Goal: Task Accomplishment & Management: Complete application form

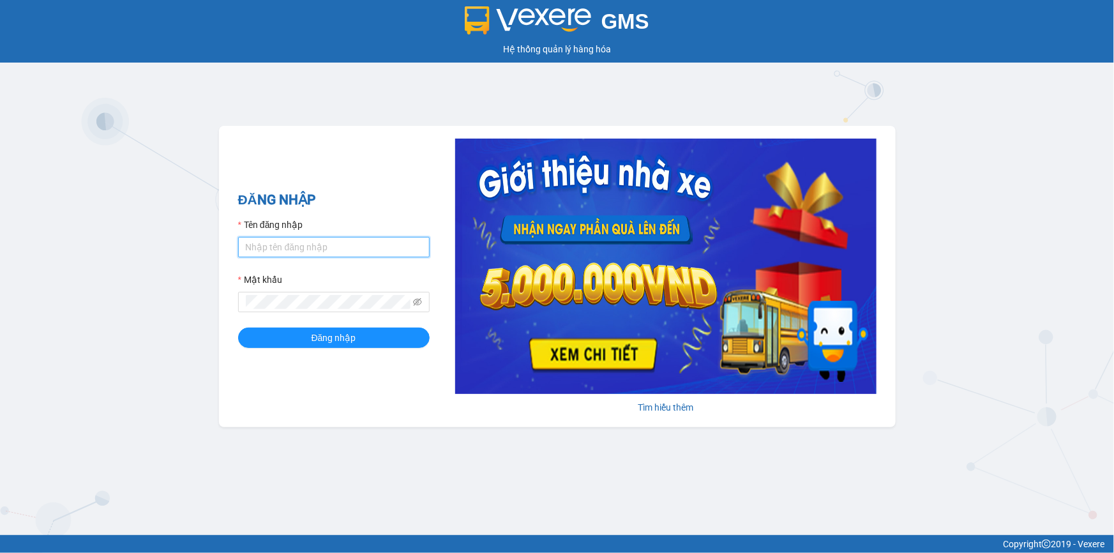
click at [327, 248] on input "Tên đăng nhập" at bounding box center [334, 247] width 192 height 20
type input "truong1bt.minhtam"
click at [238, 327] on button "Đăng nhập" at bounding box center [334, 337] width 192 height 20
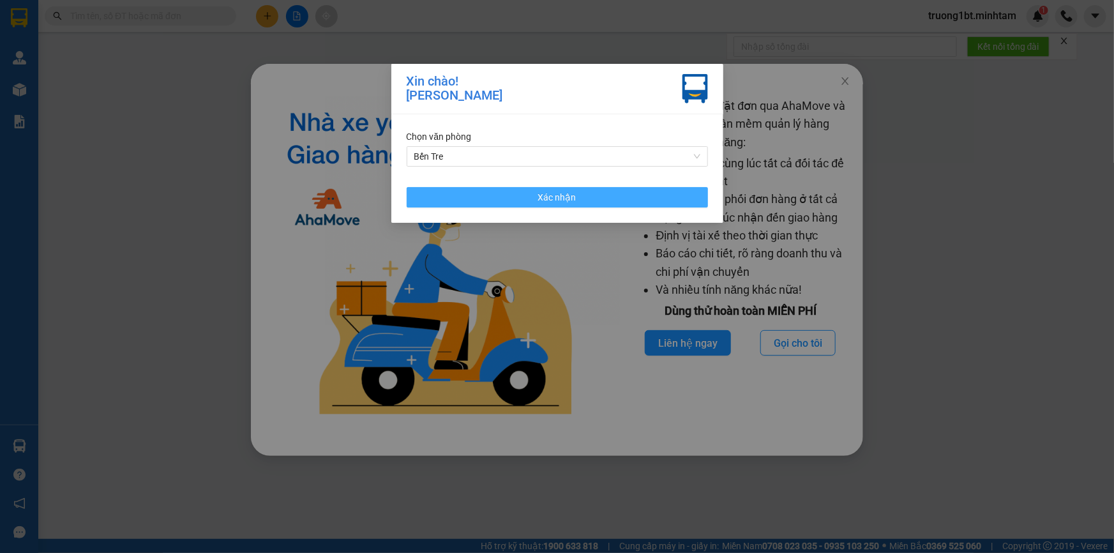
click at [499, 204] on button "Xác nhận" at bounding box center [557, 197] width 301 height 20
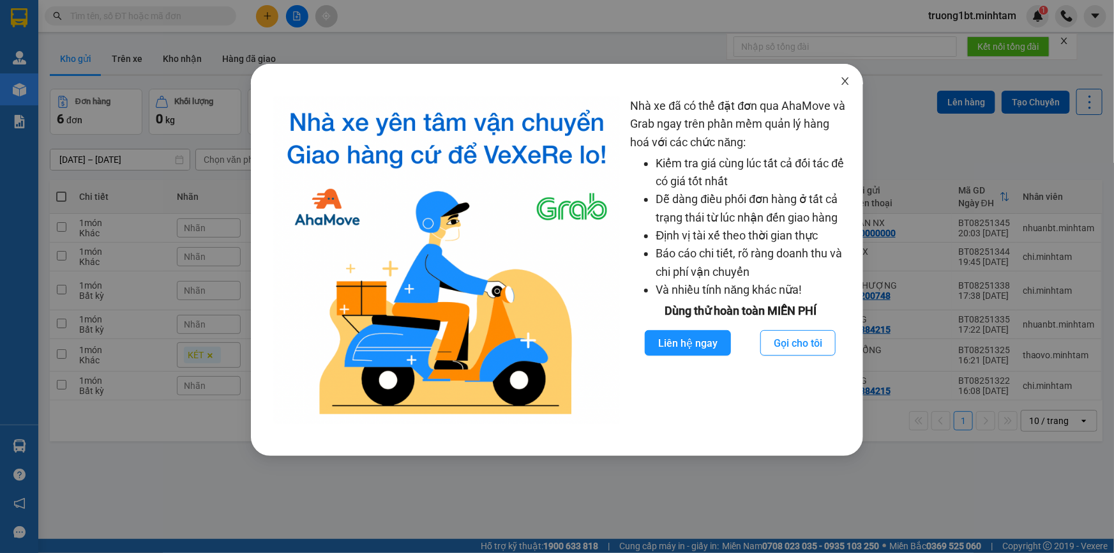
click at [843, 79] on icon "close" at bounding box center [845, 81] width 7 height 8
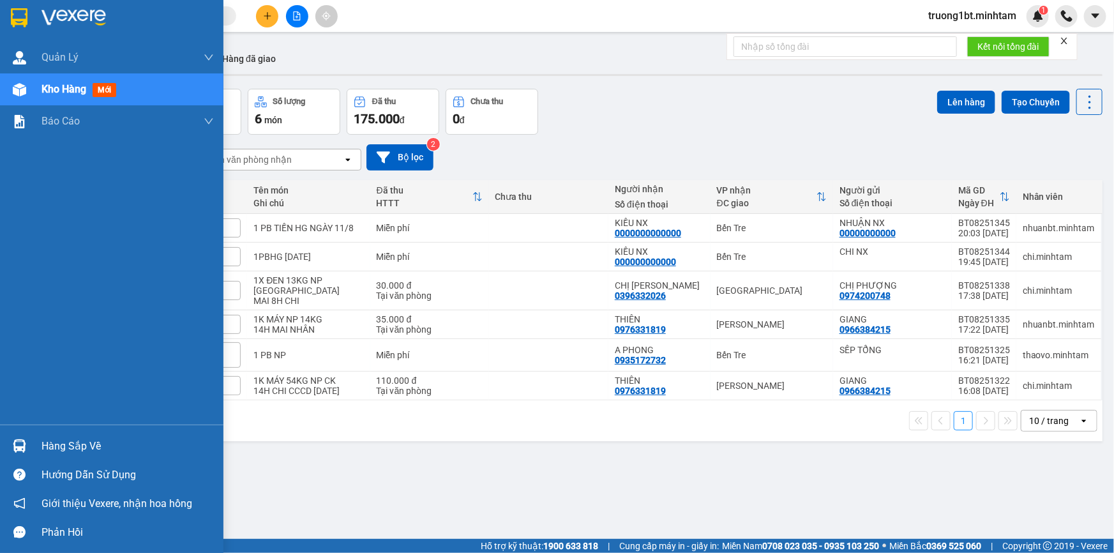
drag, startPoint x: 20, startPoint y: 437, endPoint x: 26, endPoint y: 430, distance: 8.6
click at [22, 435] on div at bounding box center [19, 446] width 22 height 22
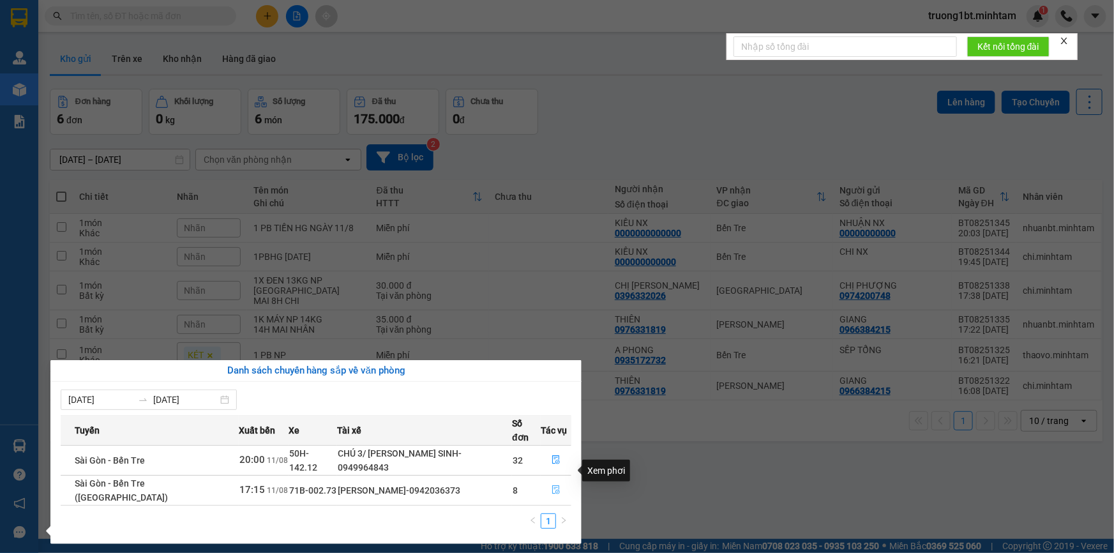
click at [557, 485] on icon "file-done" at bounding box center [556, 489] width 9 height 9
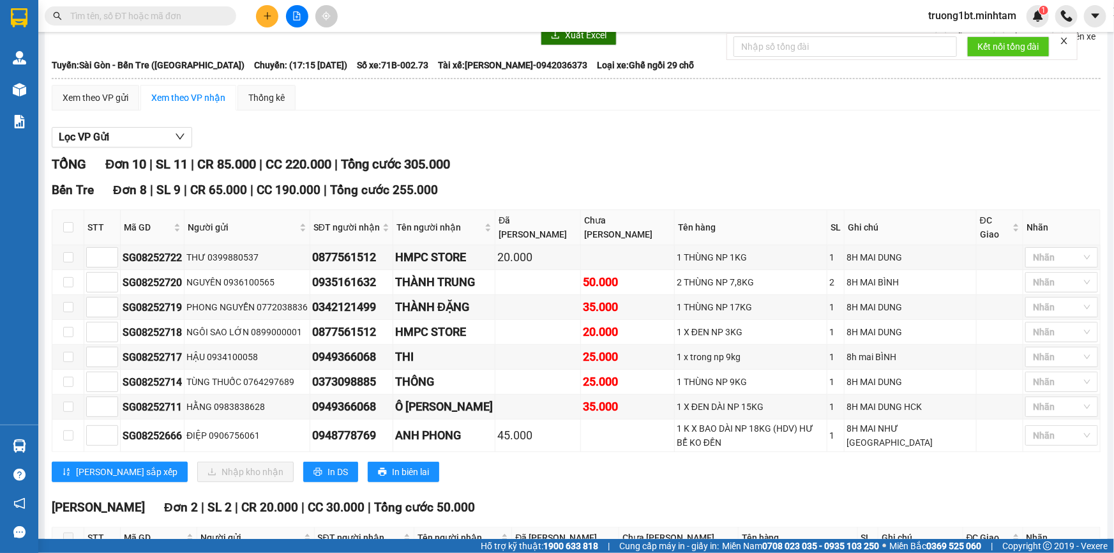
scroll to position [116, 0]
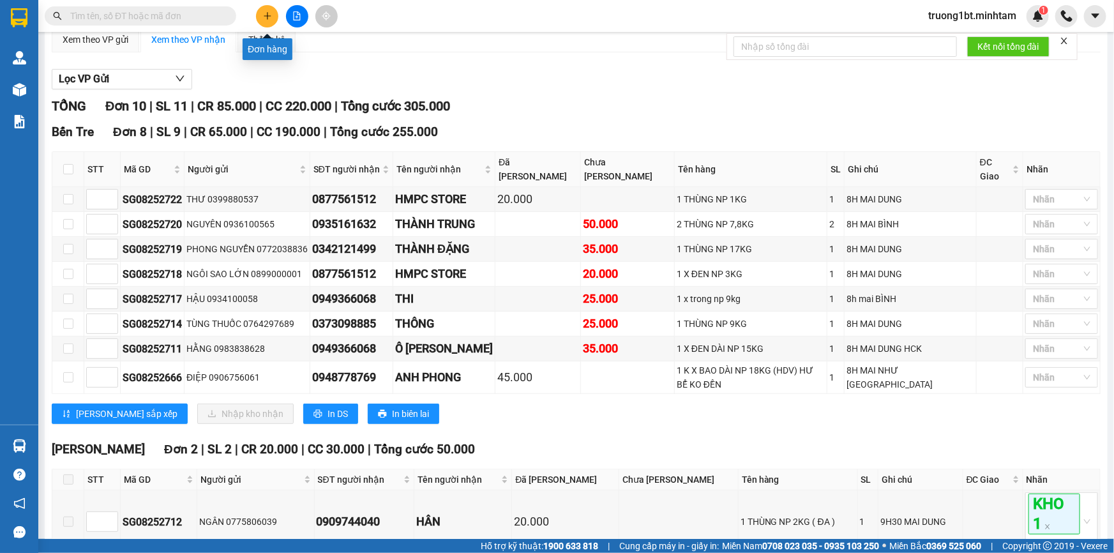
click at [263, 17] on icon "plus" at bounding box center [267, 15] width 9 height 9
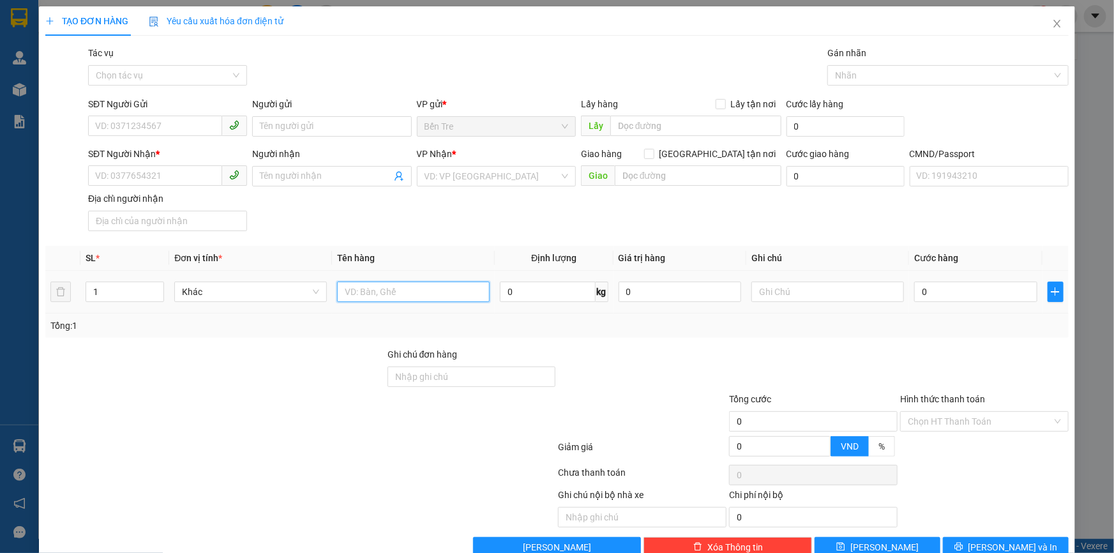
click at [373, 294] on input "text" at bounding box center [413, 292] width 153 height 20
type input "2 T NP 17,29KG"
click at [143, 126] on input "SĐT Người Gửi" at bounding box center [155, 126] width 134 height 20
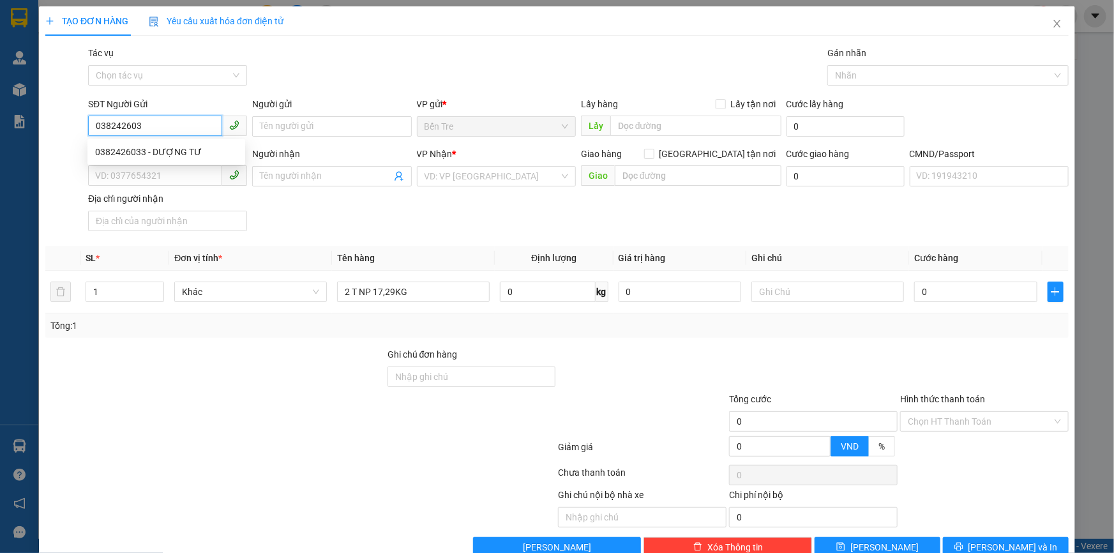
type input "0382426033"
click at [222, 154] on div "0382426033 - DƯỢNG TƯ" at bounding box center [166, 152] width 142 height 14
type input "DƯỢNG TƯ"
type input "0907734273"
type input "BÍCH VÂN"
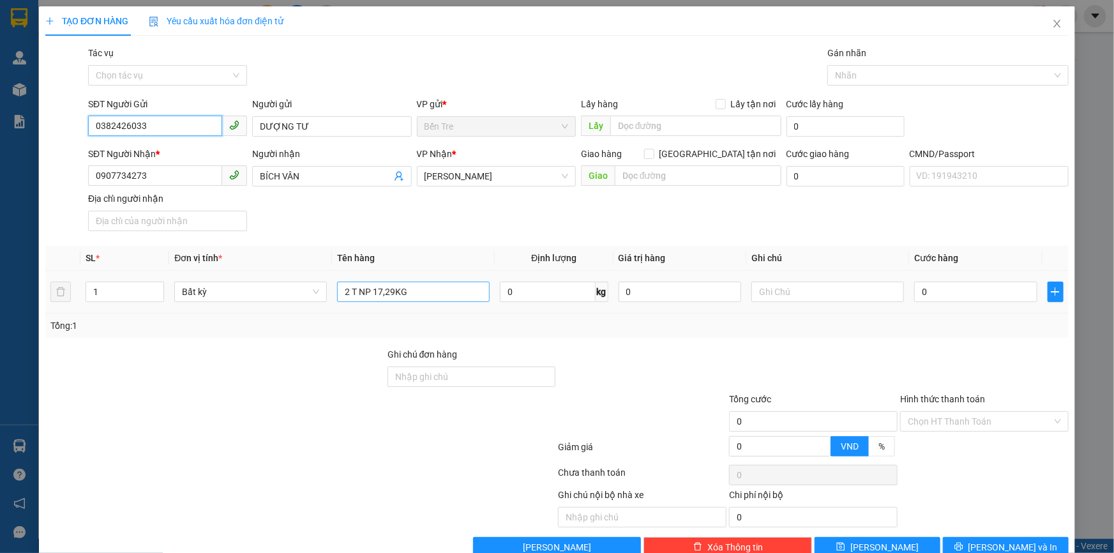
type input "0382426033"
click at [446, 297] on input "2 T NP 17,29KG" at bounding box center [413, 292] width 153 height 20
click at [687, 292] on input "0" at bounding box center [680, 292] width 123 height 20
drag, startPoint x: 416, startPoint y: 289, endPoint x: 579, endPoint y: 232, distance: 172.2
click at [421, 288] on input "2 T NP 17,29KG (TC)" at bounding box center [413, 292] width 153 height 20
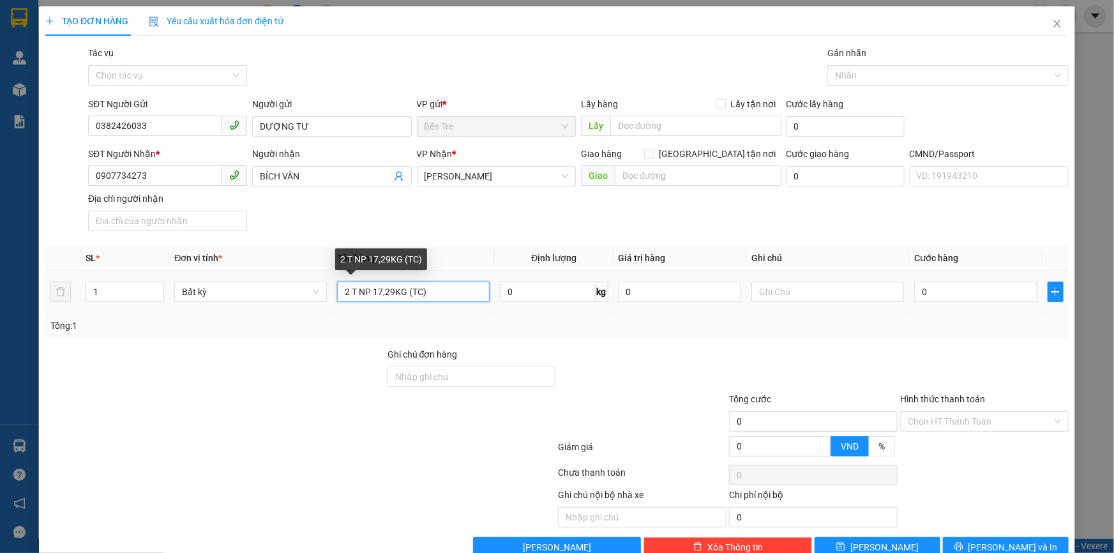
click at [417, 292] on input "2 T NP 17,29KG (TC)" at bounding box center [413, 292] width 153 height 20
type input "2 T NP 17,29KG (TC+ĐA)"
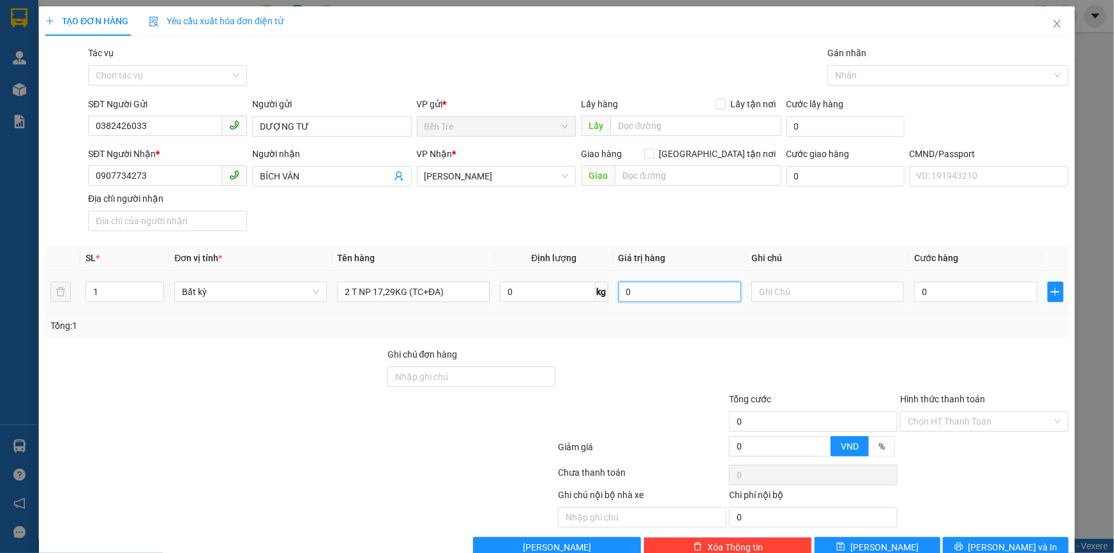
click at [659, 290] on input "0" at bounding box center [680, 292] width 123 height 20
type input "1.000.000"
click at [658, 379] on div at bounding box center [642, 369] width 171 height 45
click at [803, 287] on input "text" at bounding box center [827, 292] width 153 height 20
type input "9H TRƯỜNG"
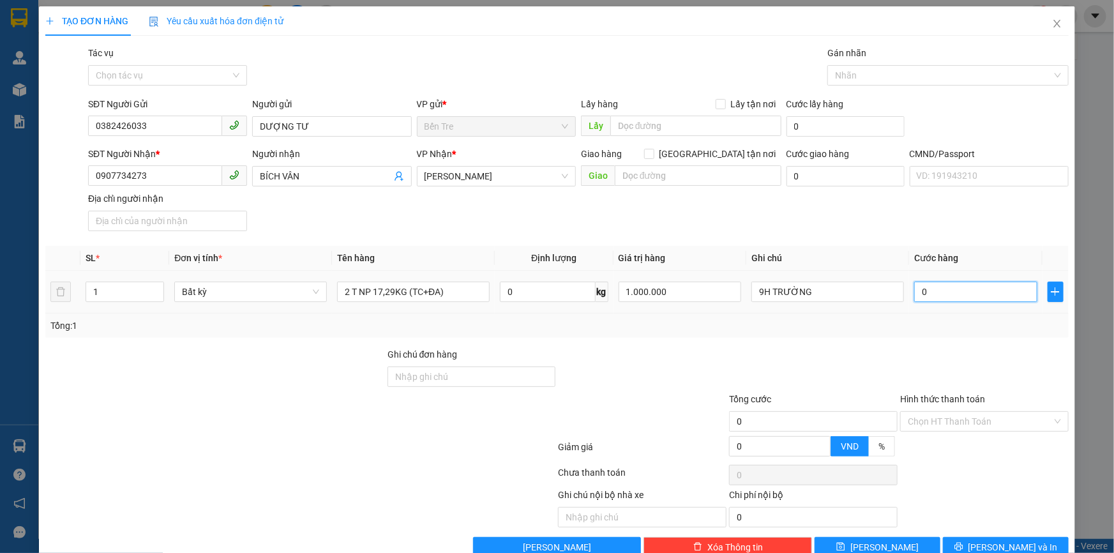
click at [932, 289] on input "0" at bounding box center [975, 292] width 123 height 20
type input "4"
type input "0"
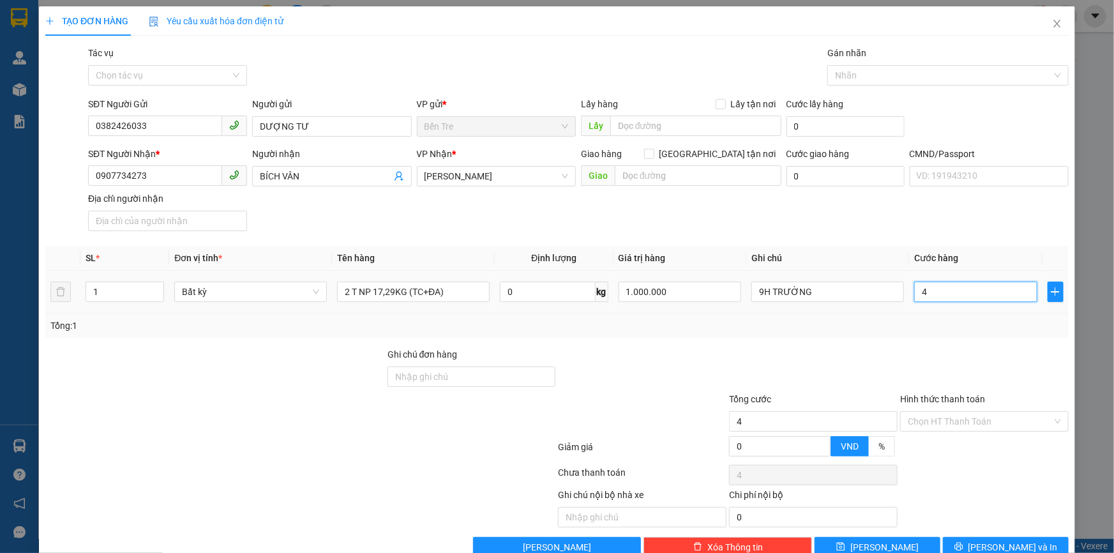
type input "0"
type input "08"
type input "8"
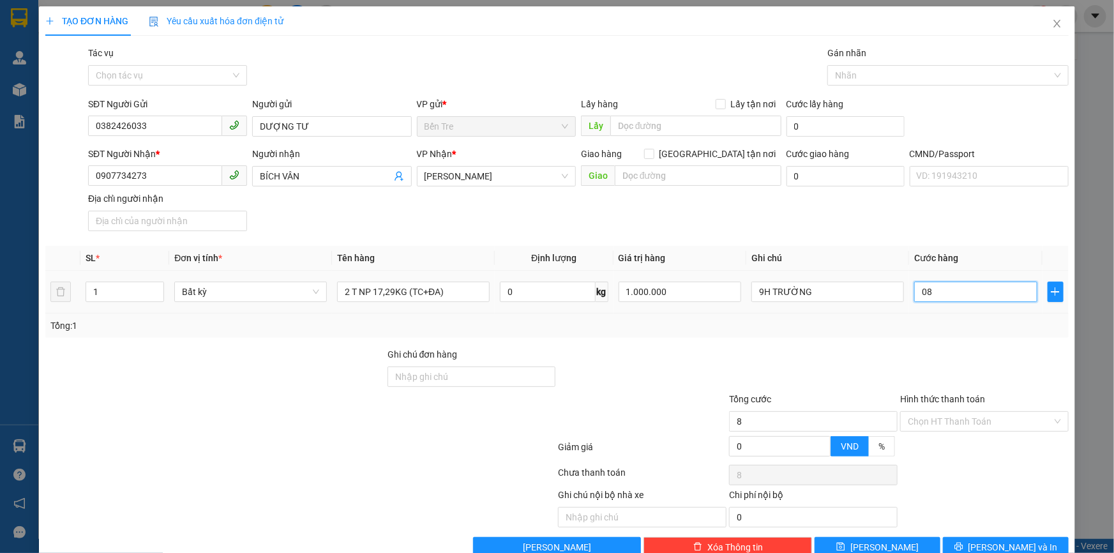
type input "080"
type input "80"
type input "80.000"
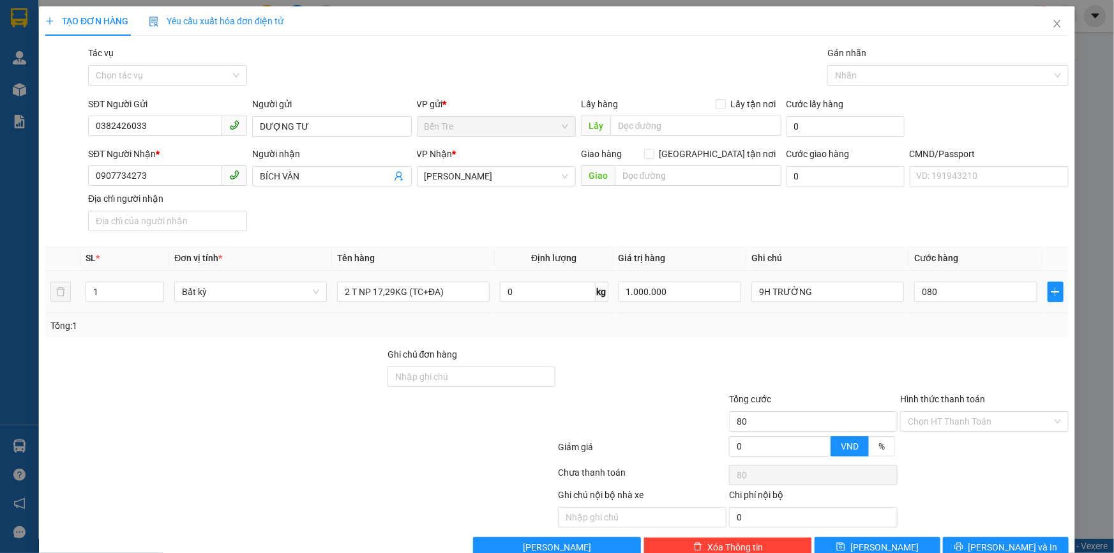
type input "80.000"
click at [928, 329] on div "Tổng: 1" at bounding box center [556, 326] width 1013 height 14
click at [155, 287] on icon "up" at bounding box center [157, 289] width 4 height 4
type input "2"
drag, startPoint x: 282, startPoint y: 350, endPoint x: 288, endPoint y: 347, distance: 6.6
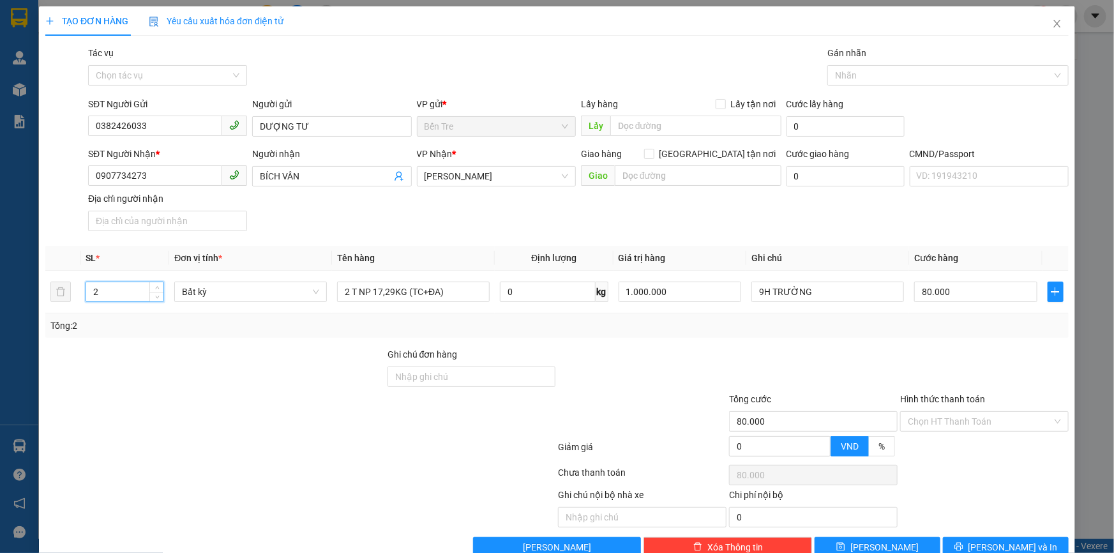
click at [285, 349] on div at bounding box center [215, 369] width 342 height 45
type input "0"
click at [945, 285] on input "0" at bounding box center [975, 292] width 123 height 20
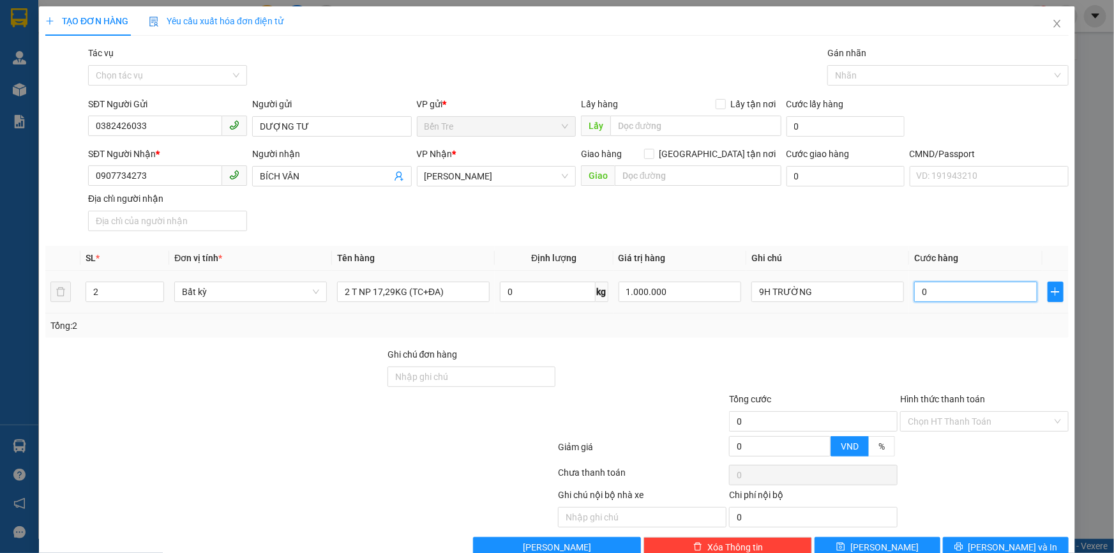
type input "8"
type input "80"
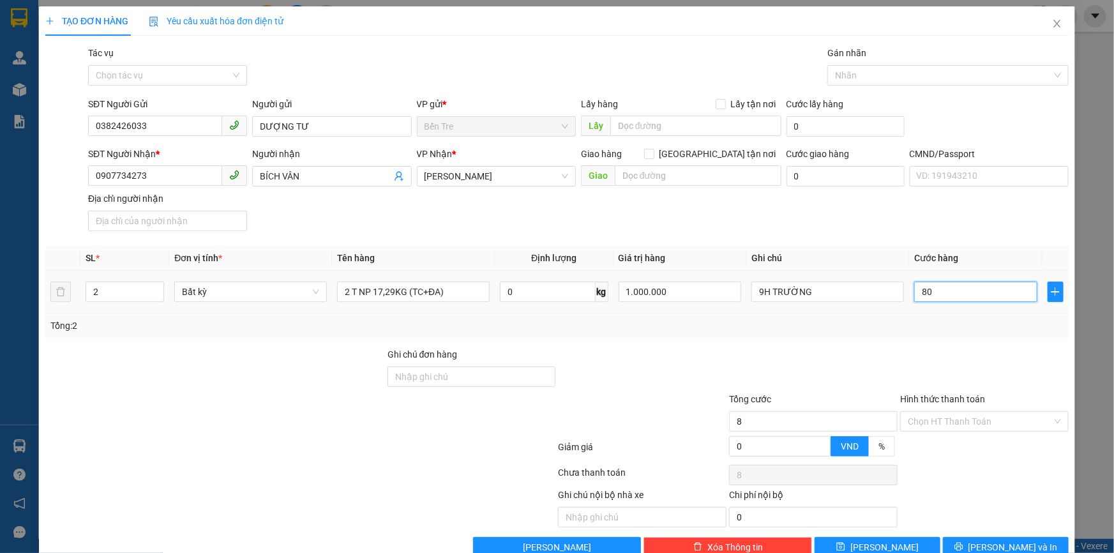
type input "80"
type input "80.000"
drag, startPoint x: 815, startPoint y: 351, endPoint x: 811, endPoint y: 345, distance: 7.4
click at [815, 350] on div at bounding box center [813, 369] width 171 height 45
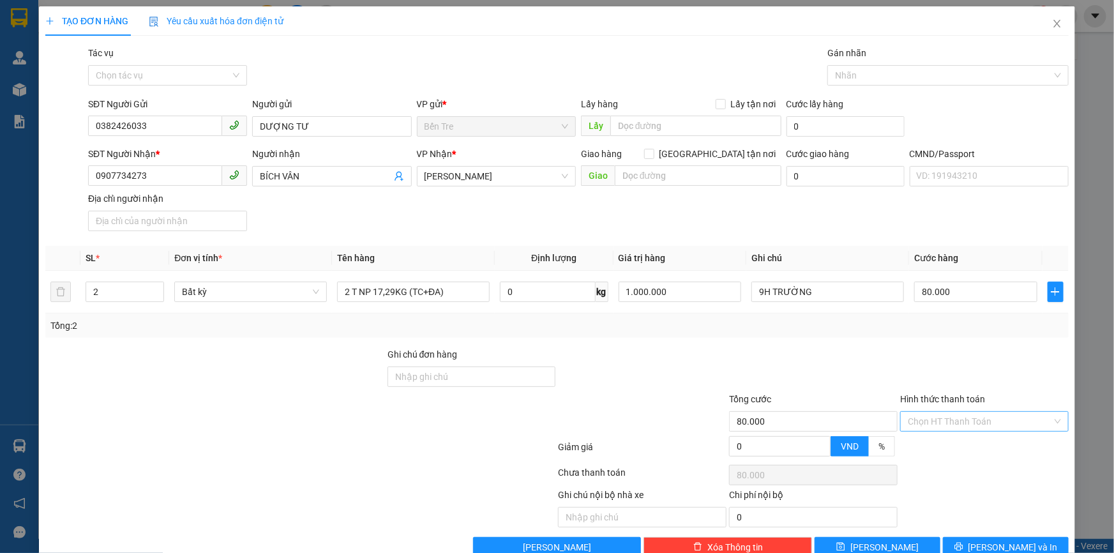
drag, startPoint x: 983, startPoint y: 428, endPoint x: 981, endPoint y: 421, distance: 6.7
click at [983, 426] on input "Hình thức thanh toán" at bounding box center [980, 421] width 144 height 19
click at [968, 442] on div "Tại văn phòng" at bounding box center [977, 446] width 152 height 14
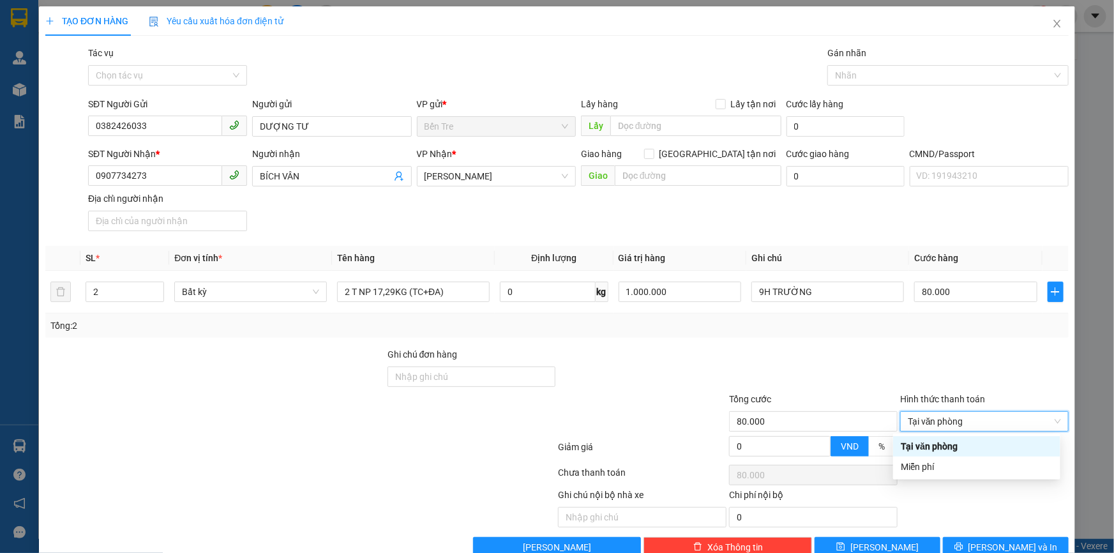
type input "0"
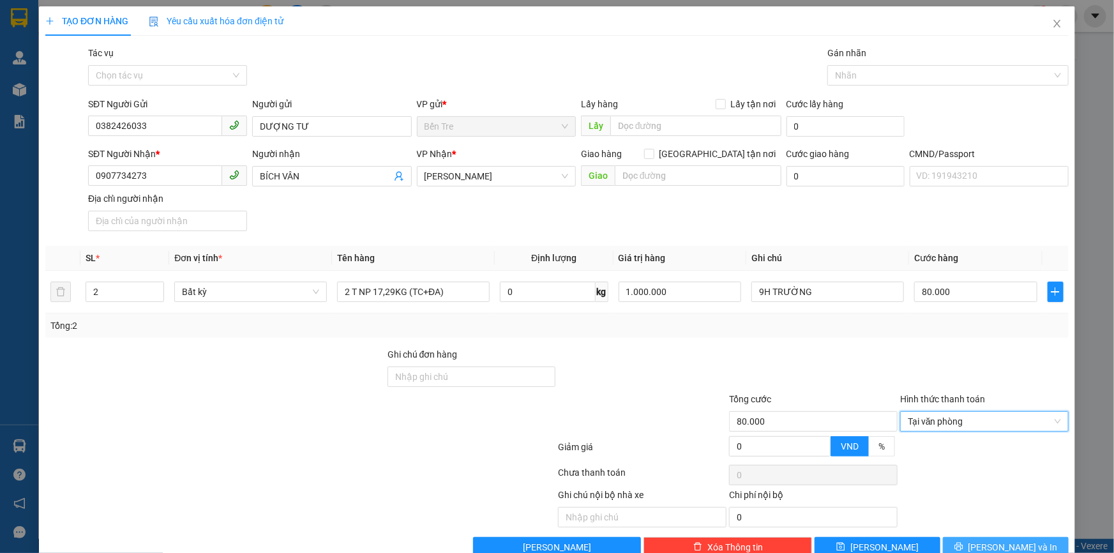
click at [1009, 548] on span "[PERSON_NAME] và In" at bounding box center [1012, 547] width 89 height 14
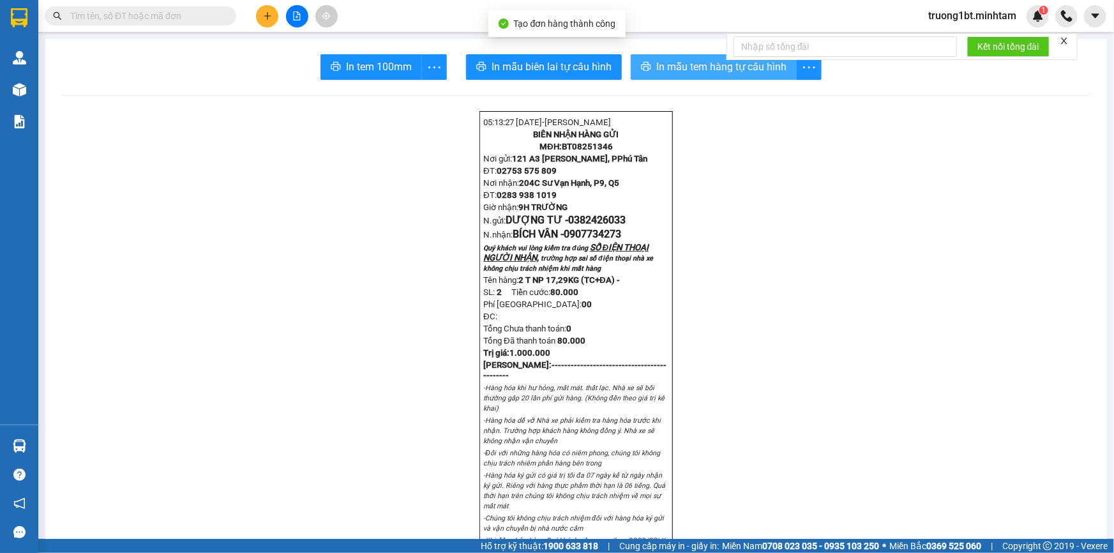
click at [667, 68] on span "In mẫu tem hàng tự cấu hình" at bounding box center [721, 67] width 130 height 16
click at [430, 64] on icon "more" at bounding box center [434, 67] width 16 height 16
click at [377, 95] on div at bounding box center [576, 95] width 1031 height 1
click at [430, 69] on icon "more" at bounding box center [434, 67] width 16 height 16
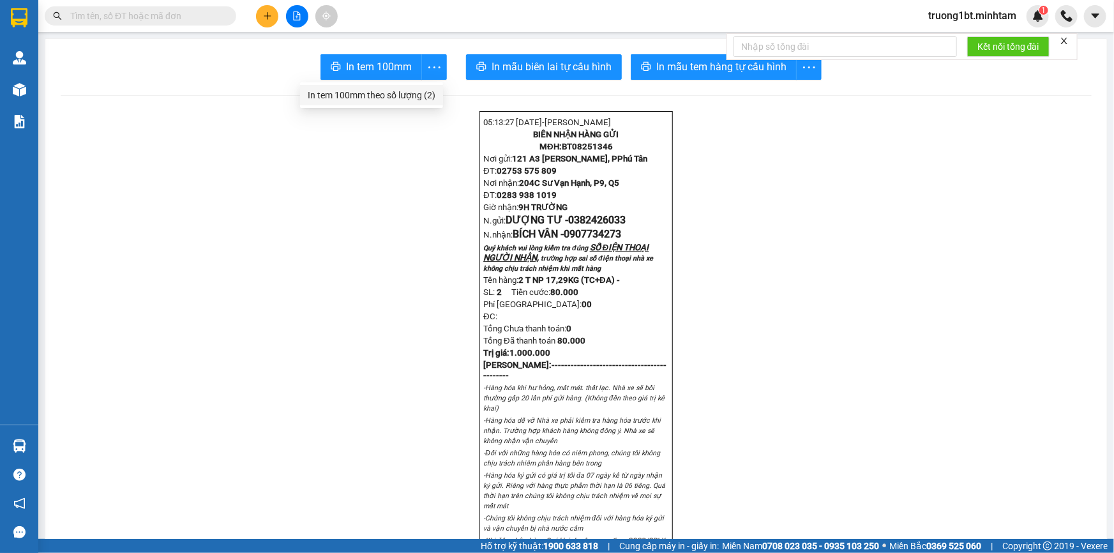
click at [409, 90] on div "In tem 100mm theo số lượng (2)" at bounding box center [372, 95] width 128 height 14
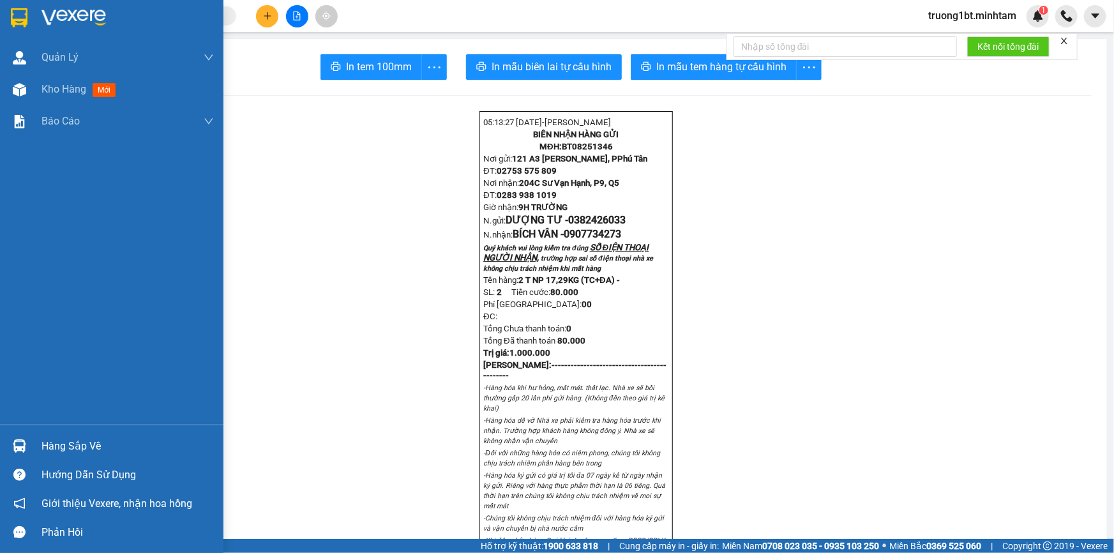
click at [20, 437] on div at bounding box center [19, 446] width 22 height 22
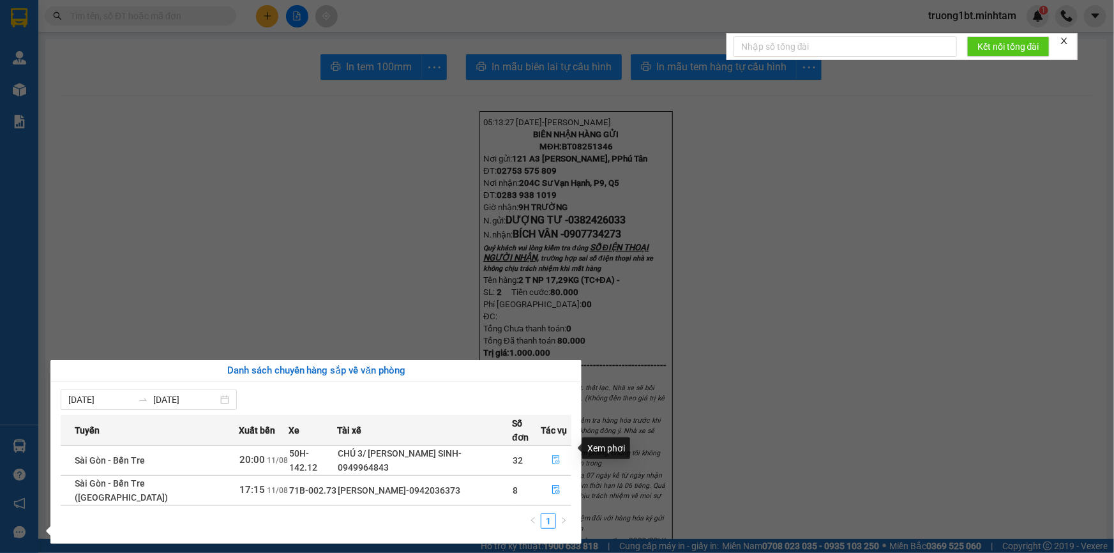
click at [558, 450] on button "button" at bounding box center [555, 460] width 29 height 20
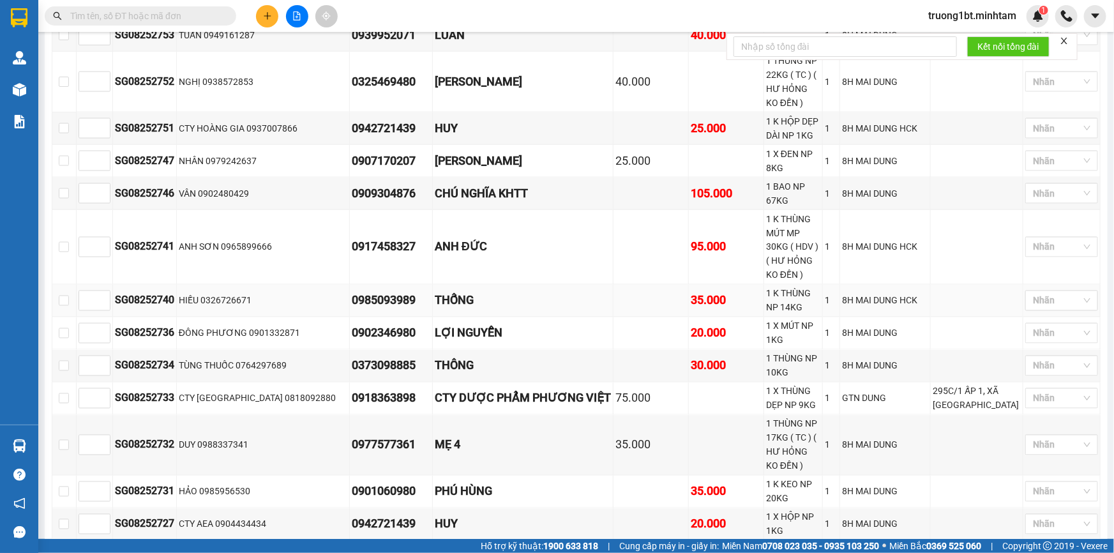
scroll to position [986, 0]
click at [266, 18] on icon "plus" at bounding box center [267, 15] width 9 height 9
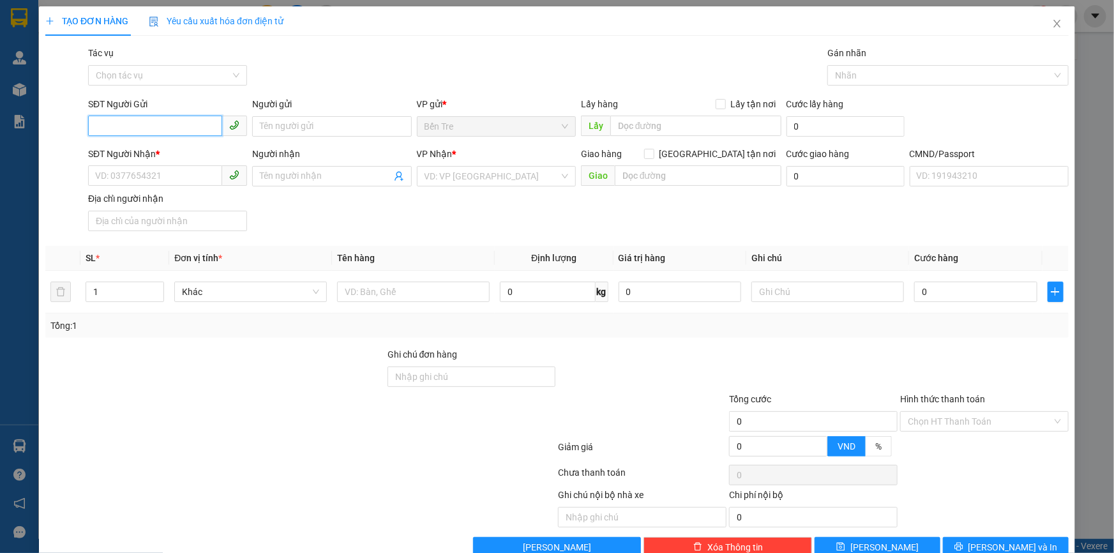
click at [193, 124] on input "SĐT Người Gửi" at bounding box center [155, 126] width 134 height 20
type input "0915740534"
click at [179, 145] on div "0915740534 - VIỄN" at bounding box center [166, 152] width 142 height 14
type input "VIỄN"
type input "0901083037"
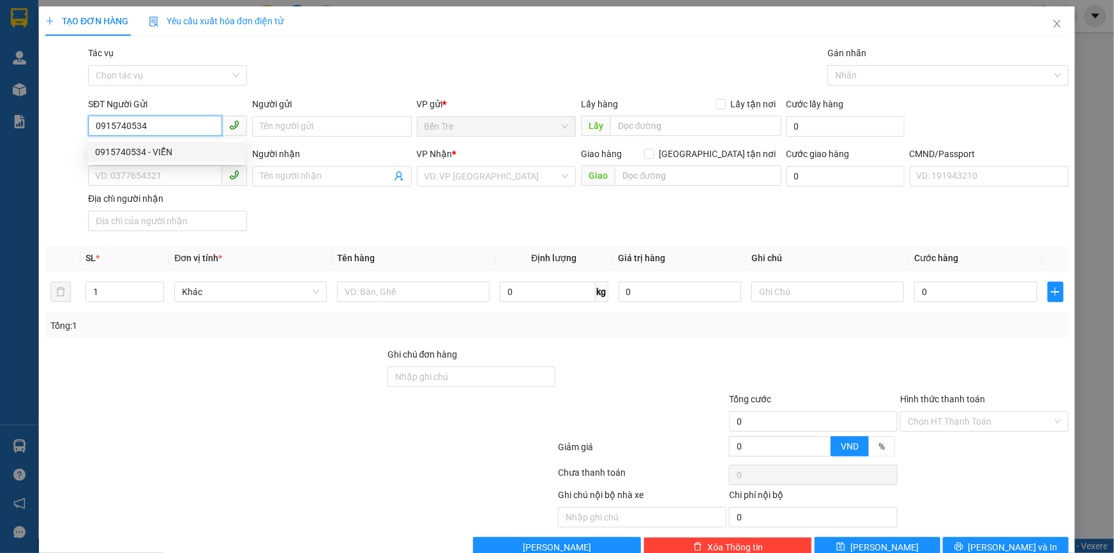
type input "HIỀN"
type input "079067006785"
type input "[PERSON_NAME] [DATE] [PERSON_NAME] PHÁT [GEOGRAPHIC_DATA]"
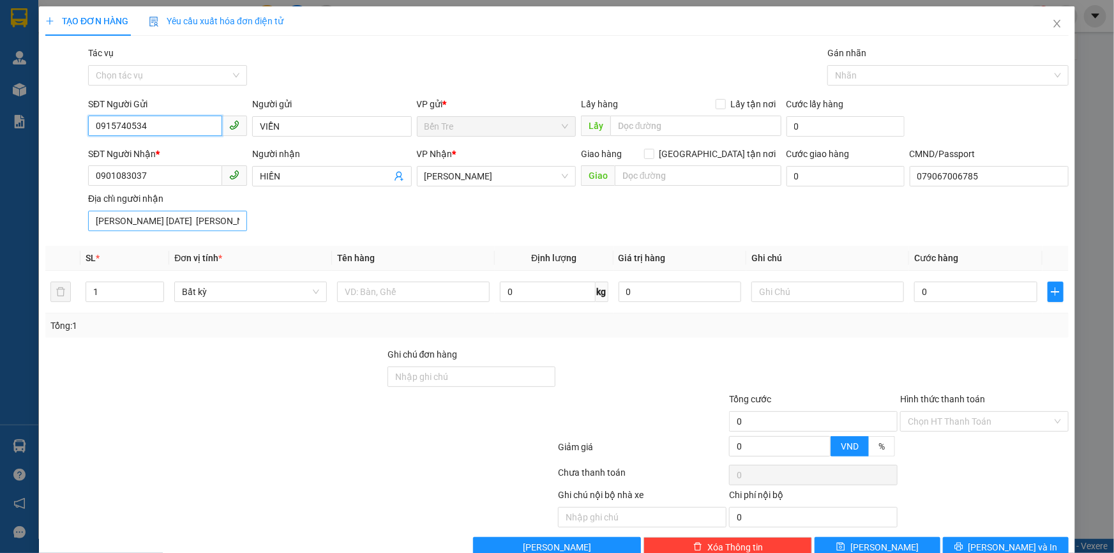
type input "0915740534"
click at [220, 218] on input "[PERSON_NAME] [DATE] [PERSON_NAME] PHÁT [GEOGRAPHIC_DATA]" at bounding box center [167, 221] width 159 height 20
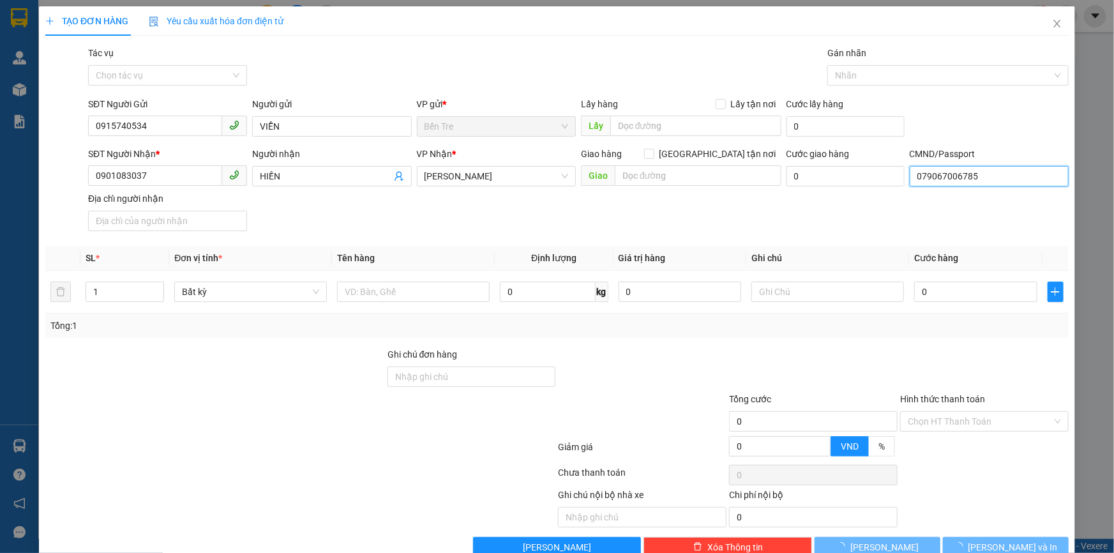
click at [952, 170] on input "079067006785" at bounding box center [989, 176] width 159 height 20
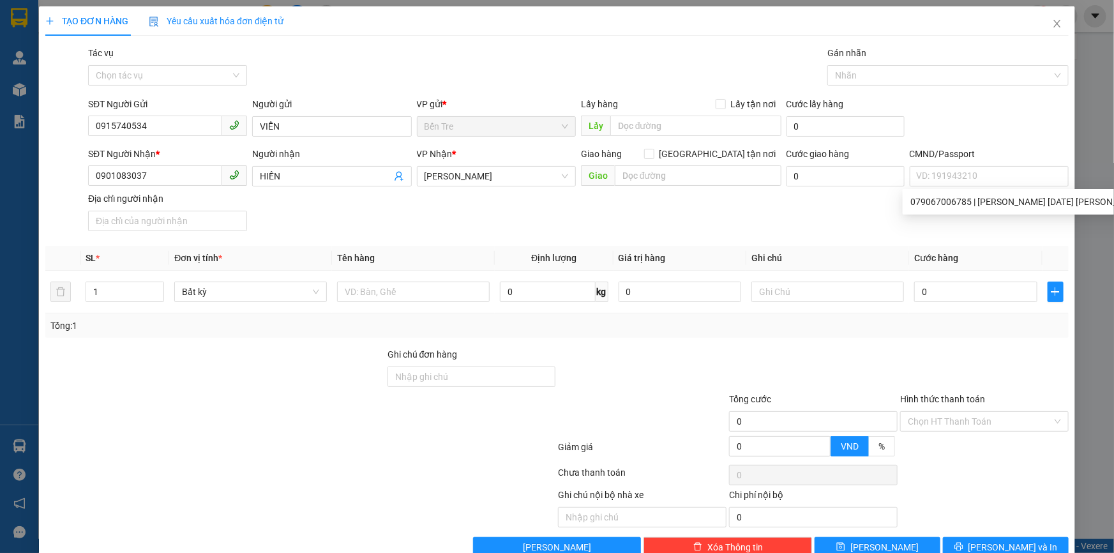
click at [476, 225] on div "SĐT Người Nhận * 0901083037 Người nhận HIỀN VP Nhận * [PERSON_NAME] hàng [GEOGR…" at bounding box center [579, 191] width 986 height 89
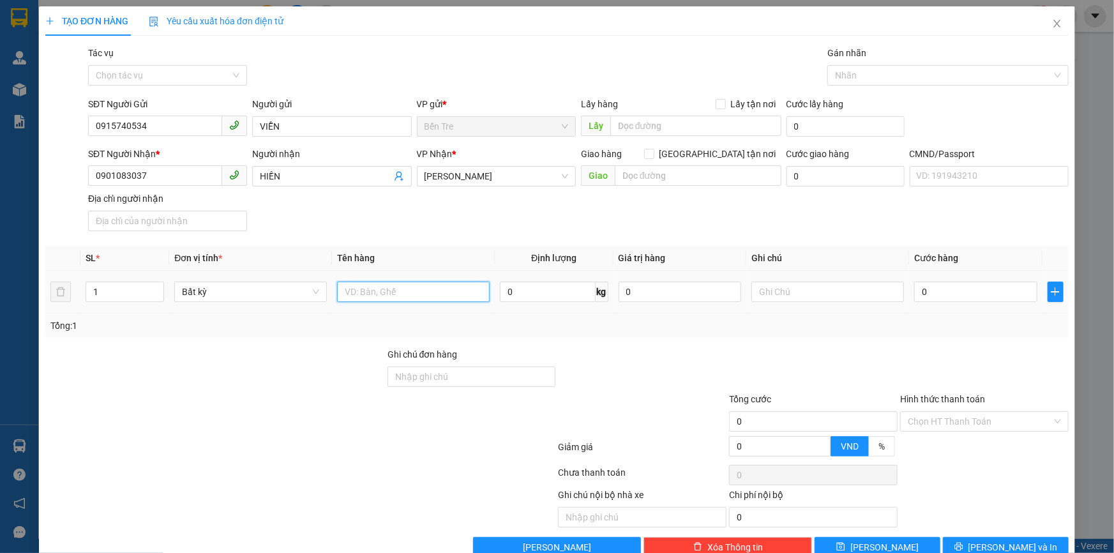
click at [447, 297] on input "text" at bounding box center [413, 292] width 153 height 20
type input "1 T NP 4KG (ĐA)"
click at [657, 287] on input "0" at bounding box center [680, 292] width 123 height 20
type input "2.000.000"
click at [705, 334] on div "Tổng: 1" at bounding box center [556, 325] width 1023 height 24
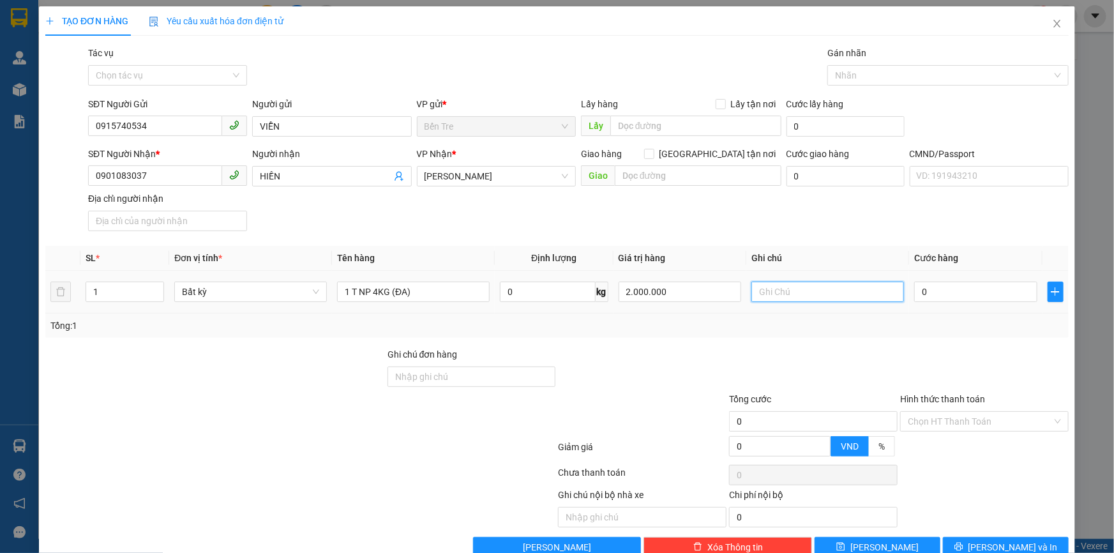
click at [780, 295] on input "text" at bounding box center [827, 292] width 153 height 20
drag, startPoint x: 950, startPoint y: 296, endPoint x: 922, endPoint y: 282, distance: 30.8
click at [950, 296] on input "0" at bounding box center [975, 292] width 123 height 20
click at [836, 290] on input "9H TRƯỜNG" at bounding box center [827, 292] width 153 height 20
type input "9H TRƯỜNG CCCD"
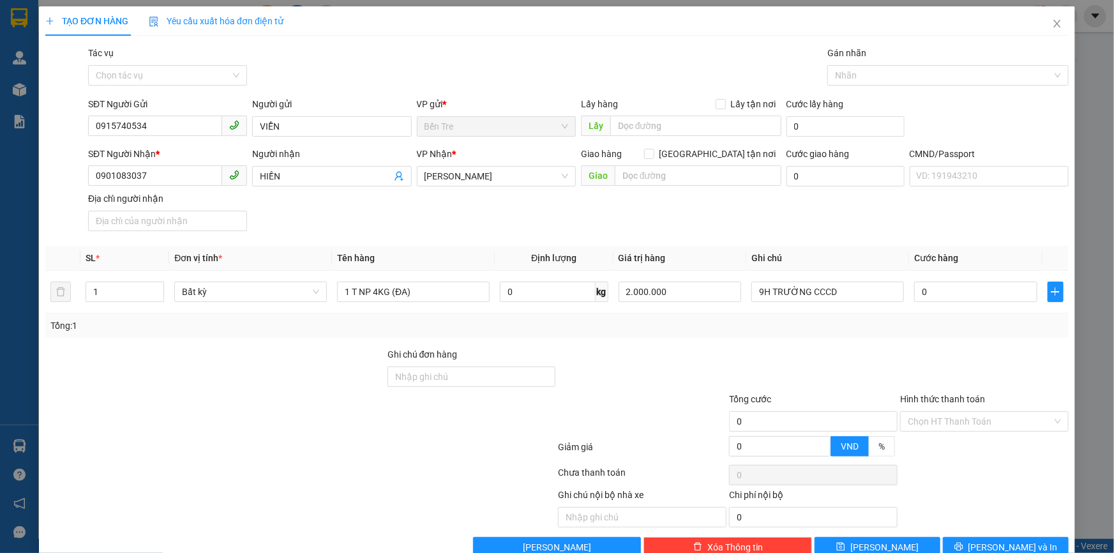
click at [922, 361] on div at bounding box center [984, 369] width 171 height 45
drag, startPoint x: 959, startPoint y: 293, endPoint x: 939, endPoint y: 273, distance: 28.0
click at [959, 291] on input "0" at bounding box center [975, 292] width 123 height 20
type input "3"
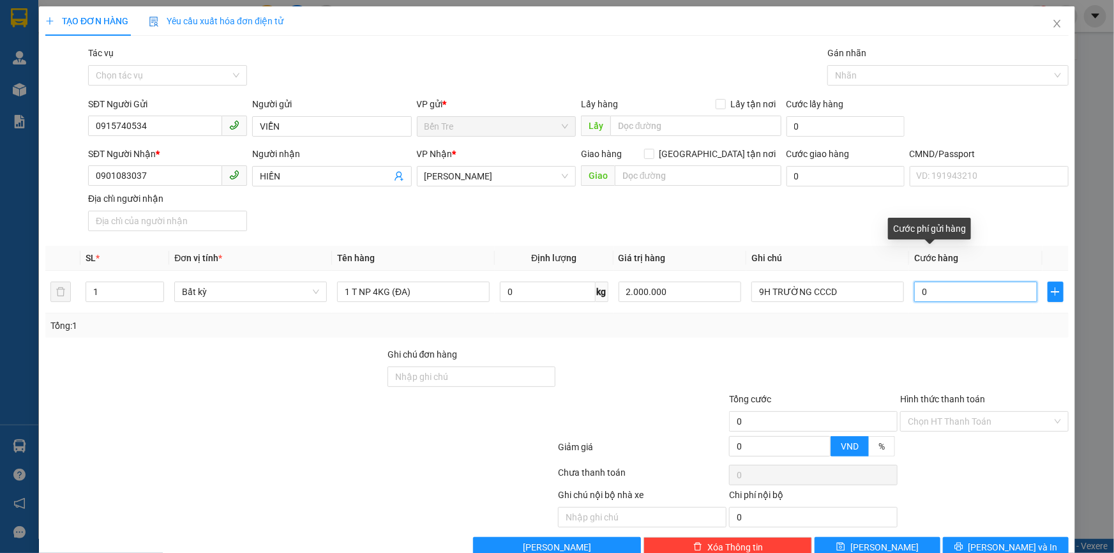
type input "3"
type input "30"
type input "30.000"
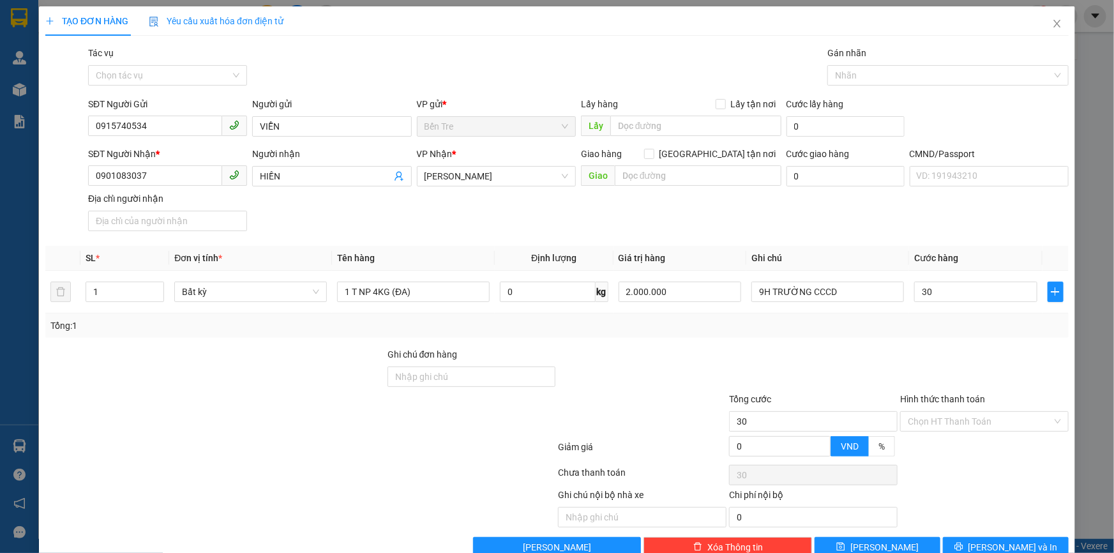
type input "30.000"
click at [866, 351] on div at bounding box center [813, 369] width 171 height 45
click at [953, 434] on div "Hình thức thanh toán Chọn HT Thanh Toán" at bounding box center [984, 414] width 169 height 45
click at [956, 430] on div "Chọn HT Thanh Toán" at bounding box center [984, 421] width 169 height 20
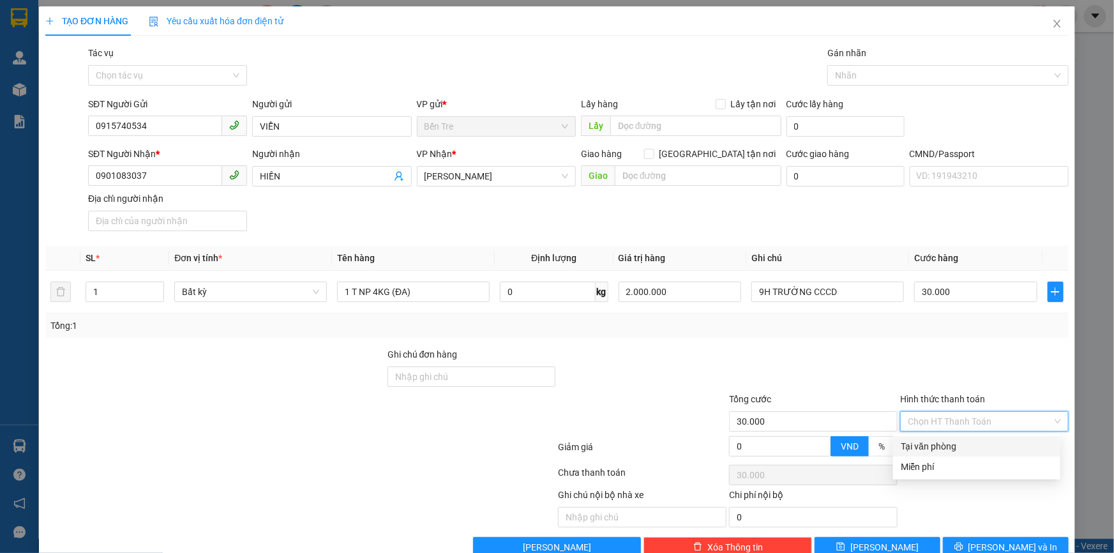
click at [945, 452] on div "Tại văn phòng" at bounding box center [977, 446] width 152 height 14
type input "0"
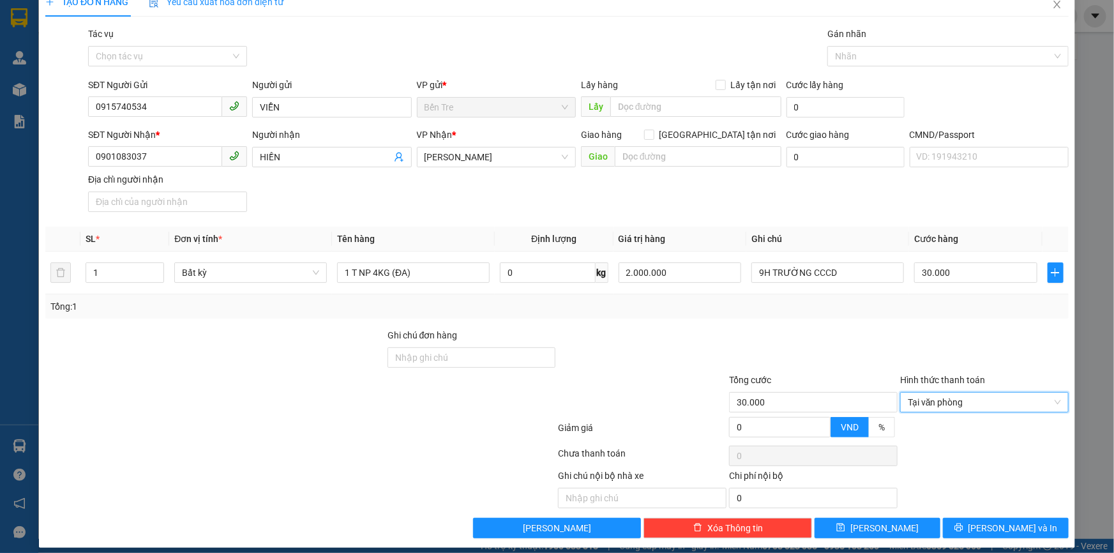
scroll to position [28, 0]
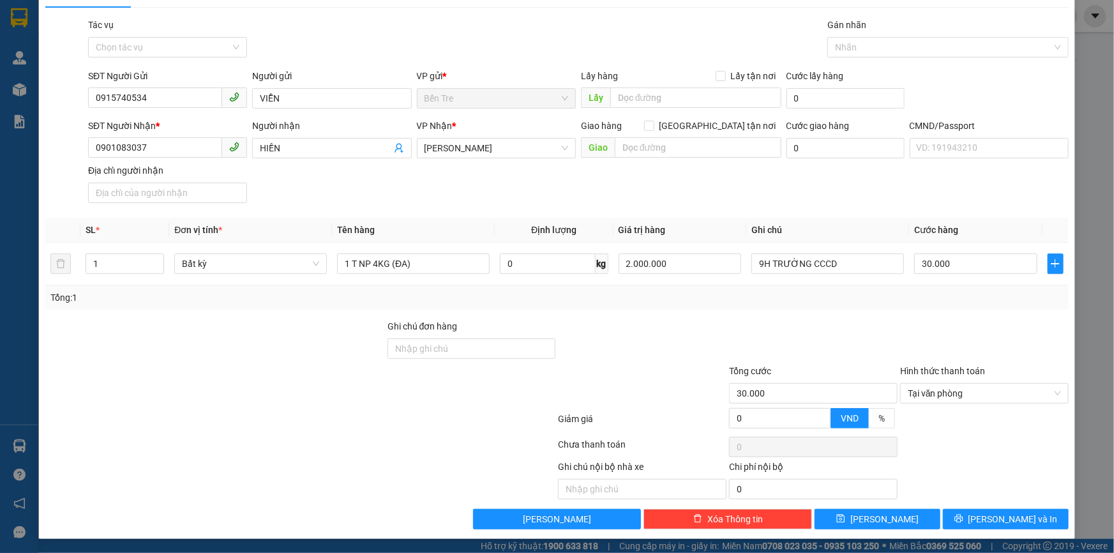
click at [1000, 529] on div "TẠO ĐƠN HÀNG Yêu cầu xuất hóa đơn điện tử Transit Pickup Surcharge Ids Transit …" at bounding box center [557, 258] width 1036 height 560
click at [1002, 521] on span "[PERSON_NAME] và In" at bounding box center [1012, 519] width 89 height 14
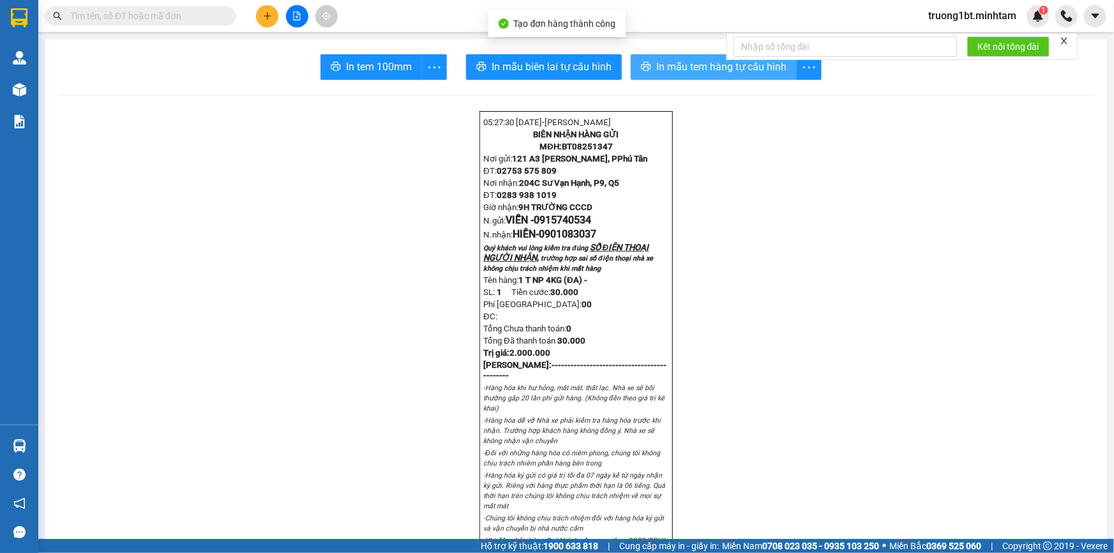
click at [685, 73] on span "In mẫu tem hàng tự cấu hình" at bounding box center [721, 67] width 130 height 16
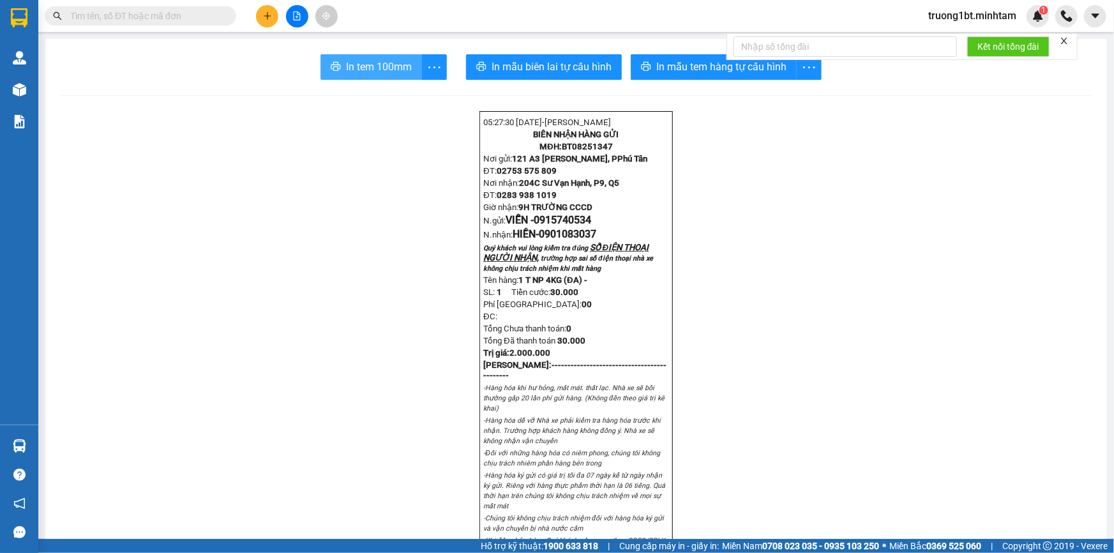
click at [399, 70] on span "In tem 100mm" at bounding box center [379, 67] width 66 height 16
click at [261, 13] on button at bounding box center [267, 16] width 22 height 22
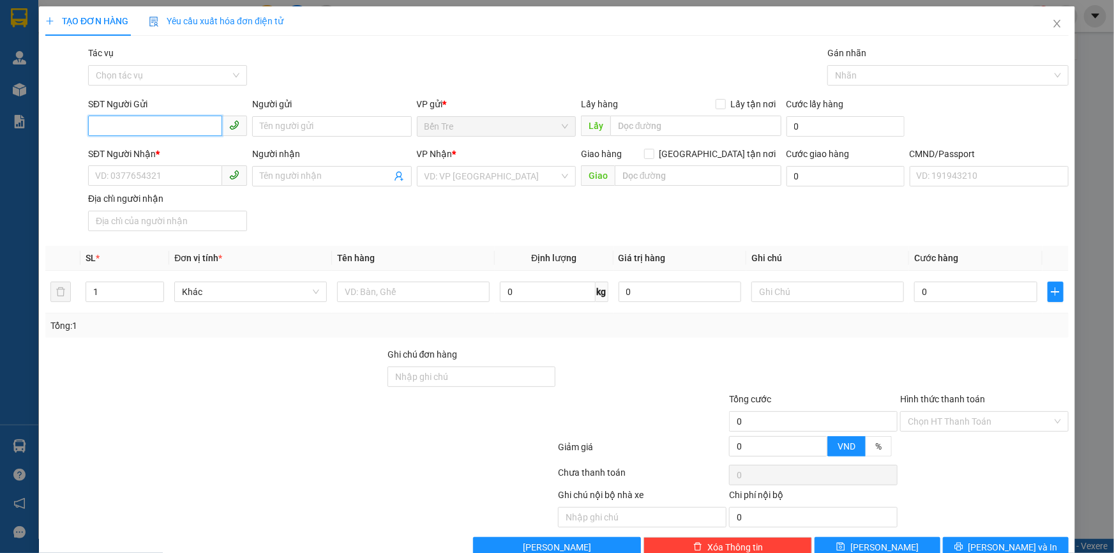
click at [150, 124] on input "SĐT Người Gửi" at bounding box center [155, 126] width 134 height 20
paste input "0911535523"
type input "0911535523"
click at [170, 149] on div "0911535523 - [PERSON_NAME]" at bounding box center [166, 152] width 142 height 14
type input "[PERSON_NAME]"
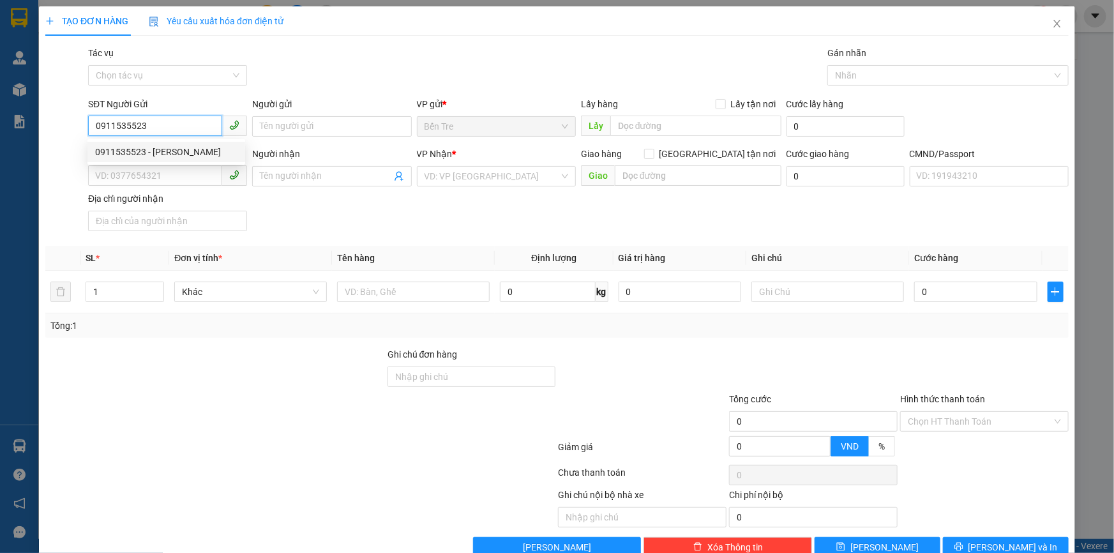
type input "0933317224"
type input "TÒNG"
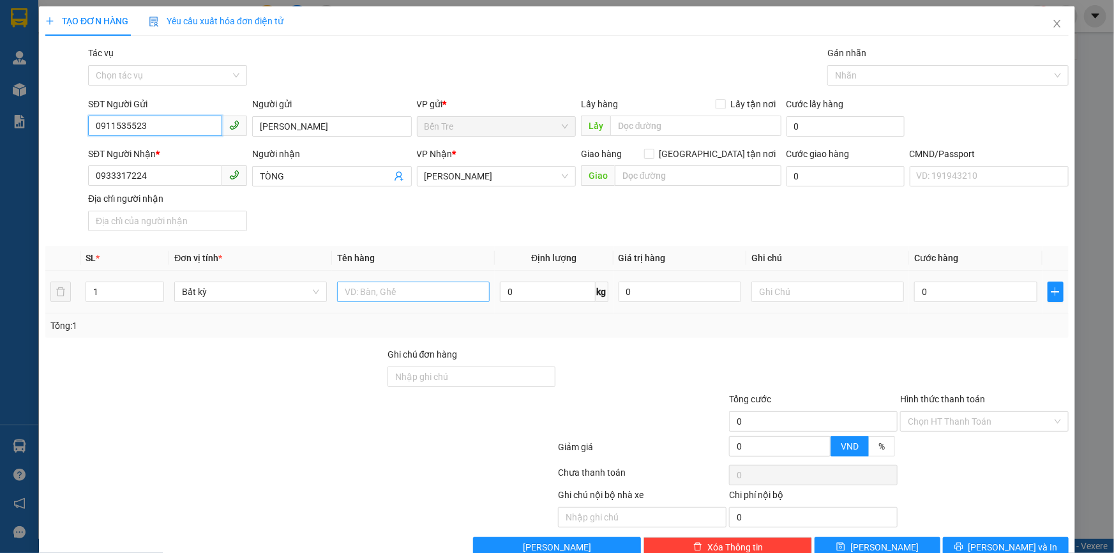
type input "0911535523"
click at [393, 292] on input "text" at bounding box center [413, 292] width 153 height 20
click at [156, 285] on span "up" at bounding box center [157, 289] width 8 height 8
type input "2"
click at [381, 290] on input "text" at bounding box center [413, 292] width 153 height 20
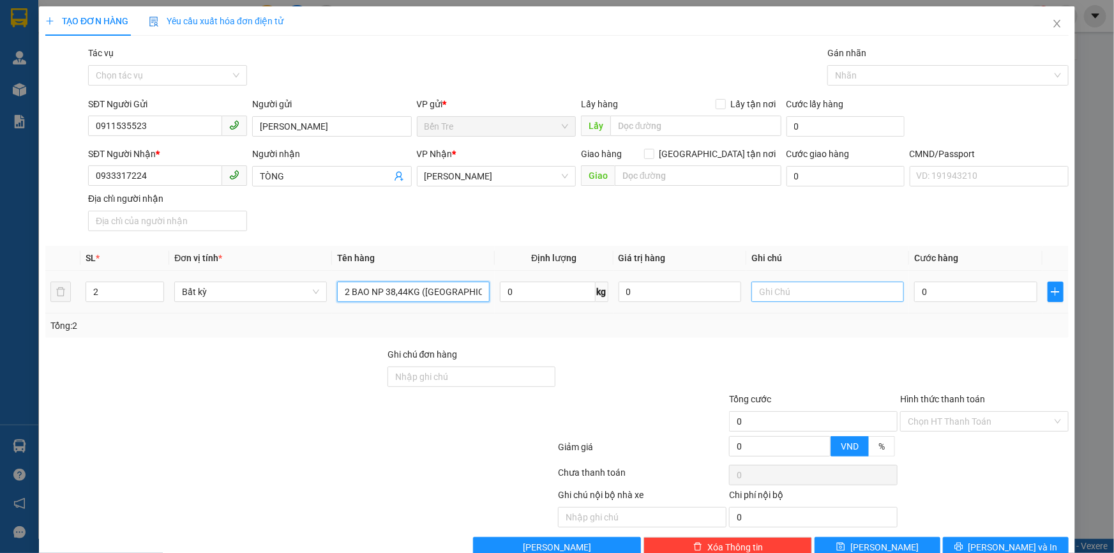
type input "2 BAO NP 38,44KG ([GEOGRAPHIC_DATA])"
drag, startPoint x: 818, startPoint y: 301, endPoint x: 813, endPoint y: 308, distance: 8.9
click at [814, 308] on td at bounding box center [827, 292] width 163 height 43
click at [811, 293] on input "text" at bounding box center [827, 292] width 153 height 20
type input "9H TRƯỜNG"
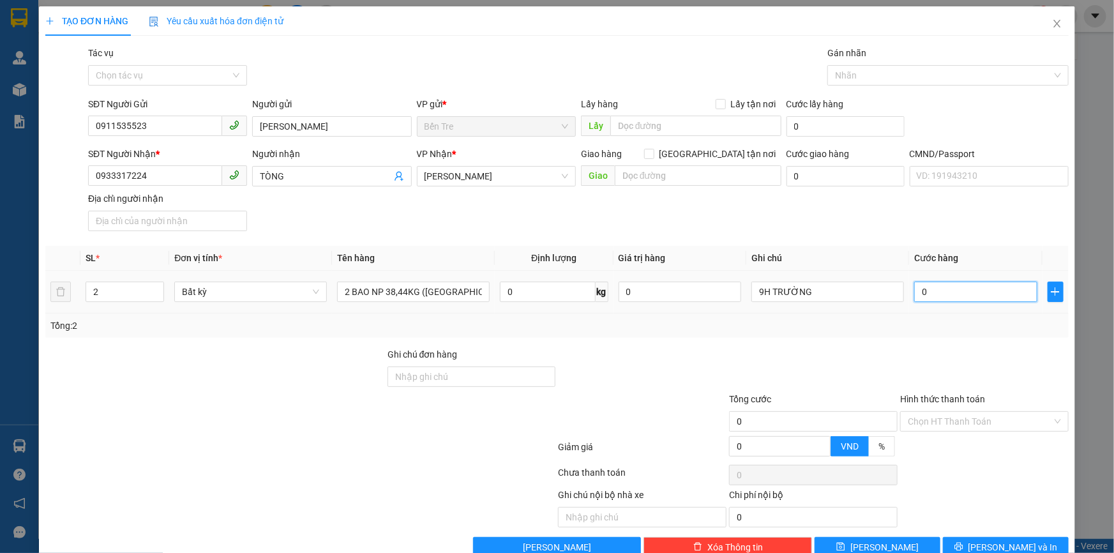
click at [958, 294] on input "0" at bounding box center [975, 292] width 123 height 20
type input "1"
type input "11"
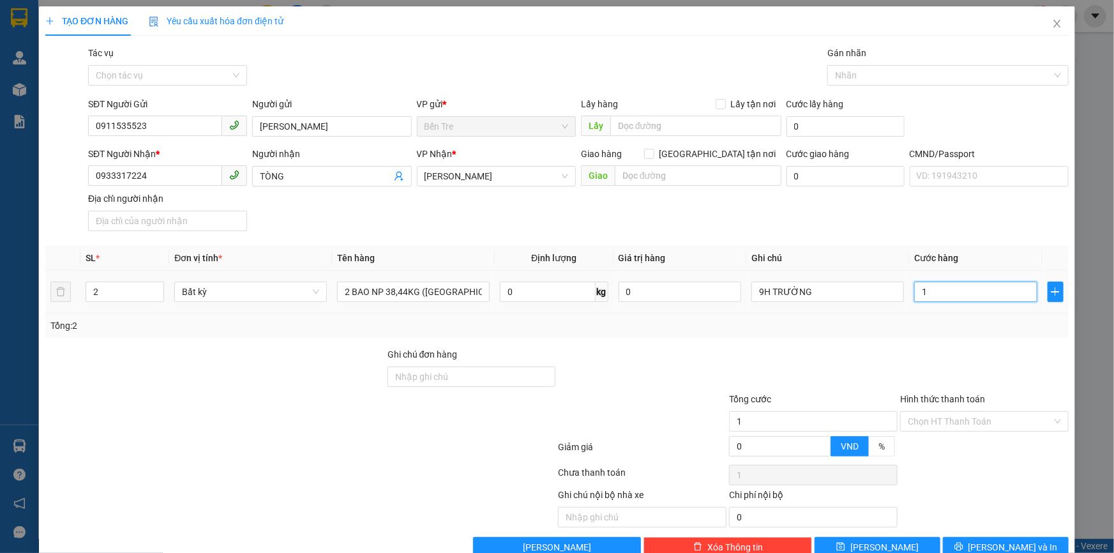
type input "11"
type input "115"
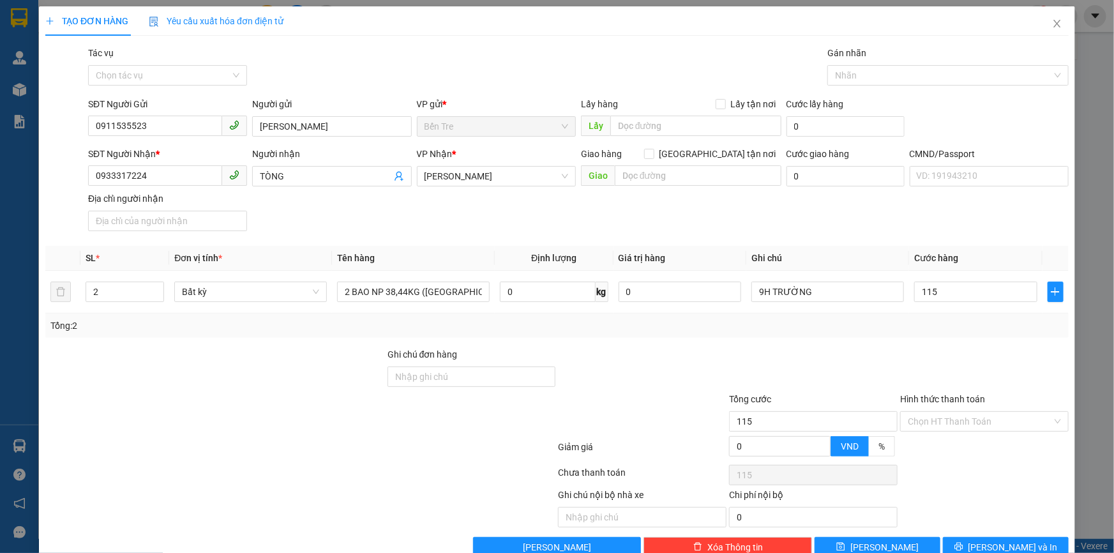
type input "115.000"
click at [868, 340] on div "Transit Pickup Surcharge Ids Transit Deliver Surcharge Ids Transit Deliver Surc…" at bounding box center [556, 301] width 1023 height 511
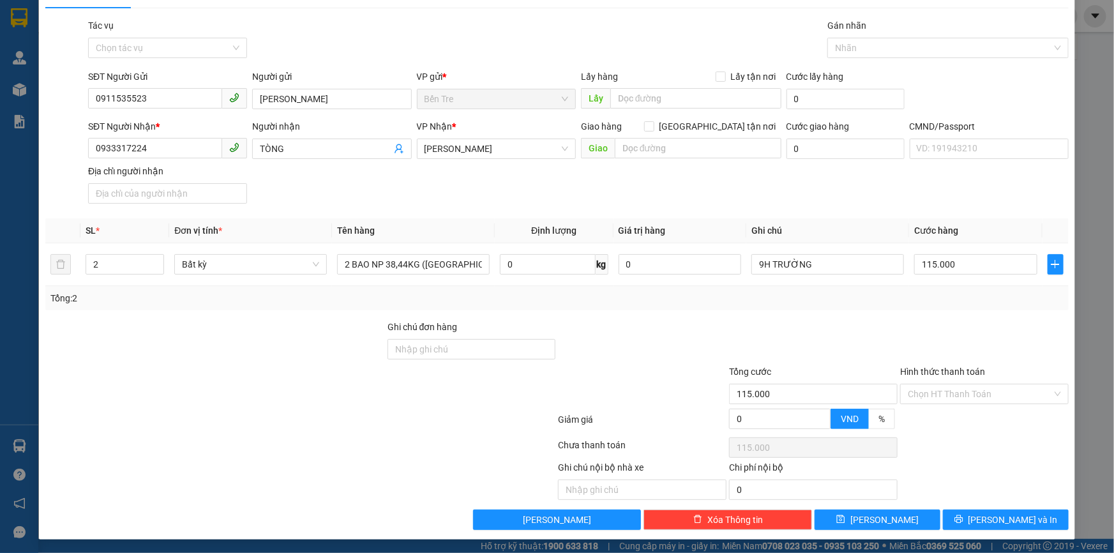
scroll to position [28, 0]
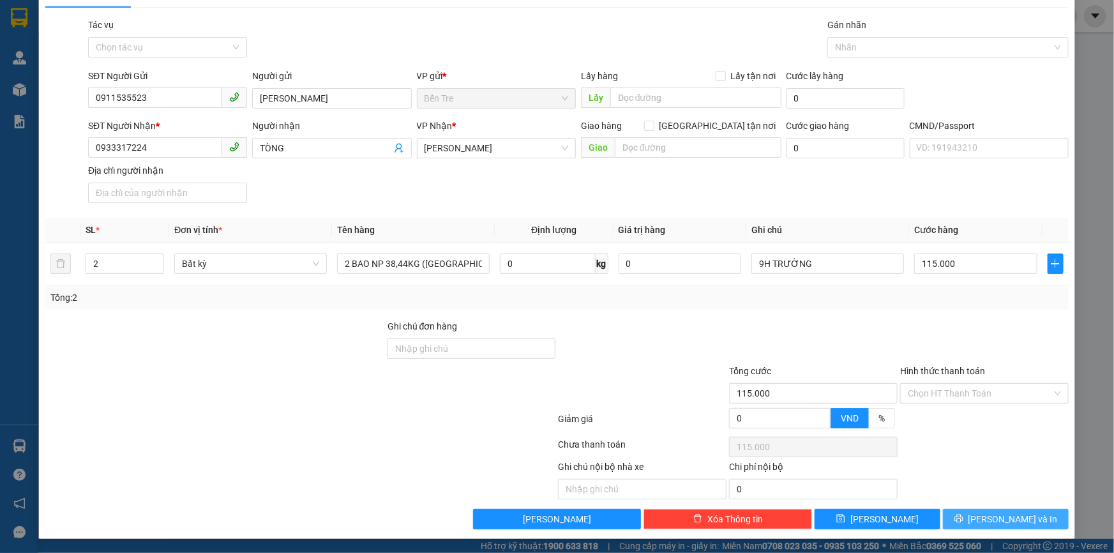
click at [993, 520] on span "[PERSON_NAME] và In" at bounding box center [1012, 519] width 89 height 14
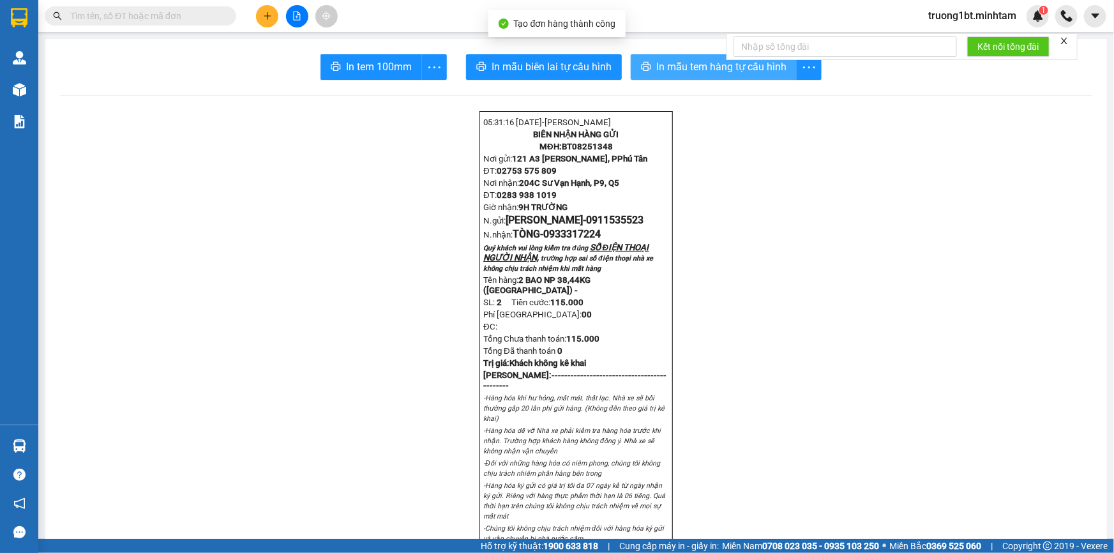
drag, startPoint x: 677, startPoint y: 65, endPoint x: 662, endPoint y: 67, distance: 14.8
click at [677, 66] on span "In mẫu tem hàng tự cấu hình" at bounding box center [721, 67] width 130 height 16
click at [432, 73] on icon "more" at bounding box center [434, 67] width 16 height 16
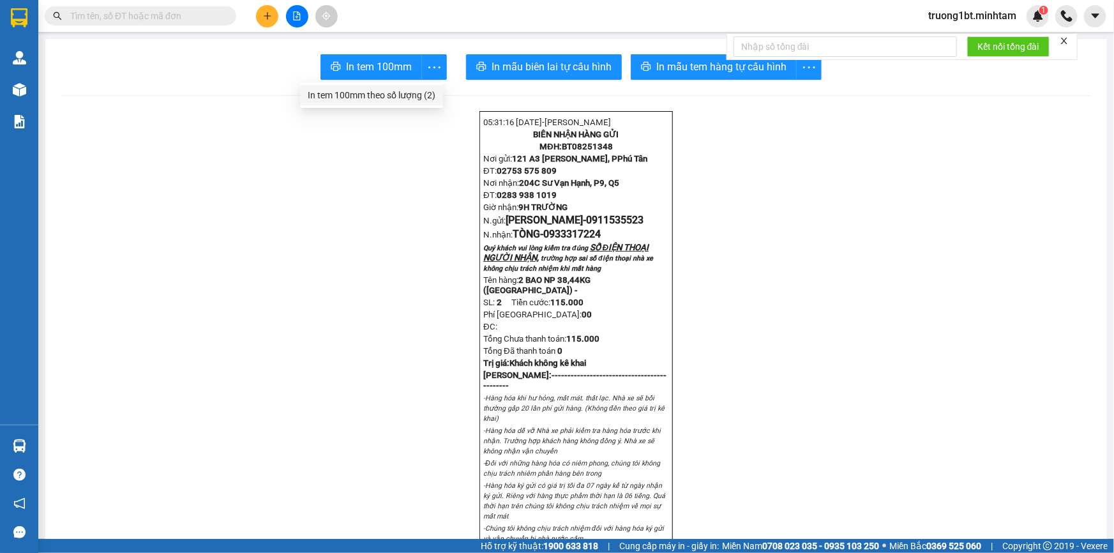
click at [421, 96] on div "In tem 100mm theo số lượng (2)" at bounding box center [372, 95] width 128 height 14
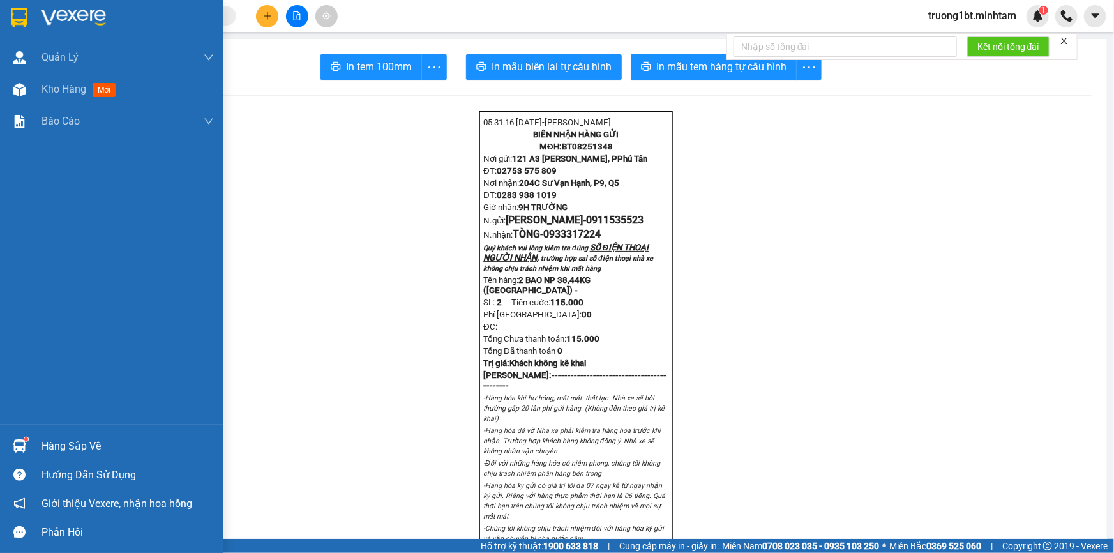
click at [37, 20] on div at bounding box center [111, 20] width 223 height 41
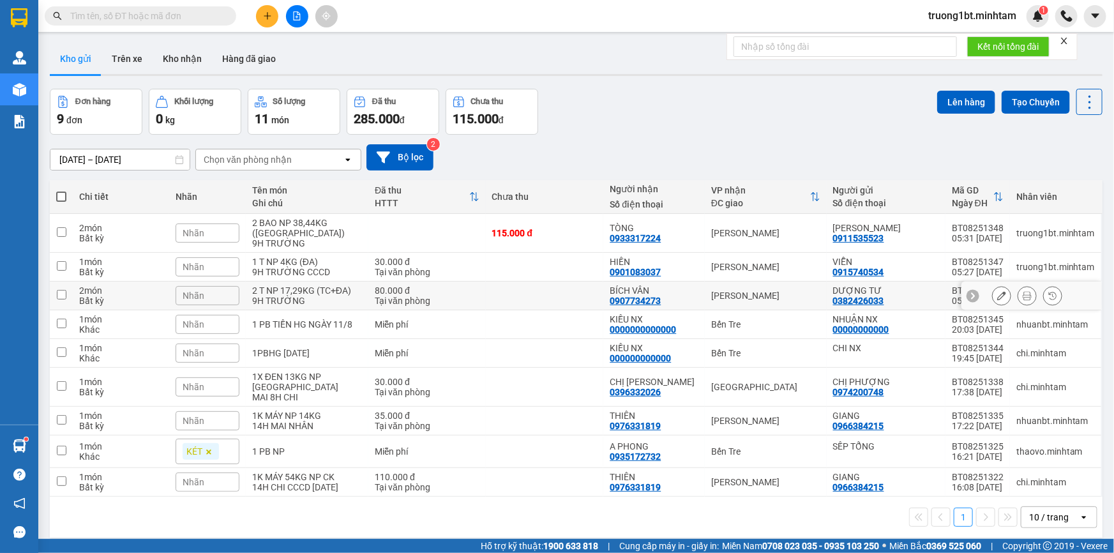
click at [65, 290] on input "checkbox" at bounding box center [62, 295] width 10 height 10
checkbox input "true"
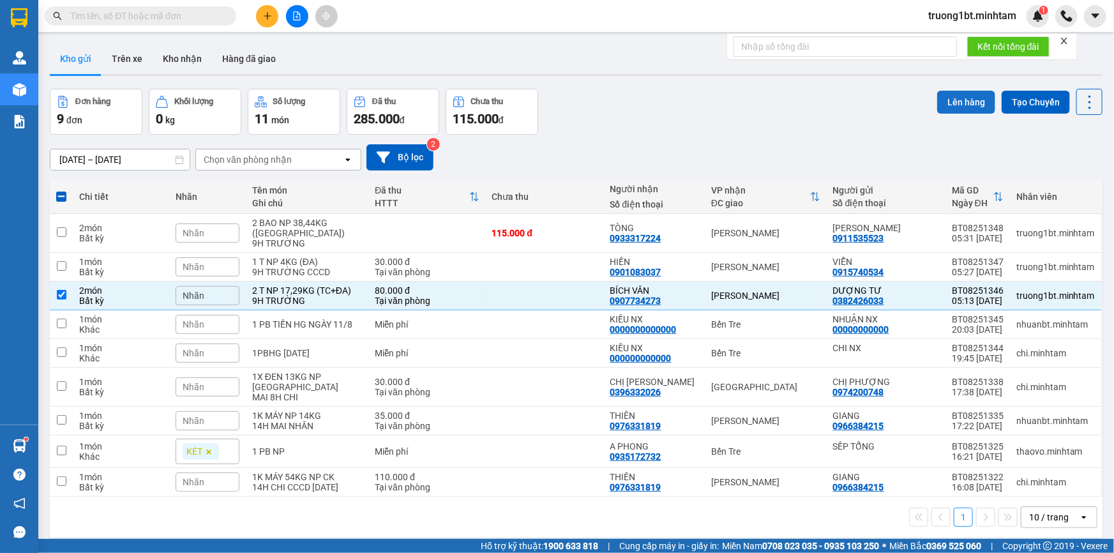
click at [951, 103] on button "Lên hàng" at bounding box center [966, 102] width 58 height 23
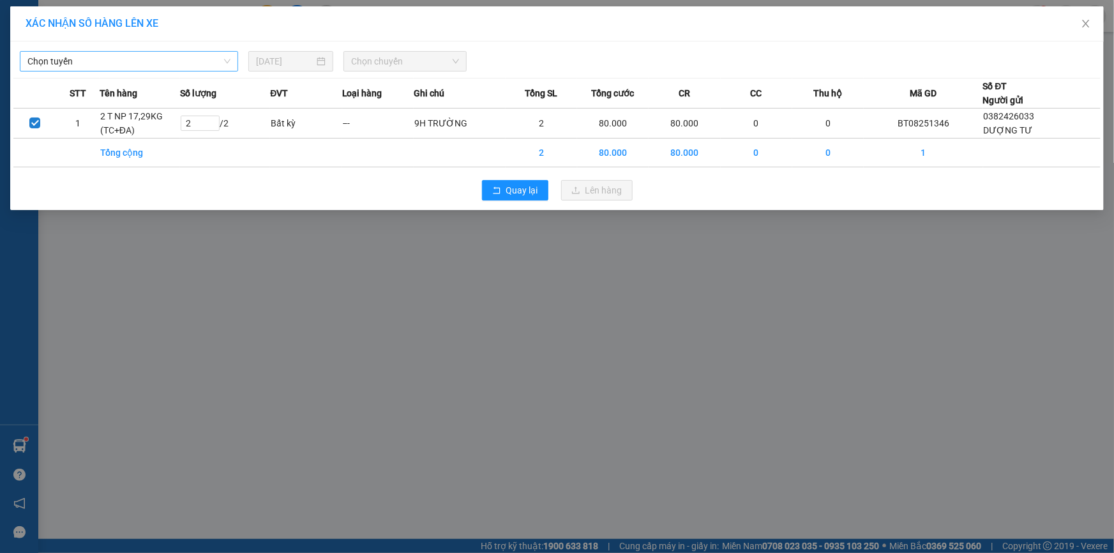
click at [195, 55] on span "Chọn tuyến" at bounding box center [128, 61] width 203 height 19
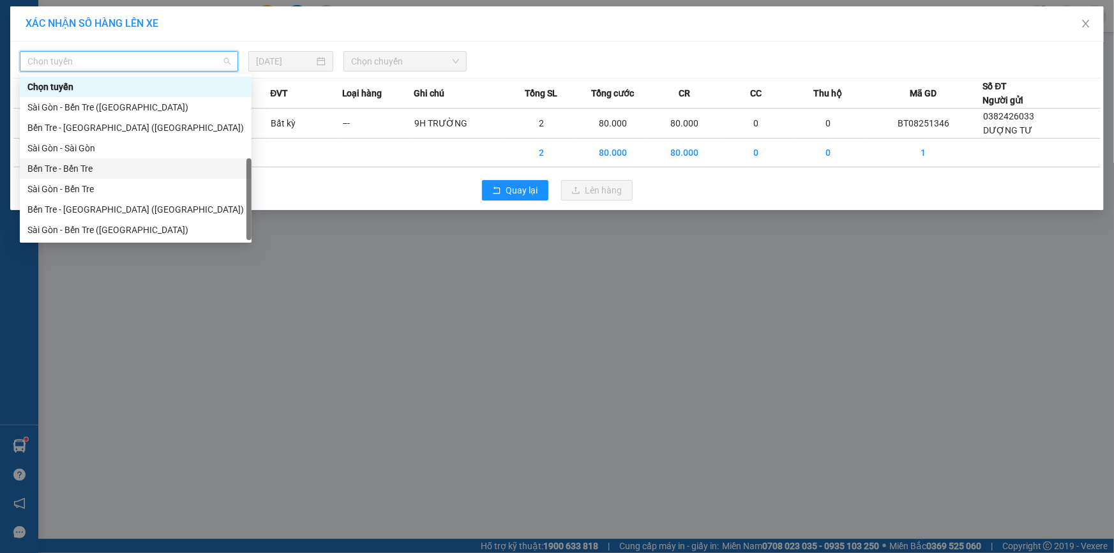
scroll to position [20, 0]
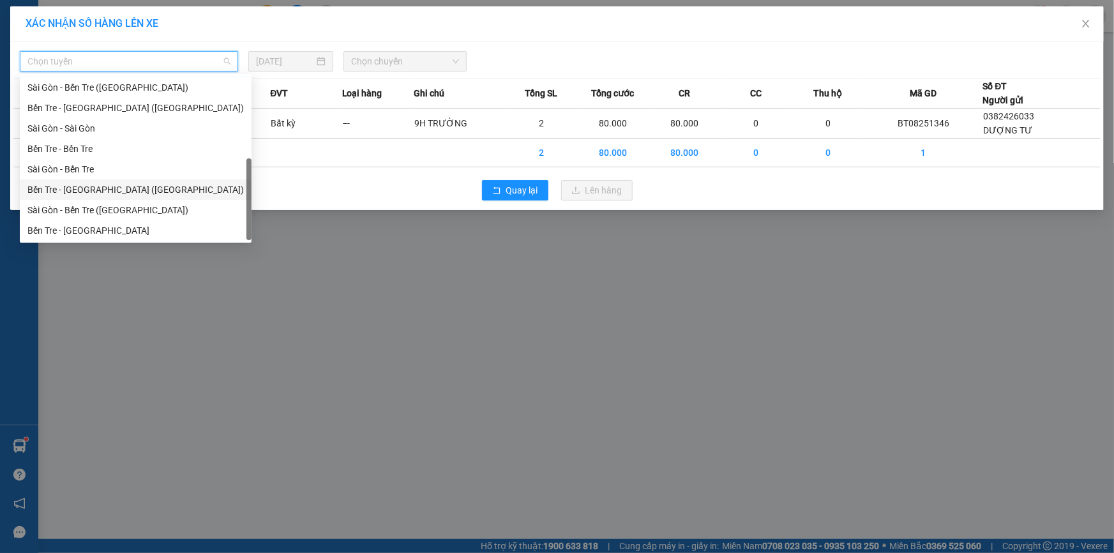
click at [156, 192] on div "Bến Tre - [GEOGRAPHIC_DATA] ([GEOGRAPHIC_DATA])" at bounding box center [135, 190] width 216 height 14
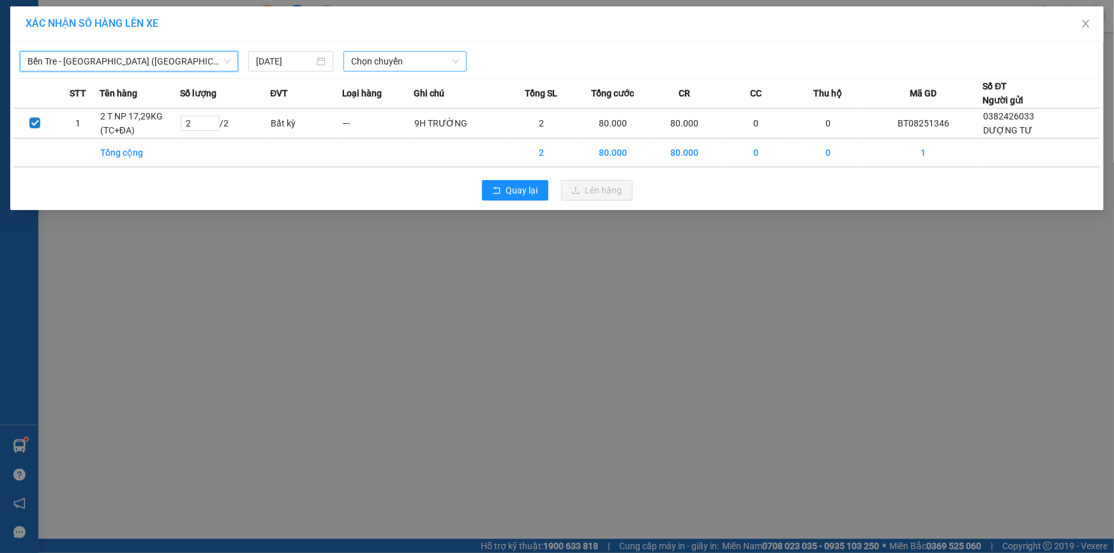
click at [361, 66] on span "Chọn chuyến" at bounding box center [405, 61] width 108 height 19
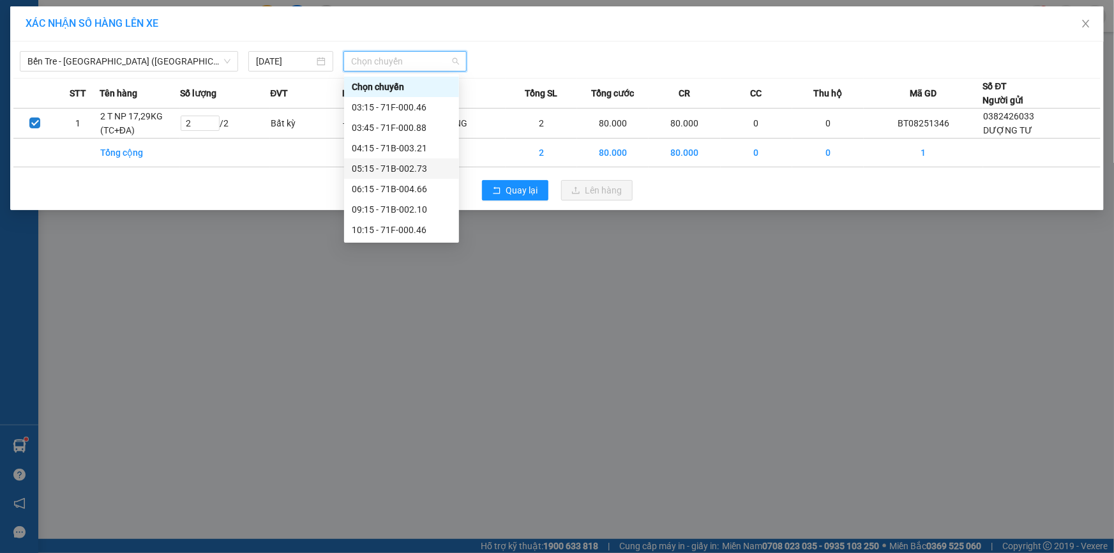
click at [385, 170] on div "05:15 - 71B-002.73" at bounding box center [402, 169] width 100 height 14
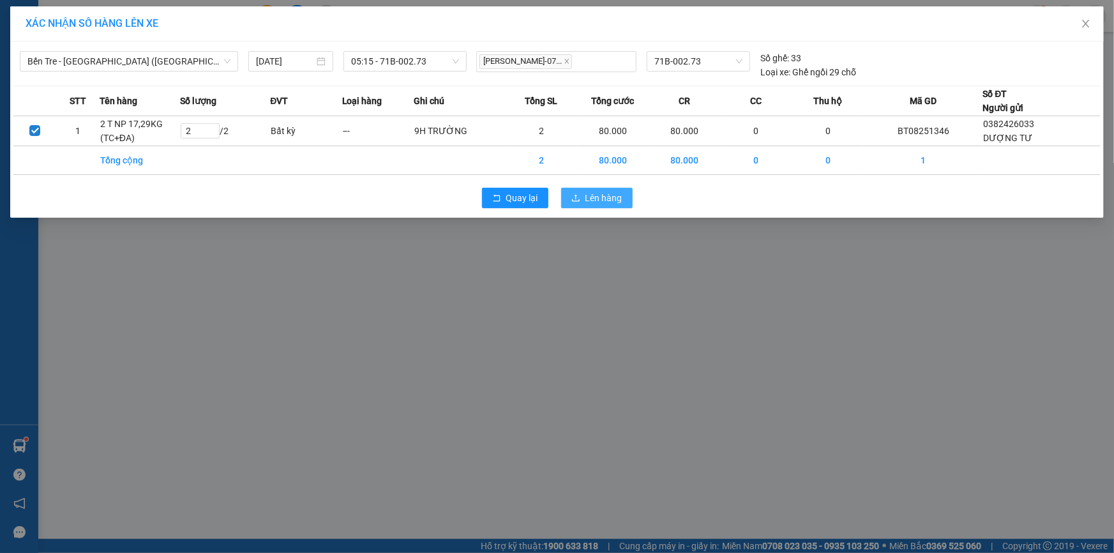
click at [615, 197] on span "Lên hàng" at bounding box center [603, 198] width 37 height 14
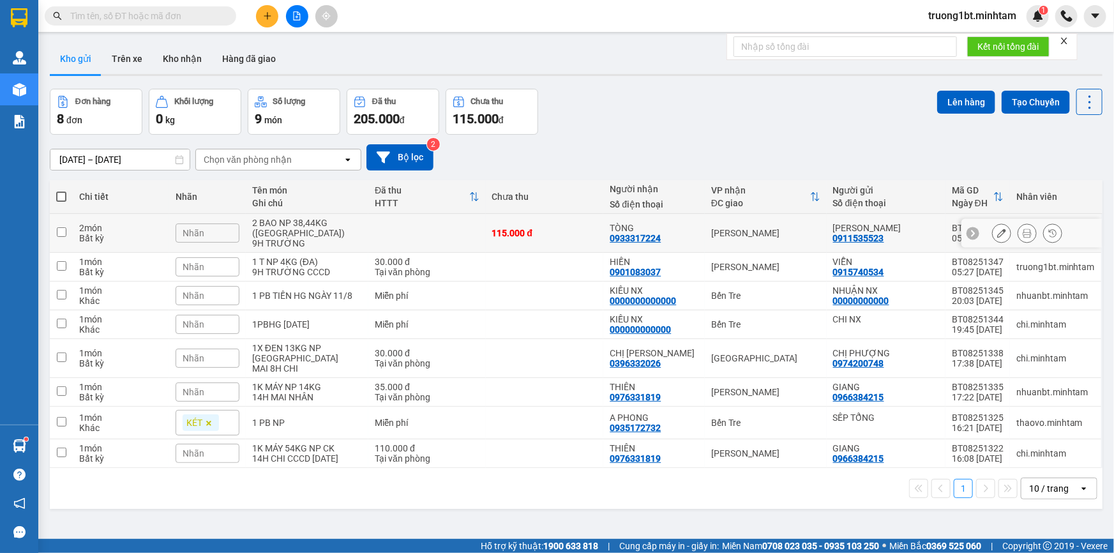
click at [57, 227] on input "checkbox" at bounding box center [62, 232] width 10 height 10
checkbox input "true"
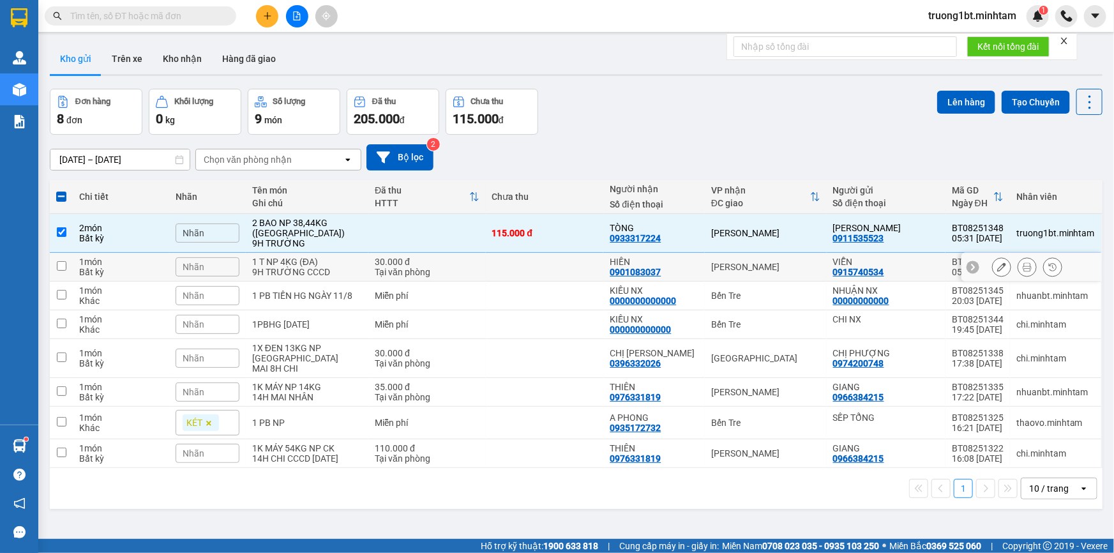
click at [59, 261] on input "checkbox" at bounding box center [62, 266] width 10 height 10
checkbox input "true"
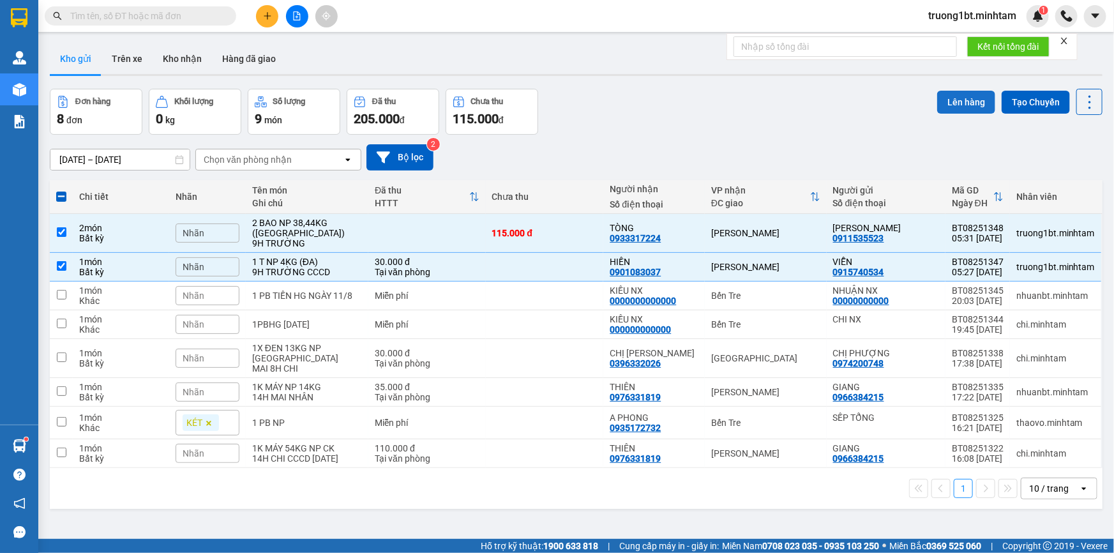
click at [947, 103] on button "Lên hàng" at bounding box center [966, 102] width 58 height 23
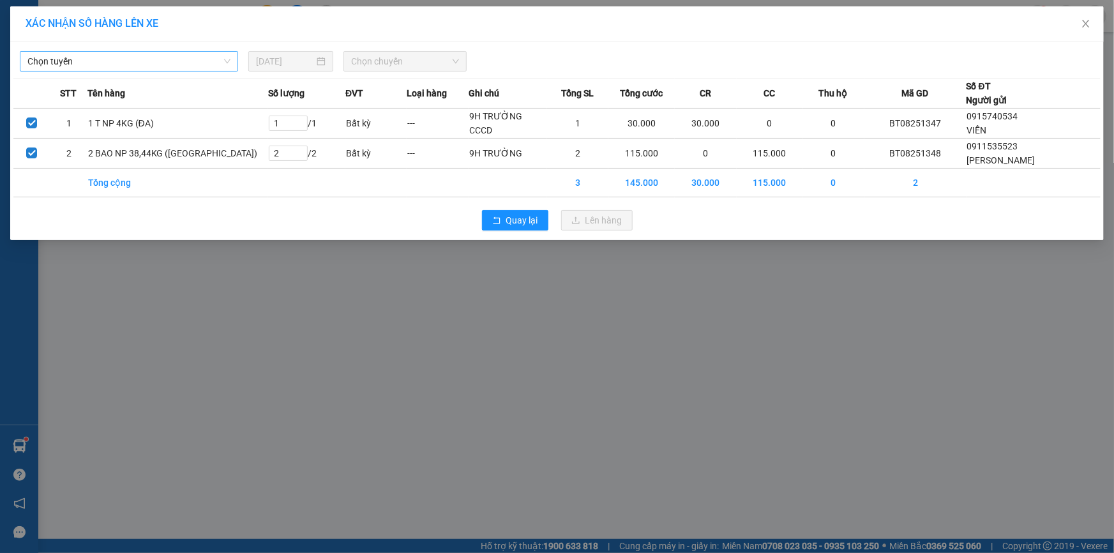
click at [207, 64] on span "Chọn tuyến" at bounding box center [128, 61] width 203 height 19
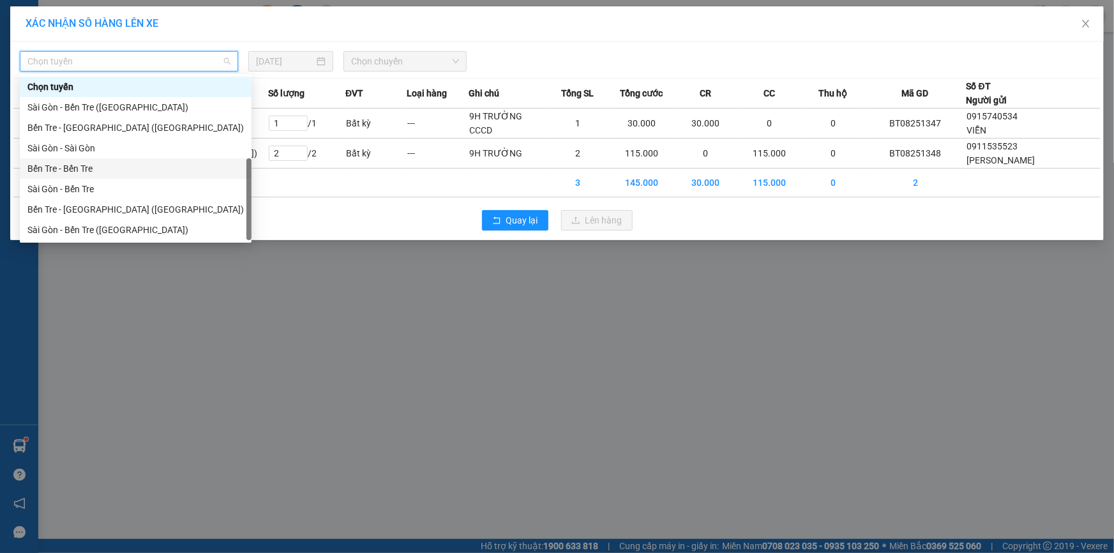
scroll to position [20, 0]
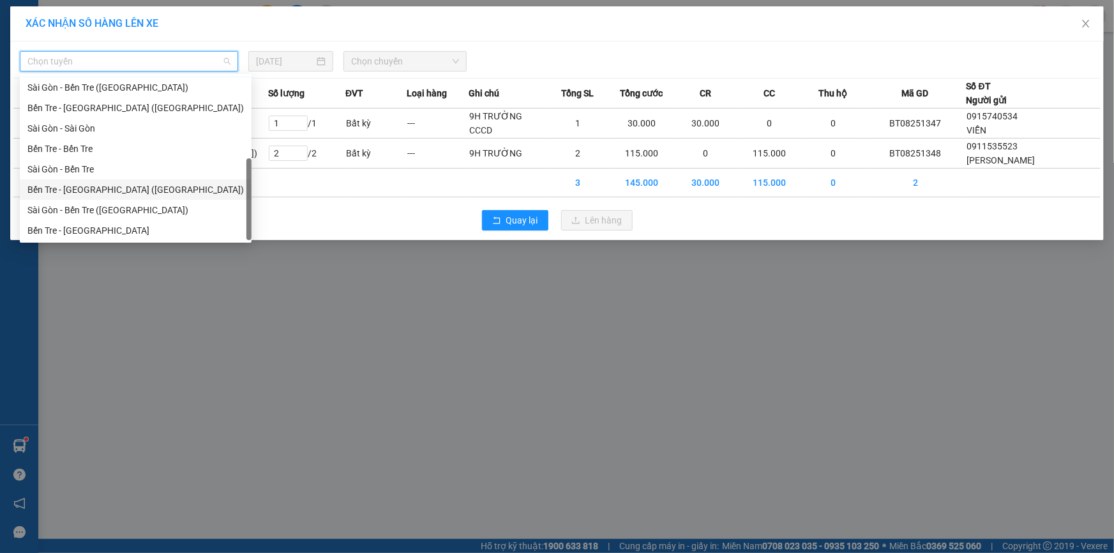
click at [155, 192] on div "Bến Tre - [GEOGRAPHIC_DATA] ([GEOGRAPHIC_DATA])" at bounding box center [135, 190] width 216 height 14
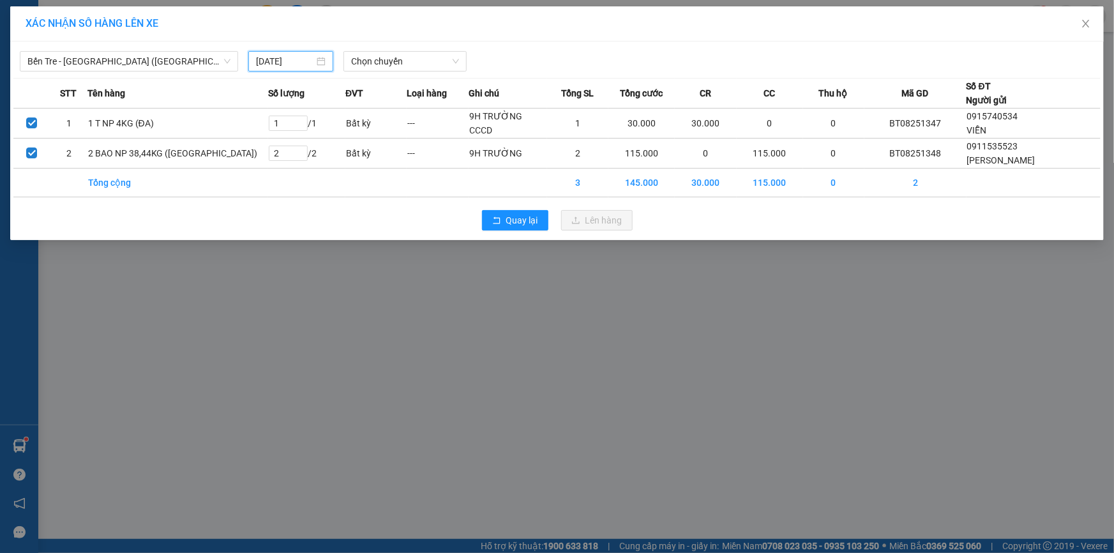
click at [273, 60] on input "[DATE]" at bounding box center [285, 61] width 58 height 14
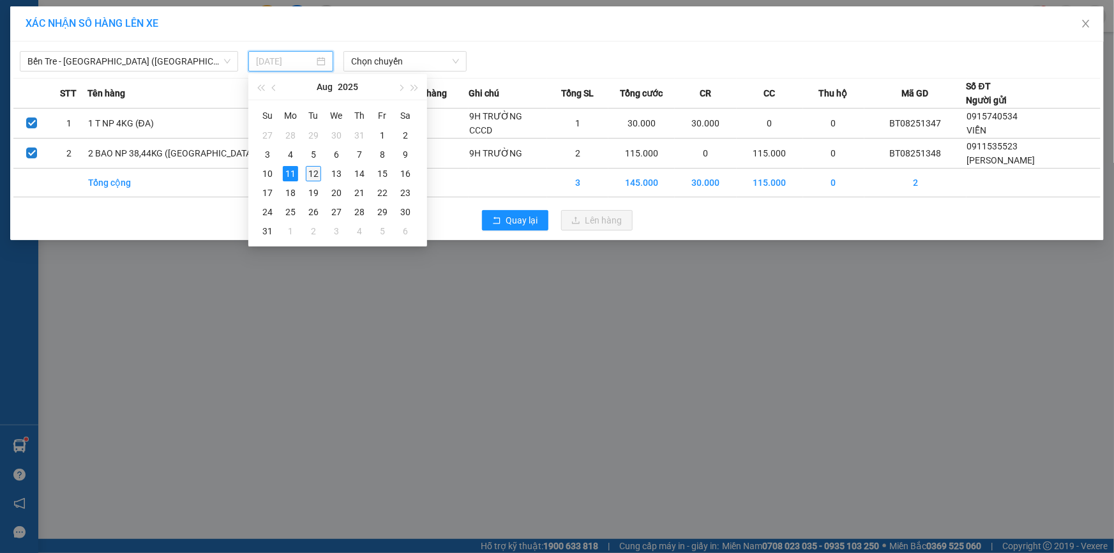
click at [313, 176] on div "12" at bounding box center [313, 173] width 15 height 15
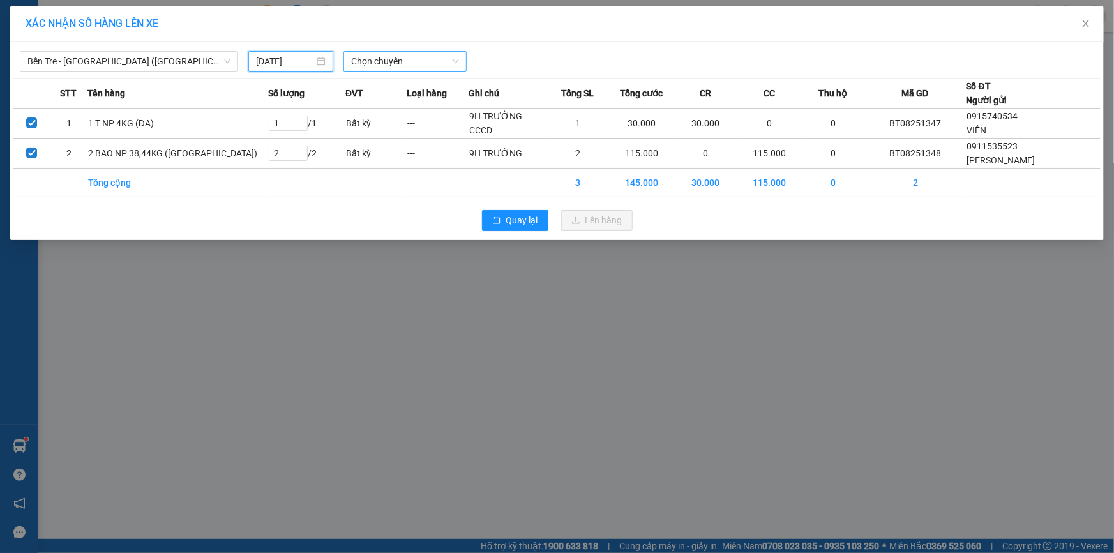
type input "[DATE]"
click at [409, 63] on span "Chọn chuyến" at bounding box center [405, 61] width 108 height 19
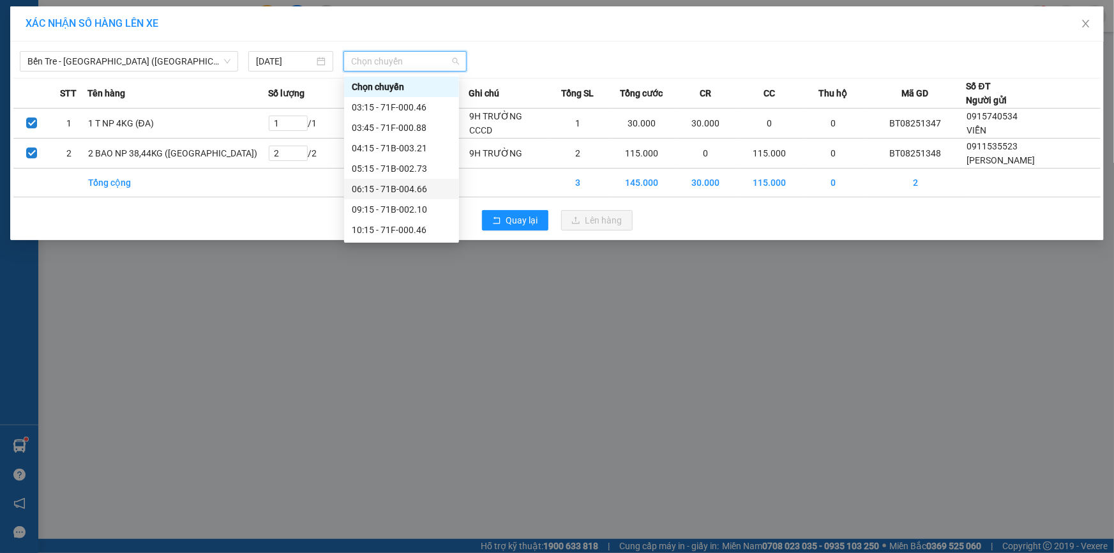
drag, startPoint x: 405, startPoint y: 171, endPoint x: 405, endPoint y: 185, distance: 14.0
click at [405, 185] on div "Chọn chuyến 03:15 - 71F-000.46 03:45 - 71F-000.88 04:15 - 71B-003.21 05:15 - 71…" at bounding box center [401, 210] width 115 height 266
click at [405, 185] on div "06:15 - 71B-004.66" at bounding box center [402, 189] width 100 height 14
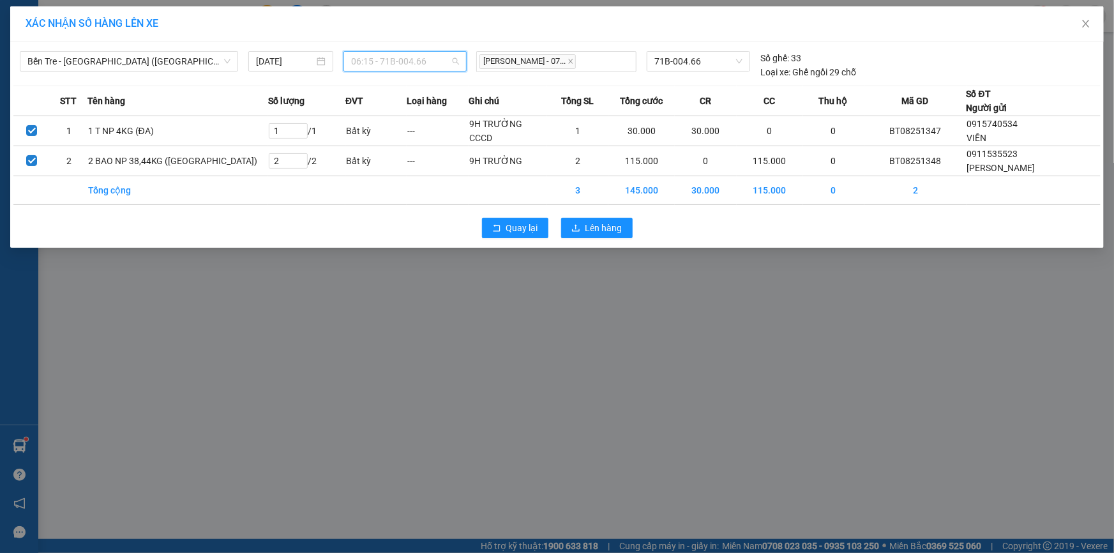
click at [432, 64] on span "06:15 - 71B-004.66" at bounding box center [405, 61] width 108 height 19
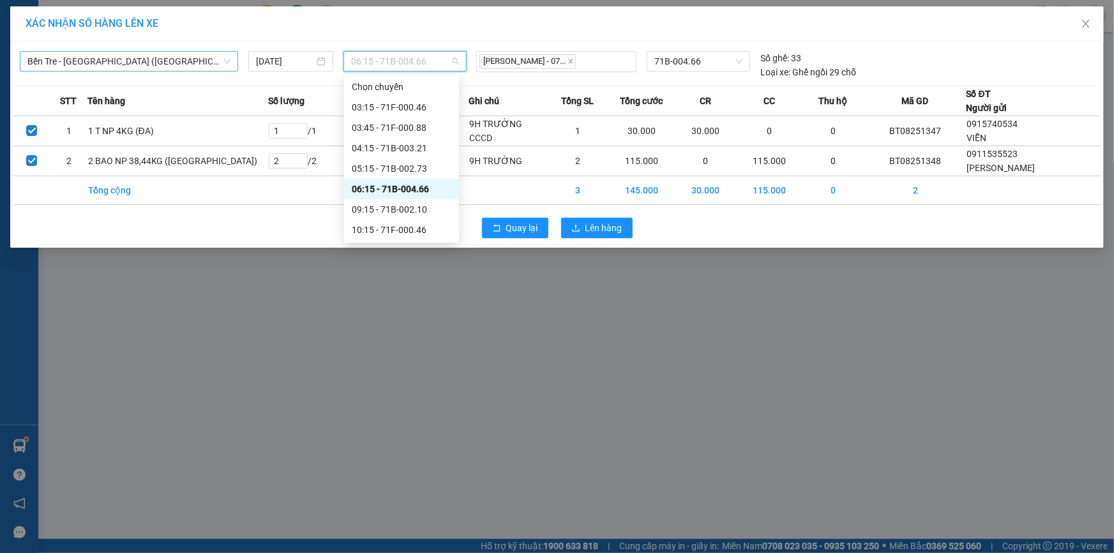
click at [223, 63] on span "Bến Tre - [GEOGRAPHIC_DATA] ([GEOGRAPHIC_DATA])" at bounding box center [128, 61] width 203 height 19
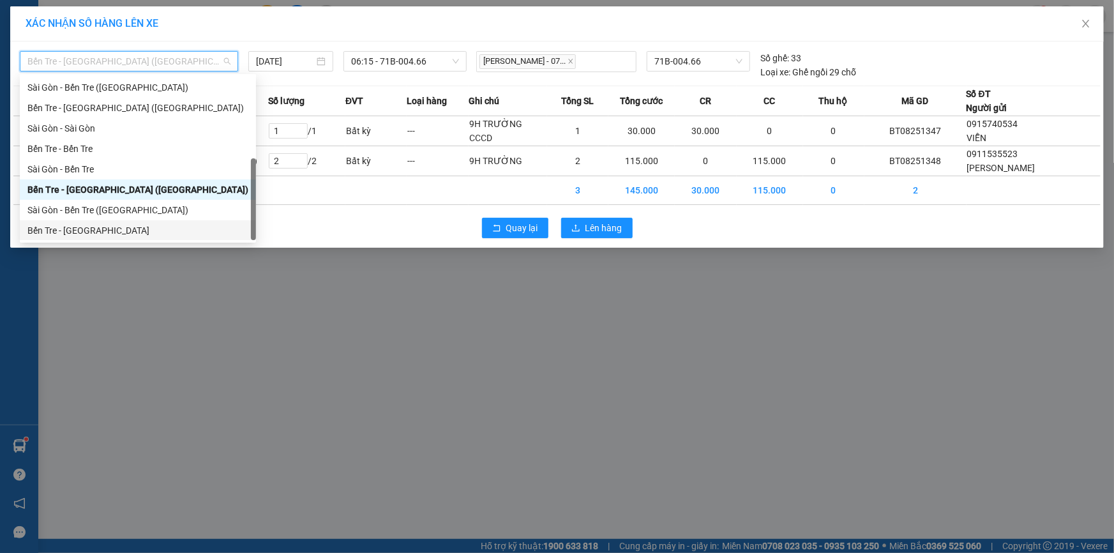
click at [145, 230] on div "Bến Tre - [GEOGRAPHIC_DATA]" at bounding box center [137, 230] width 221 height 14
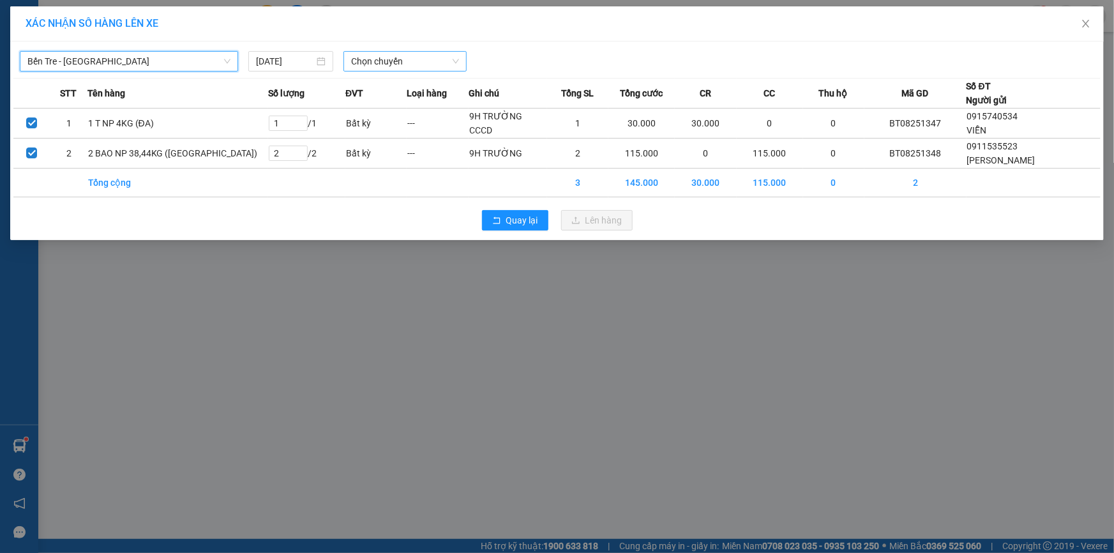
click at [384, 57] on span "Chọn chuyến" at bounding box center [405, 61] width 108 height 19
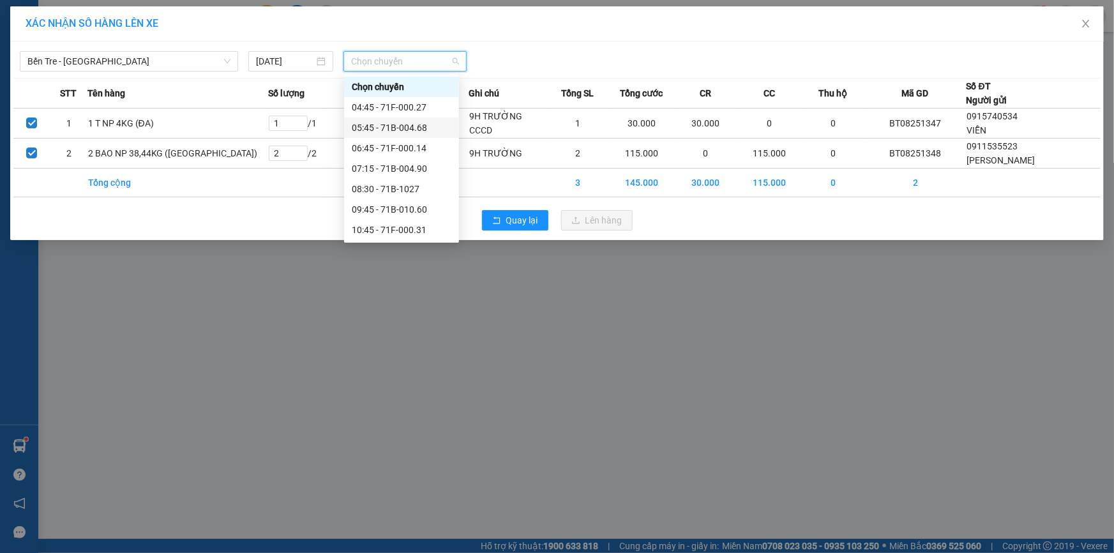
click at [378, 131] on div "05:45 - 71B-004.68" at bounding box center [402, 128] width 100 height 14
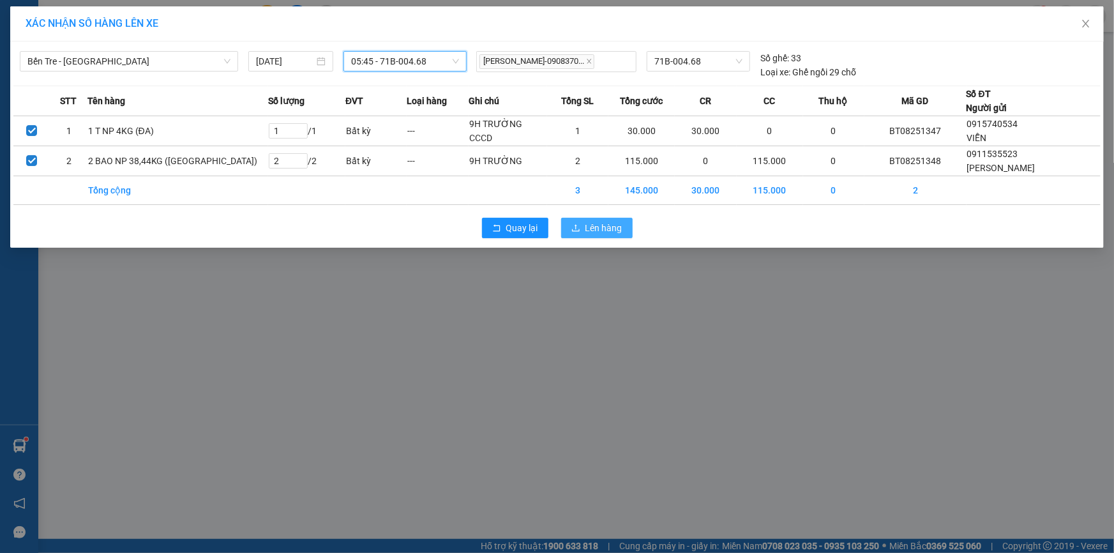
click at [616, 227] on span "Lên hàng" at bounding box center [603, 228] width 37 height 14
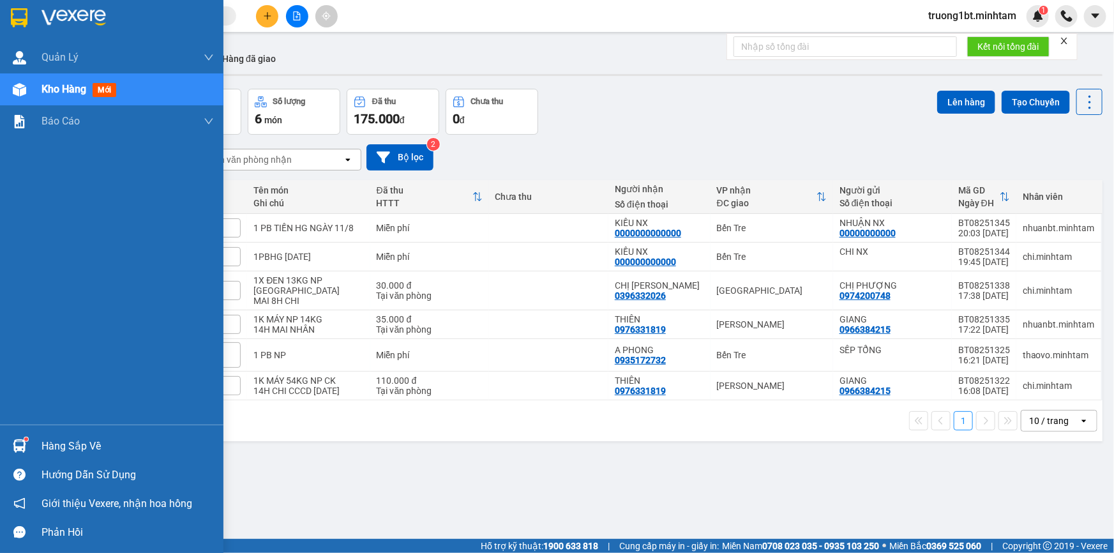
click at [19, 440] on img at bounding box center [19, 445] width 13 height 13
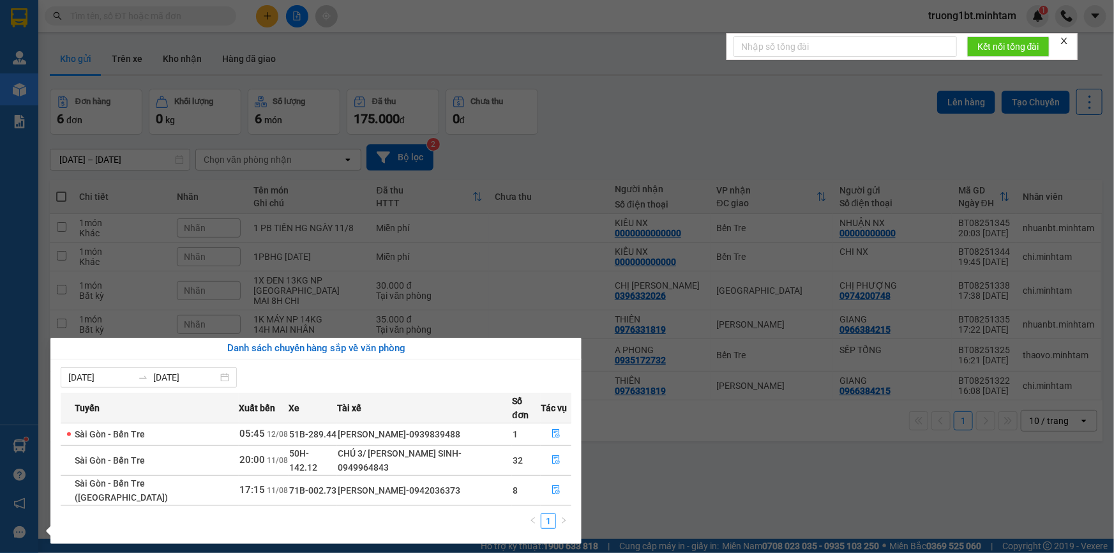
click at [591, 112] on section "Kết quả tìm kiếm ( 0 ) Bộ lọc No Data truong1bt.minhtam 1 Quản [PERSON_NAME] lý…" at bounding box center [557, 276] width 1114 height 553
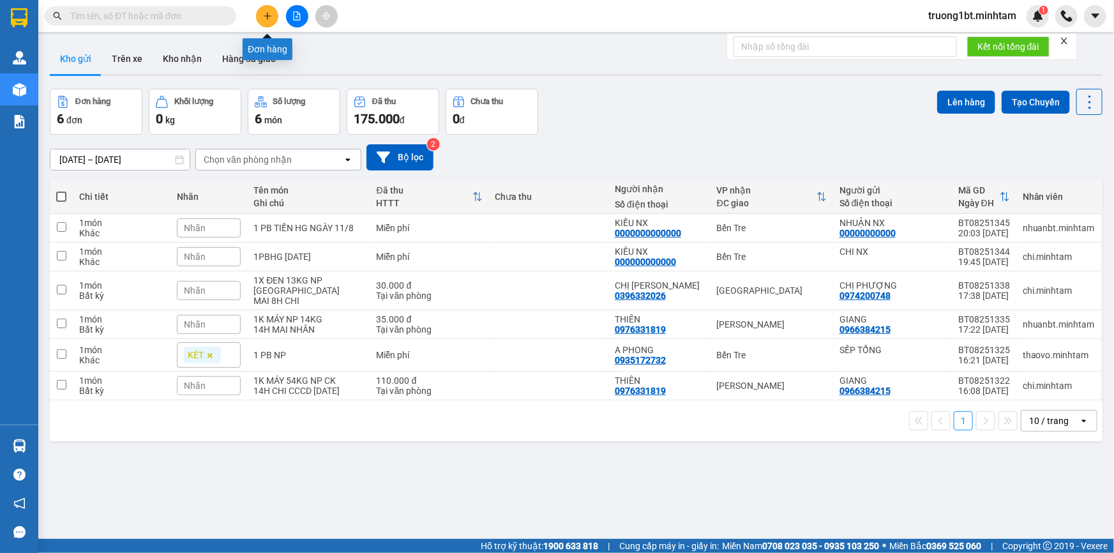
click at [292, 18] on icon "file-add" at bounding box center [296, 15] width 9 height 9
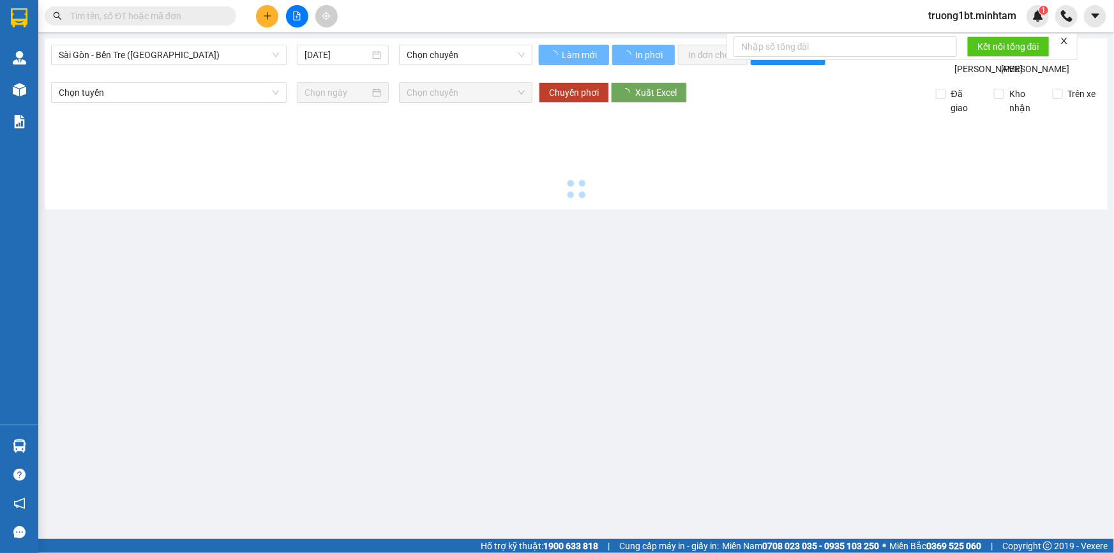
type input "[DATE]"
click at [202, 57] on span "Sài Gòn - Bến Tre ([GEOGRAPHIC_DATA])" at bounding box center [169, 54] width 220 height 19
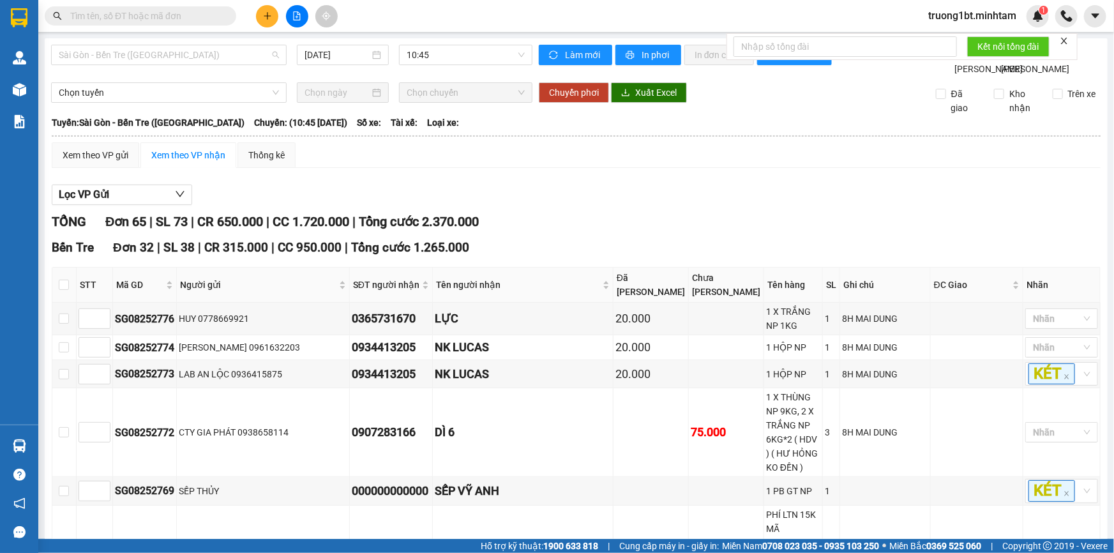
scroll to position [20, 0]
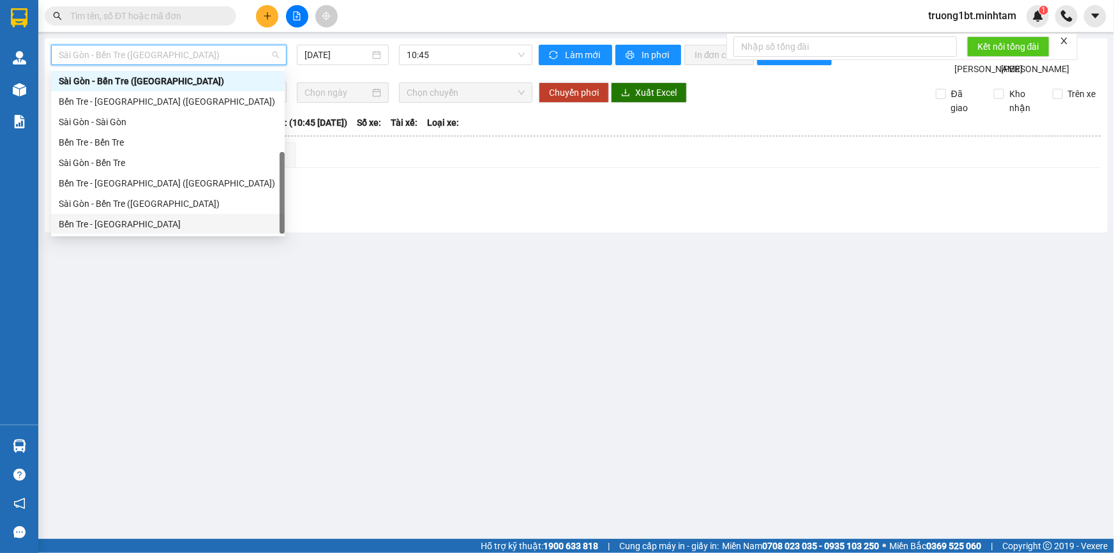
click at [145, 223] on div "Bến Tre - [GEOGRAPHIC_DATA]" at bounding box center [168, 224] width 218 height 14
type input "[DATE]"
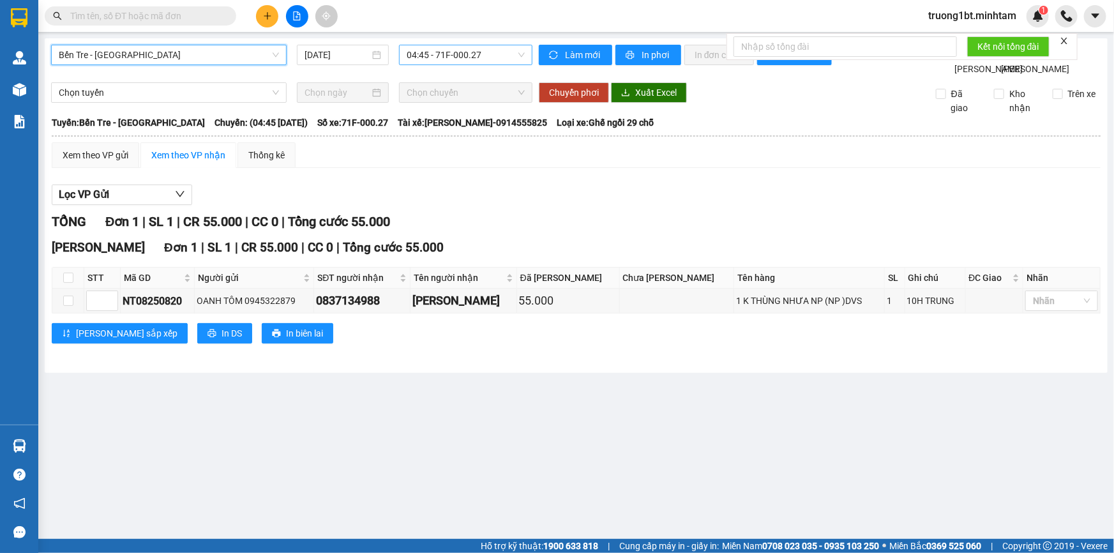
click at [485, 57] on span "04:45 - 71F-000.27" at bounding box center [466, 54] width 118 height 19
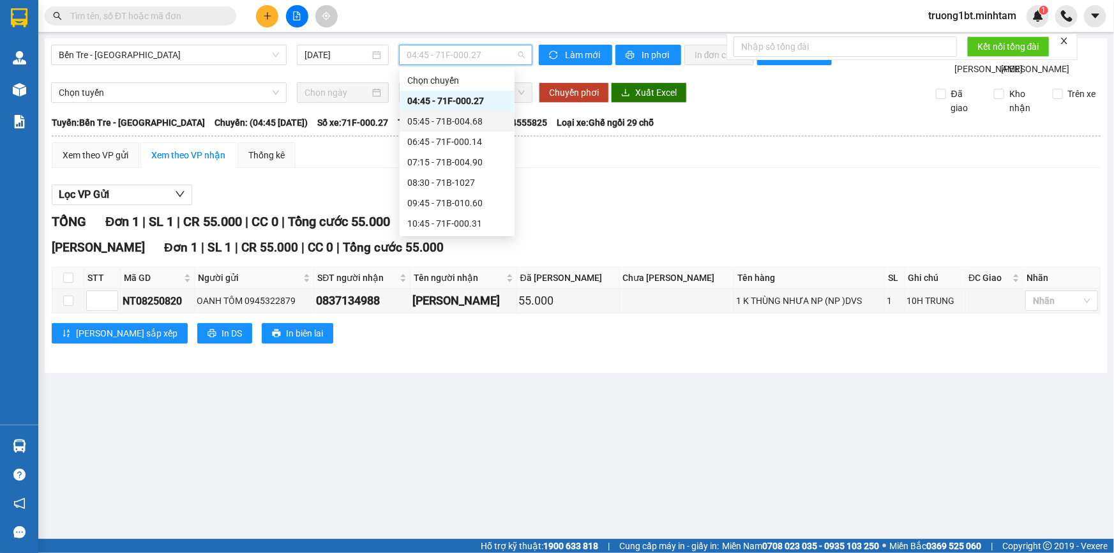
click at [461, 126] on div "05:45 - 71B-004.68" at bounding box center [457, 121] width 100 height 14
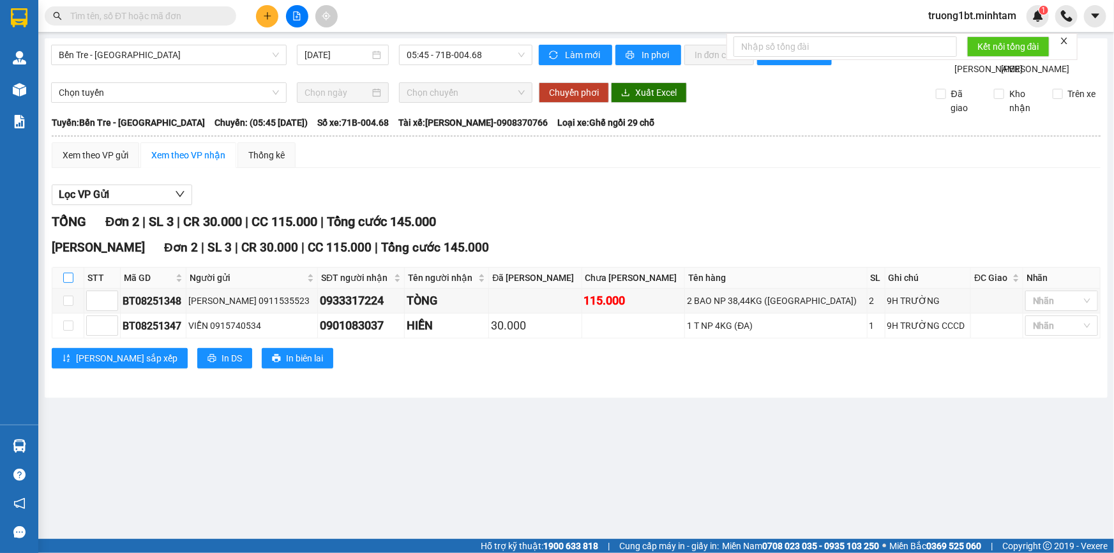
click at [64, 283] on input "checkbox" at bounding box center [68, 278] width 10 height 10
checkbox input "true"
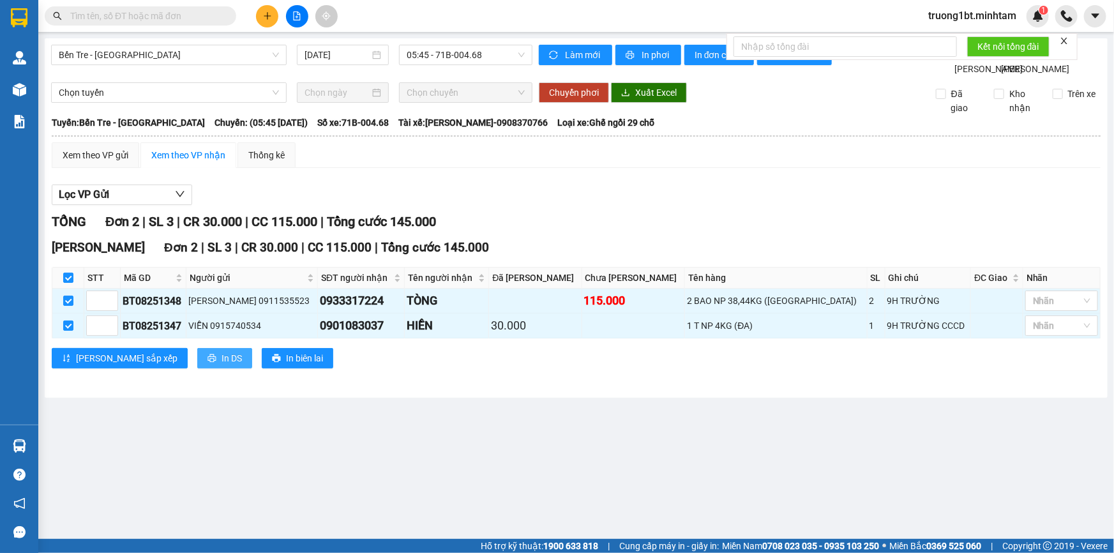
click at [222, 365] on span "In DS" at bounding box center [232, 358] width 20 height 14
drag, startPoint x: 795, startPoint y: 434, endPoint x: 744, endPoint y: 444, distance: 52.6
click at [796, 441] on main "Bến Tre - [GEOGRAPHIC_DATA] [DATE] 05:45 - 71B-004.68 Làm mới In phơi In đơn ch…" at bounding box center [557, 269] width 1114 height 539
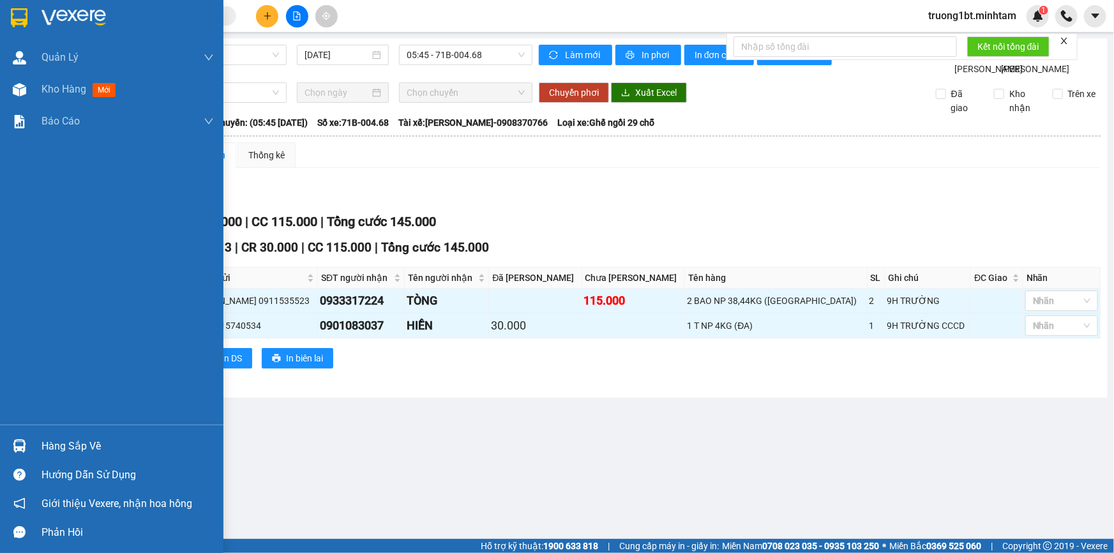
click at [43, 9] on img at bounding box center [73, 17] width 64 height 19
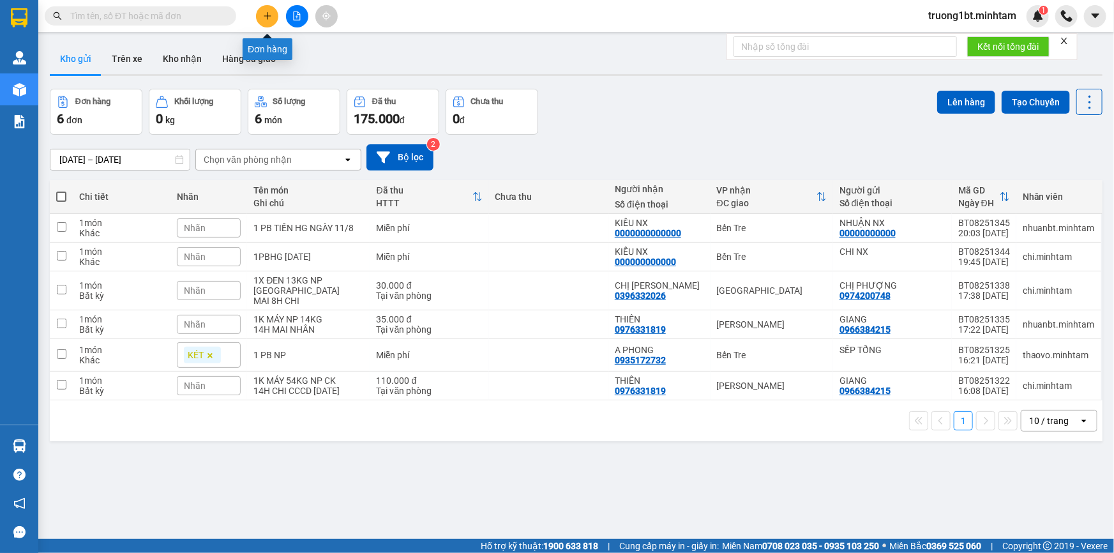
click at [267, 13] on icon "plus" at bounding box center [267, 15] width 1 height 7
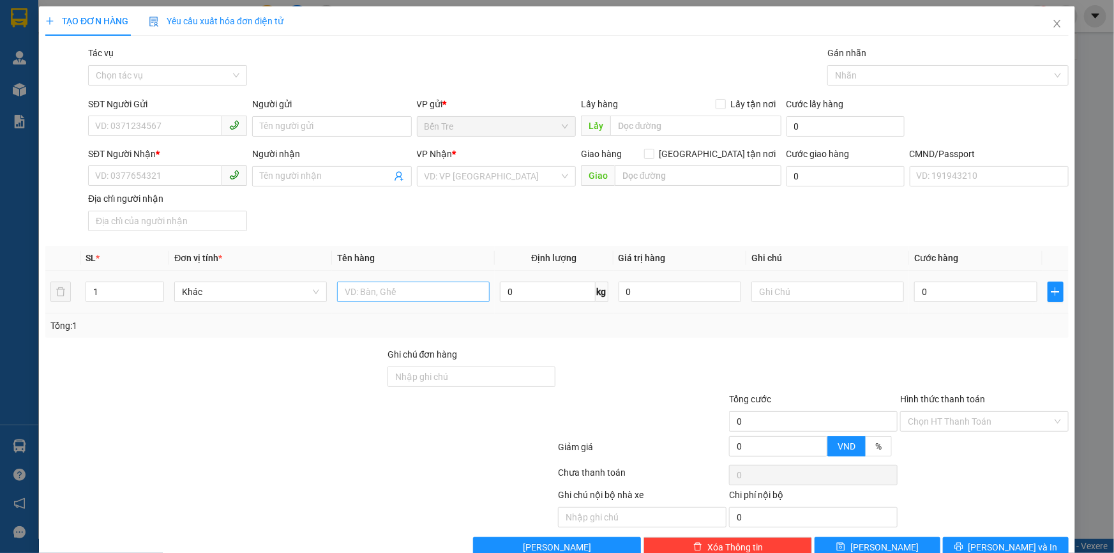
click at [383, 280] on div at bounding box center [413, 292] width 153 height 26
click at [385, 284] on input "text" at bounding box center [413, 292] width 153 height 20
type input "1"
click at [183, 128] on input "SĐT Người Gửi" at bounding box center [155, 126] width 134 height 20
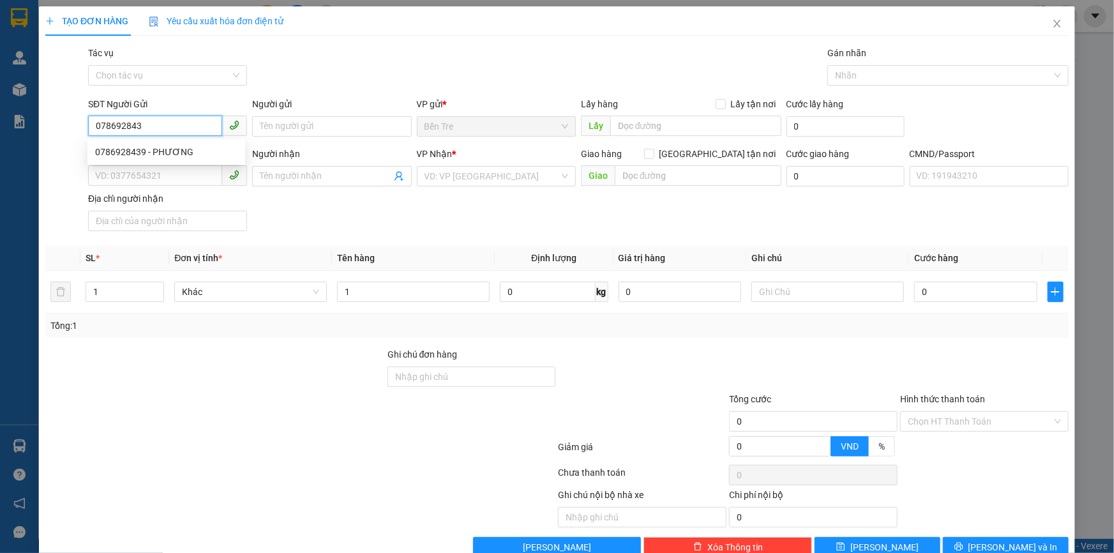
type input "0786928439"
click at [173, 155] on div "0786928439 - PHƯƠNG" at bounding box center [166, 152] width 142 height 14
type input "PHƯƠNG"
type input "0902769324"
type input "[PERSON_NAME]"
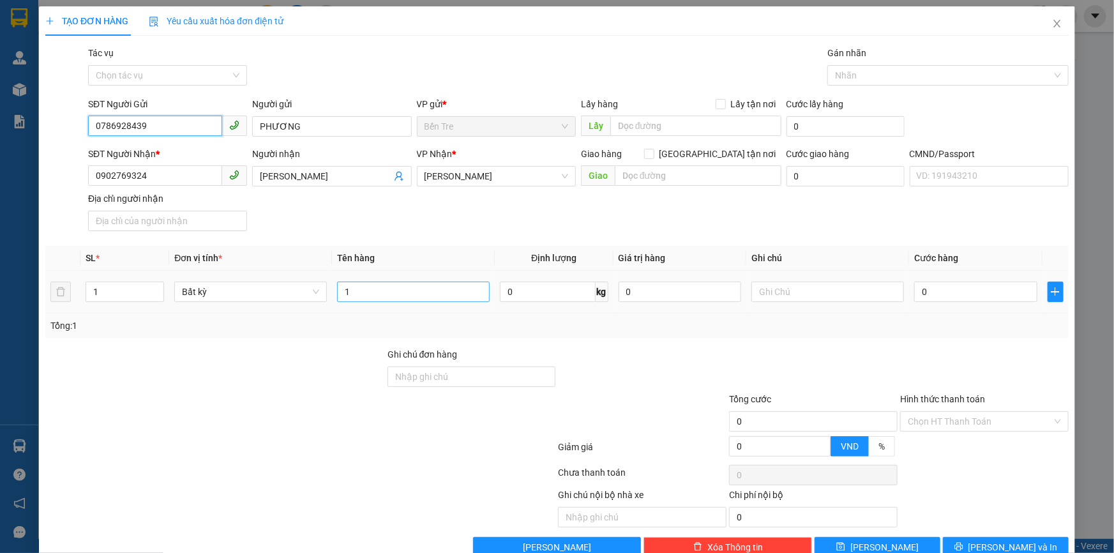
type input "0786928439"
click at [404, 283] on input "1" at bounding box center [413, 292] width 153 height 20
type input "1 X TRONG GT NP"
click at [779, 284] on input "text" at bounding box center [827, 292] width 153 height 20
type input "10H NHUẬN"
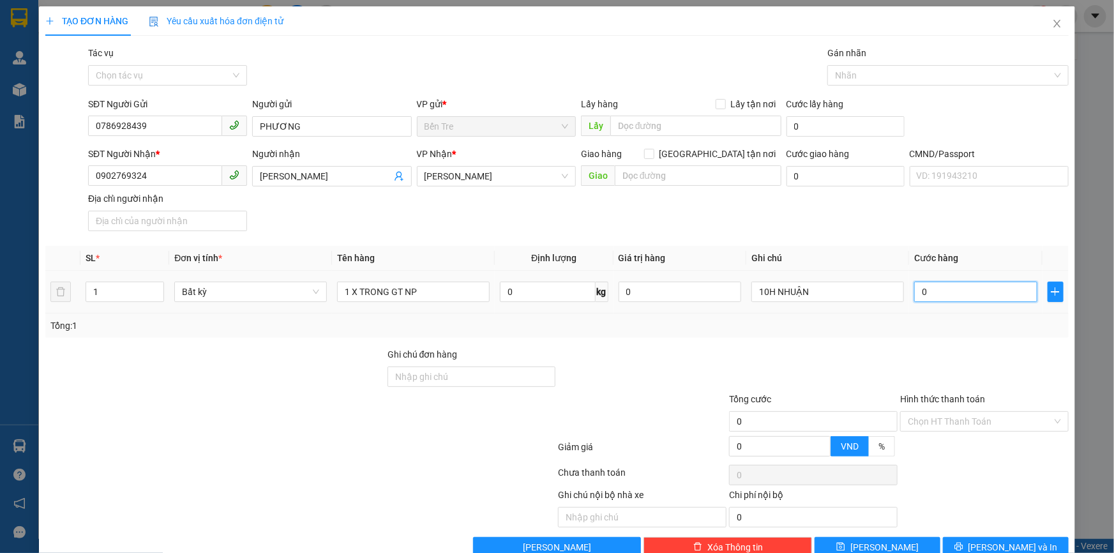
click at [939, 287] on input "0" at bounding box center [975, 292] width 123 height 20
type input "2"
type input "20"
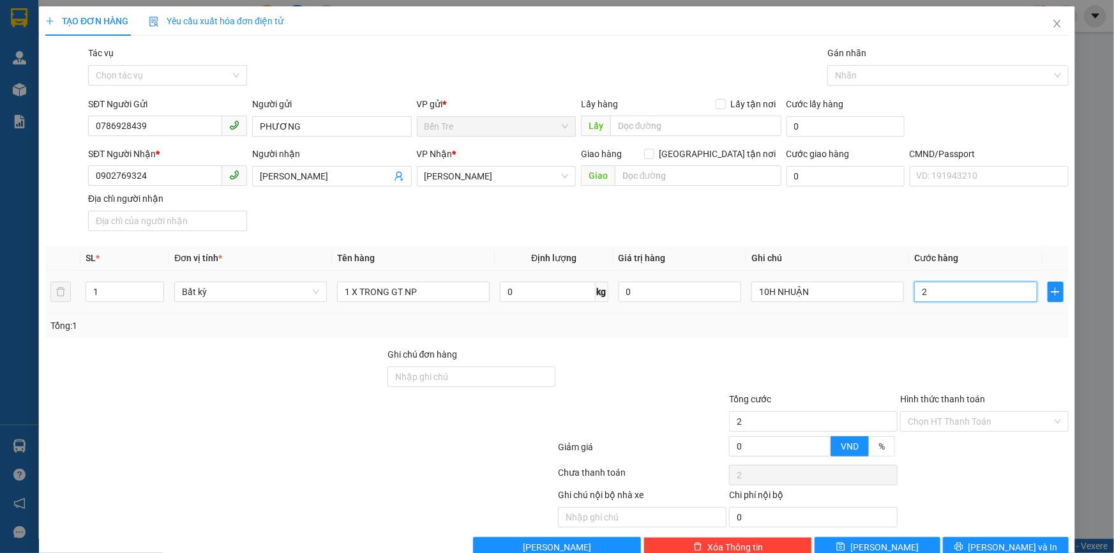
type input "20"
type input "20.000"
click at [937, 353] on div at bounding box center [984, 369] width 171 height 45
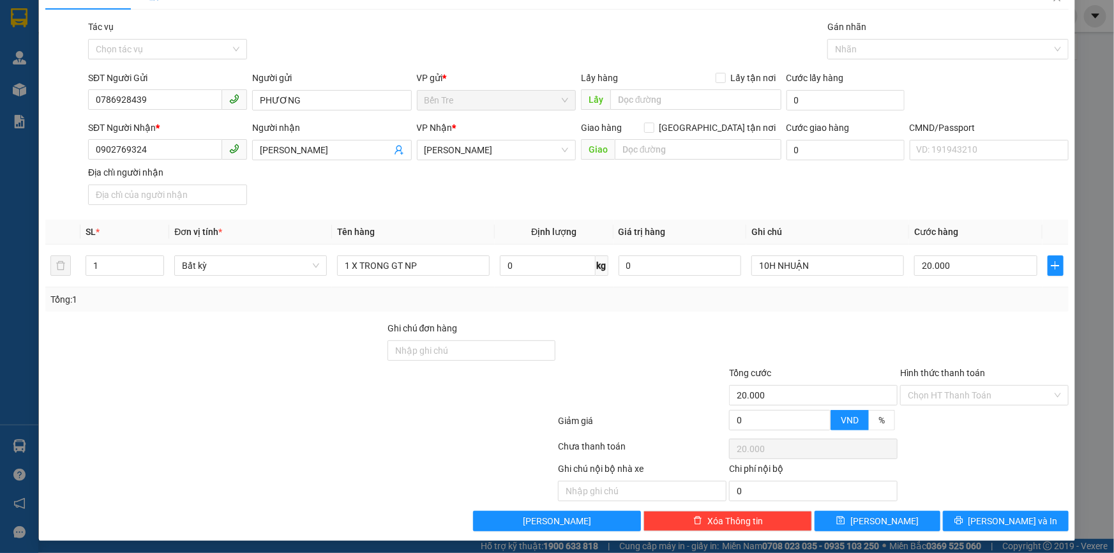
scroll to position [28, 0]
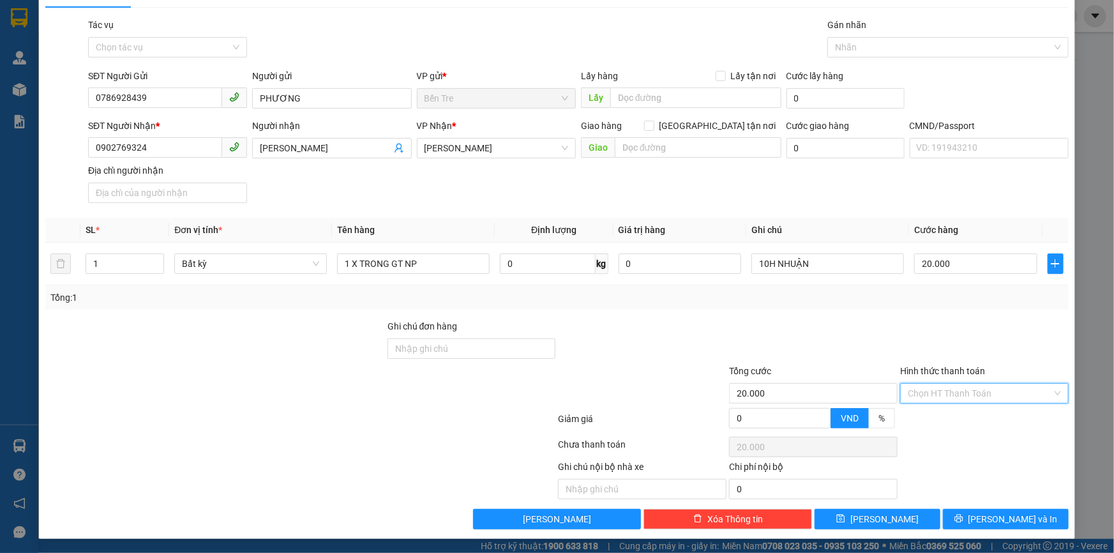
click at [977, 396] on input "Hình thức thanh toán" at bounding box center [980, 393] width 144 height 19
click at [975, 415] on div "Tại văn phòng" at bounding box center [977, 418] width 152 height 14
type input "0"
click at [1028, 515] on button "[PERSON_NAME] và In" at bounding box center [1006, 519] width 126 height 20
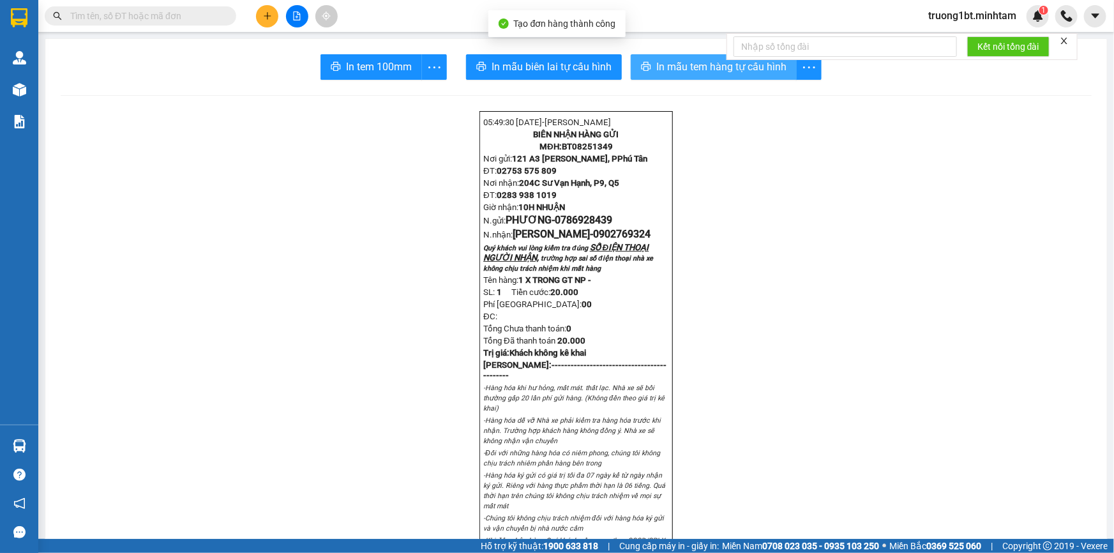
click at [714, 70] on span "In mẫu tem hàng tự cấu hình" at bounding box center [721, 67] width 130 height 16
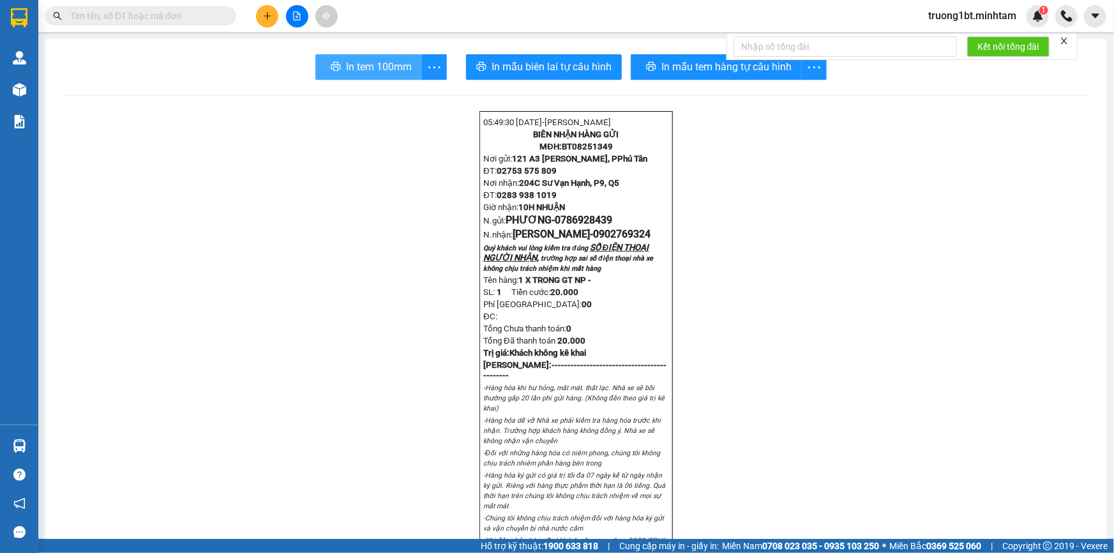
click at [361, 63] on span "In tem 100mm" at bounding box center [379, 67] width 66 height 16
click at [265, 18] on icon "plus" at bounding box center [267, 15] width 9 height 9
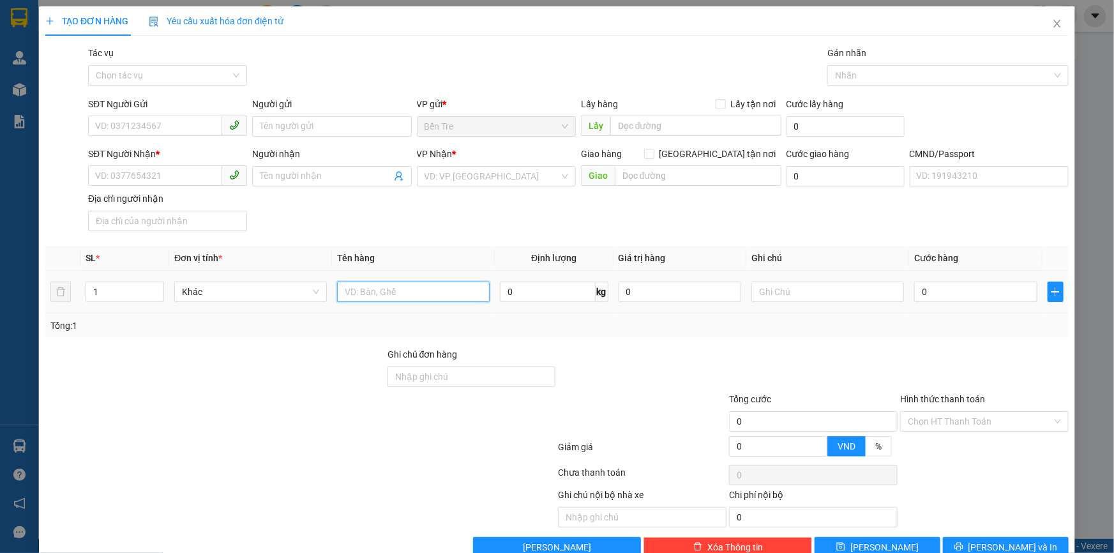
drag, startPoint x: 391, startPoint y: 299, endPoint x: 394, endPoint y: 289, distance: 9.9
click at [392, 293] on input "text" at bounding box center [413, 292] width 153 height 20
type input "1 K GIẤY GT NP"
click at [153, 129] on input "SĐT Người Gửi" at bounding box center [155, 126] width 134 height 20
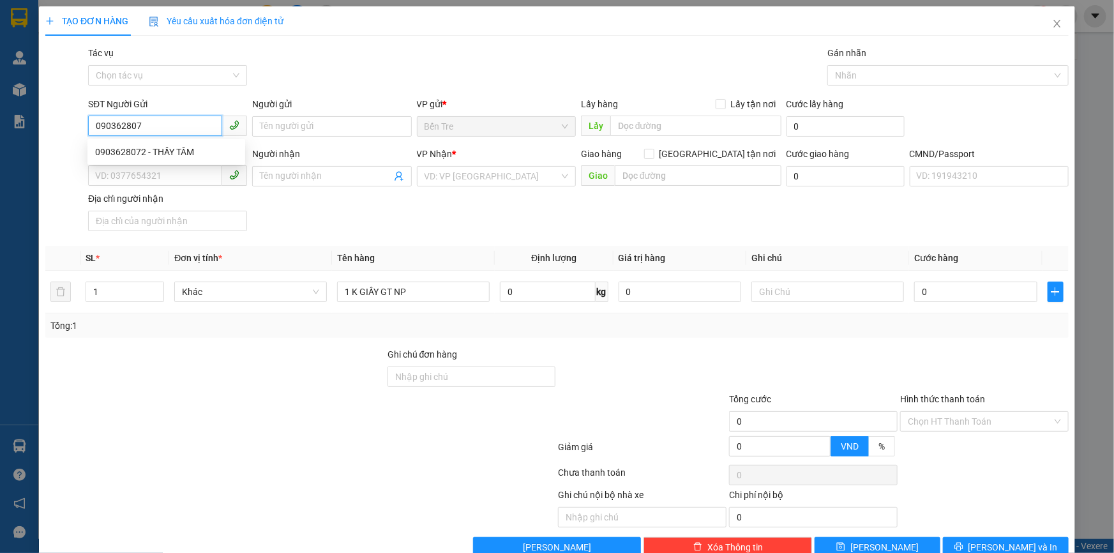
type input "0903628072"
click at [143, 145] on div "0903628072 - THẦY TÂM" at bounding box center [166, 152] width 142 height 14
type input "THẦY TÂM"
type input "0913157778"
type input "HẢI"
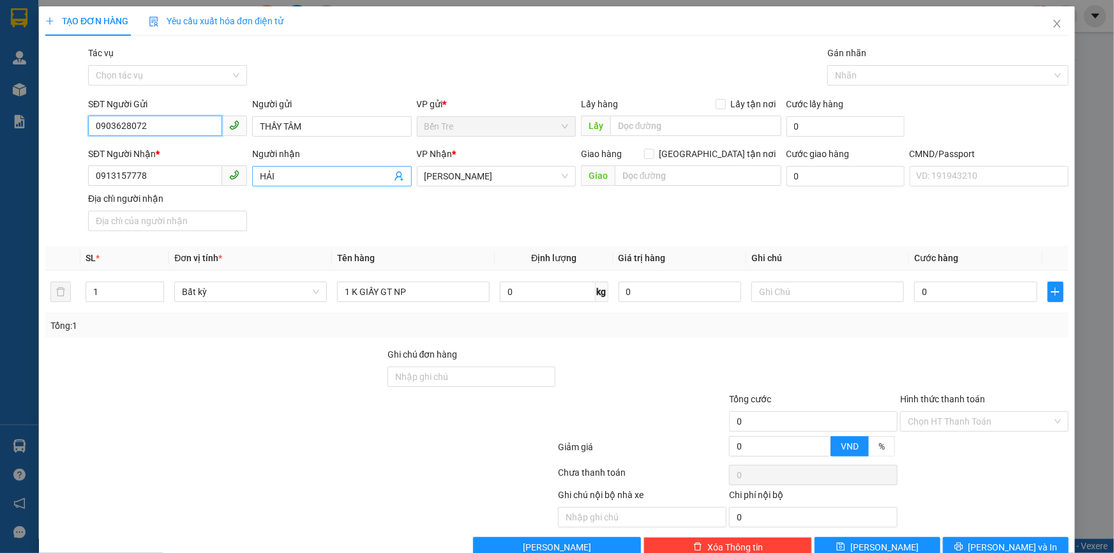
type input "0903628072"
click at [396, 177] on icon "user-add" at bounding box center [398, 177] width 8 height 10
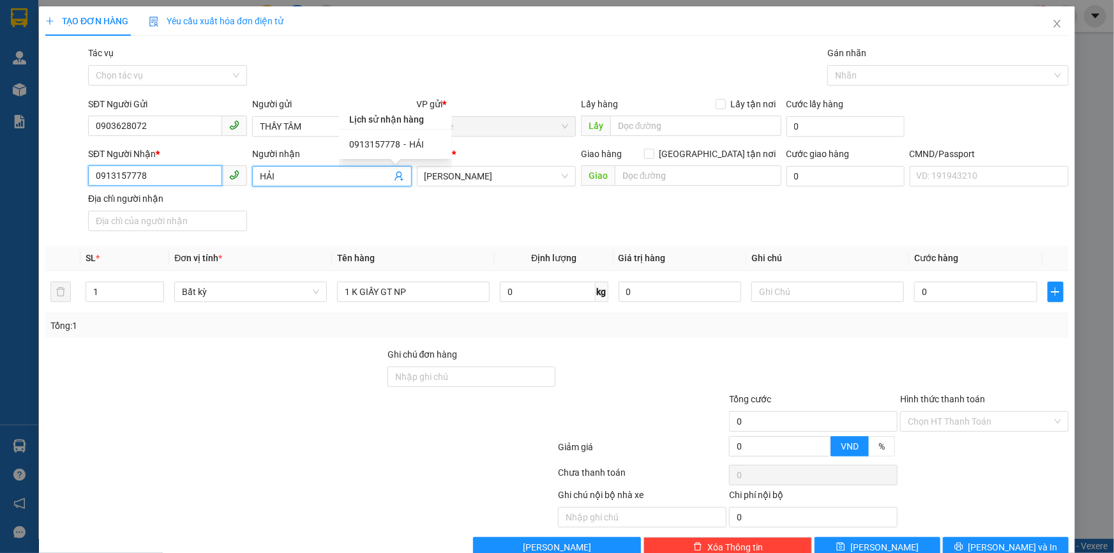
click at [186, 172] on input "0913157778" at bounding box center [155, 175] width 134 height 20
type input "0"
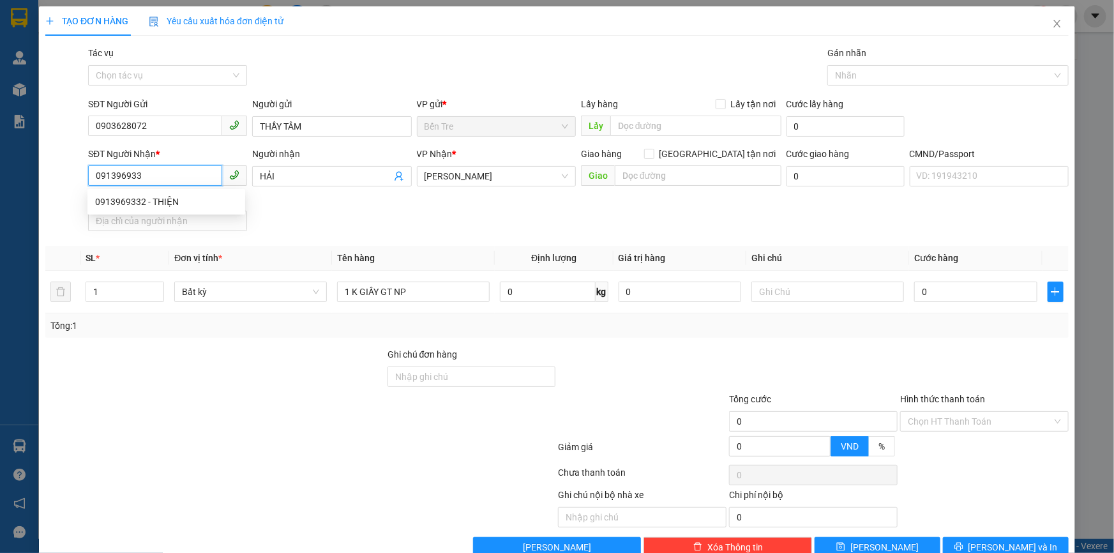
type input "0913969332"
click at [172, 204] on div "0913969332 - THIỆN" at bounding box center [166, 202] width 142 height 14
type input "THIỆN"
type input "0913969332"
click at [793, 286] on input "text" at bounding box center [827, 292] width 153 height 20
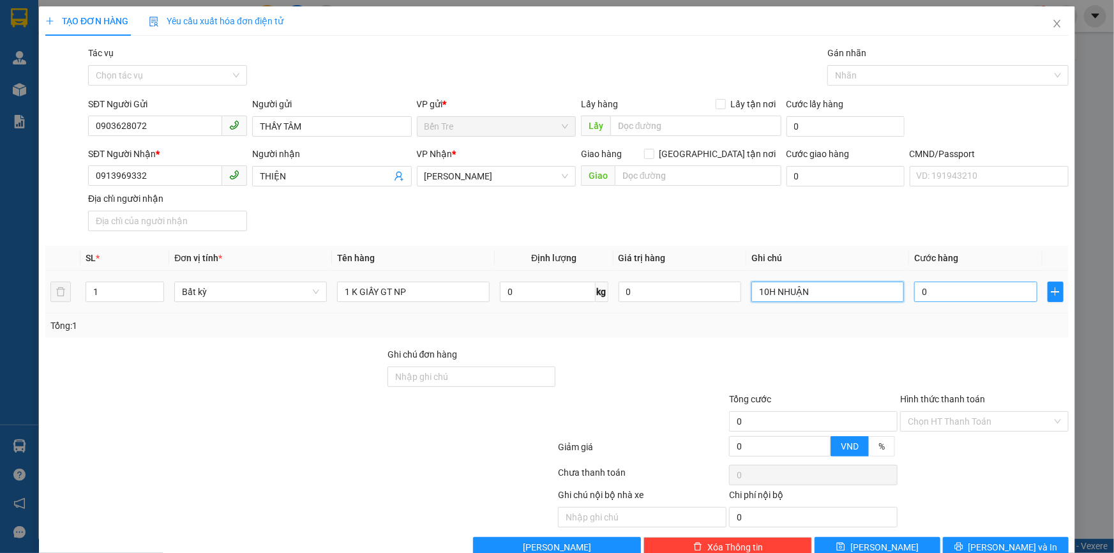
type input "10H NHUẬN"
click at [935, 290] on input "0" at bounding box center [975, 292] width 123 height 20
type input "2"
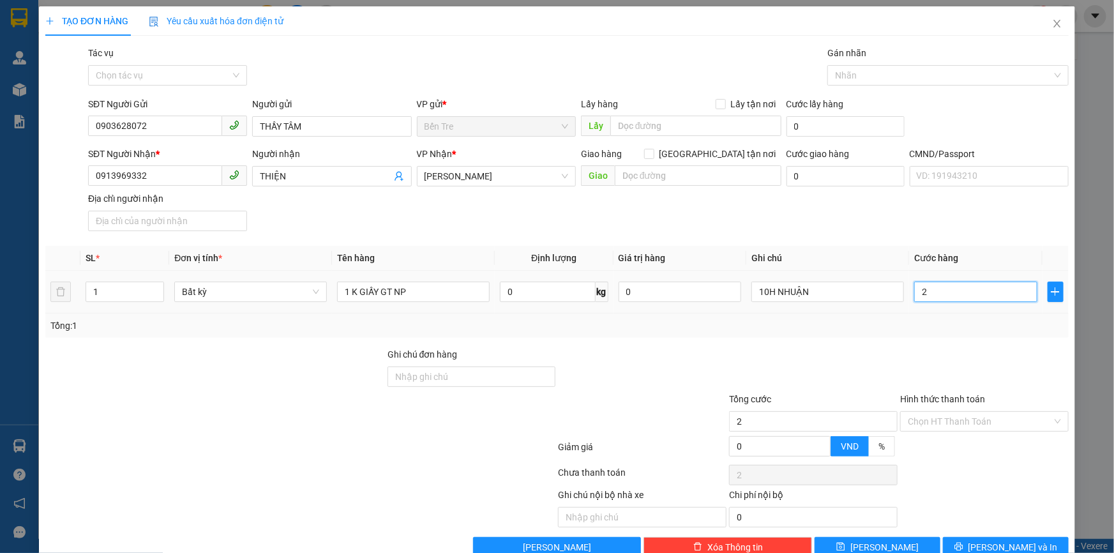
type input "20"
type input "20.000"
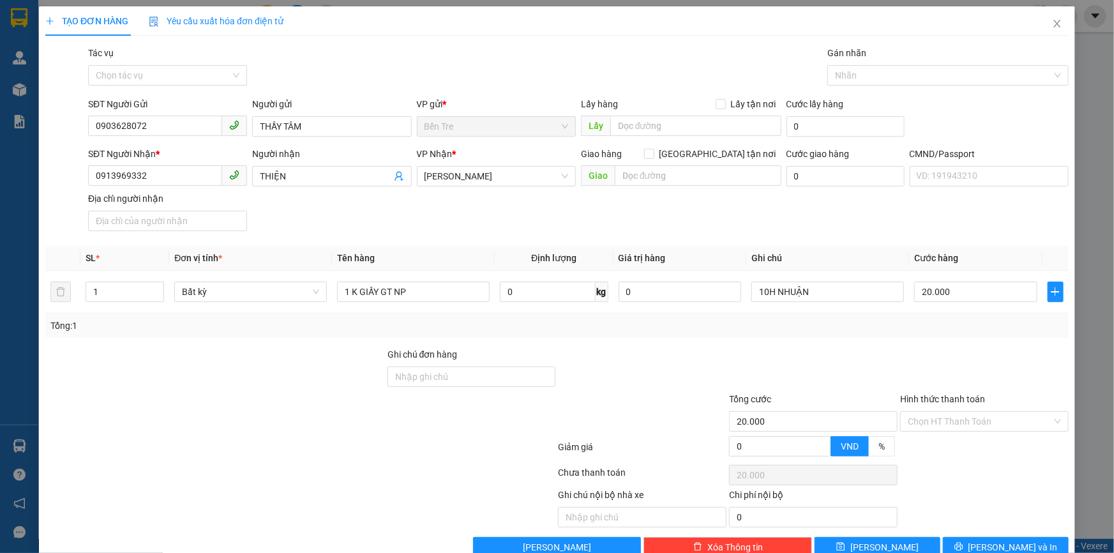
click at [916, 330] on div "Tổng: 1" at bounding box center [556, 326] width 1013 height 14
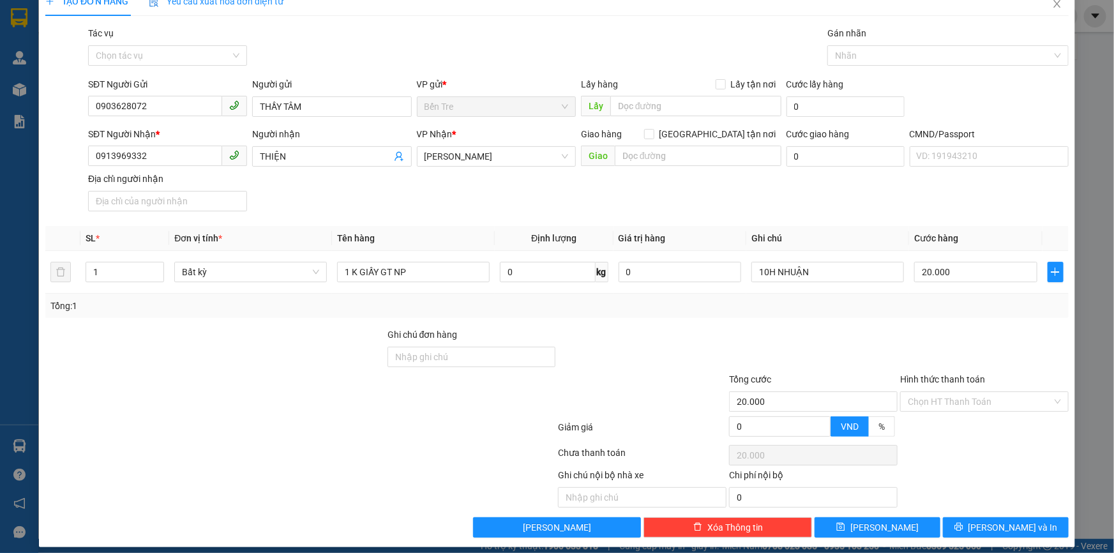
scroll to position [28, 0]
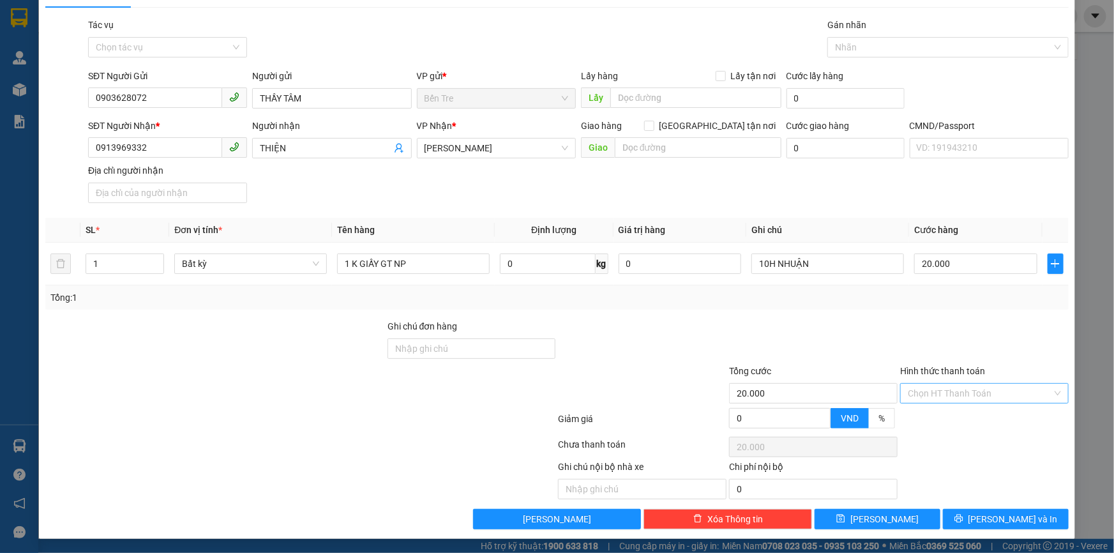
click at [972, 390] on input "Hình thức thanh toán" at bounding box center [980, 393] width 144 height 19
click at [959, 412] on div "Tại văn phòng" at bounding box center [977, 418] width 152 height 14
type input "0"
click at [1025, 517] on button "[PERSON_NAME] và In" at bounding box center [1006, 519] width 126 height 20
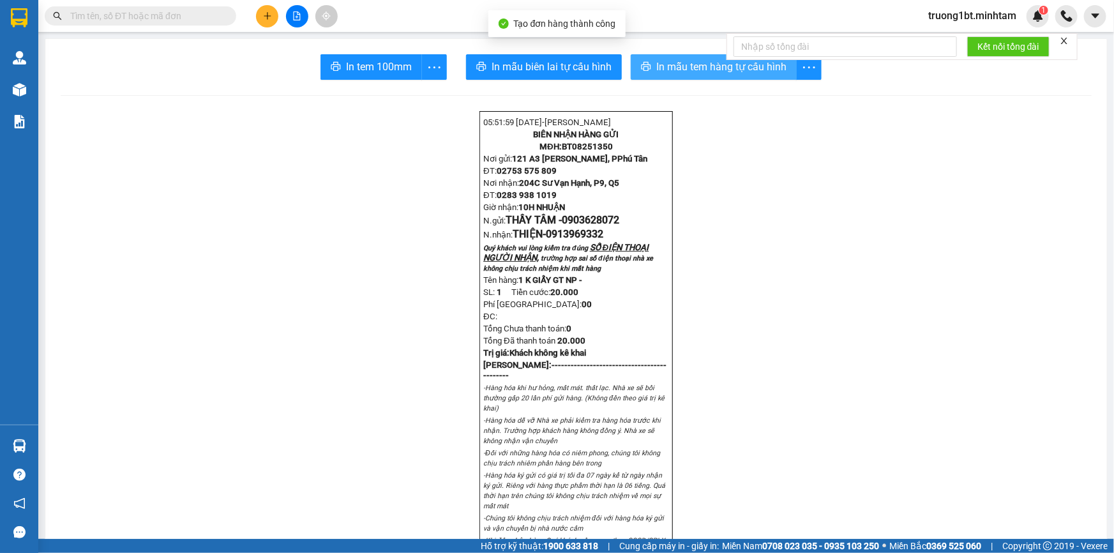
click at [751, 66] on span "In mẫu tem hàng tự cấu hình" at bounding box center [721, 67] width 130 height 16
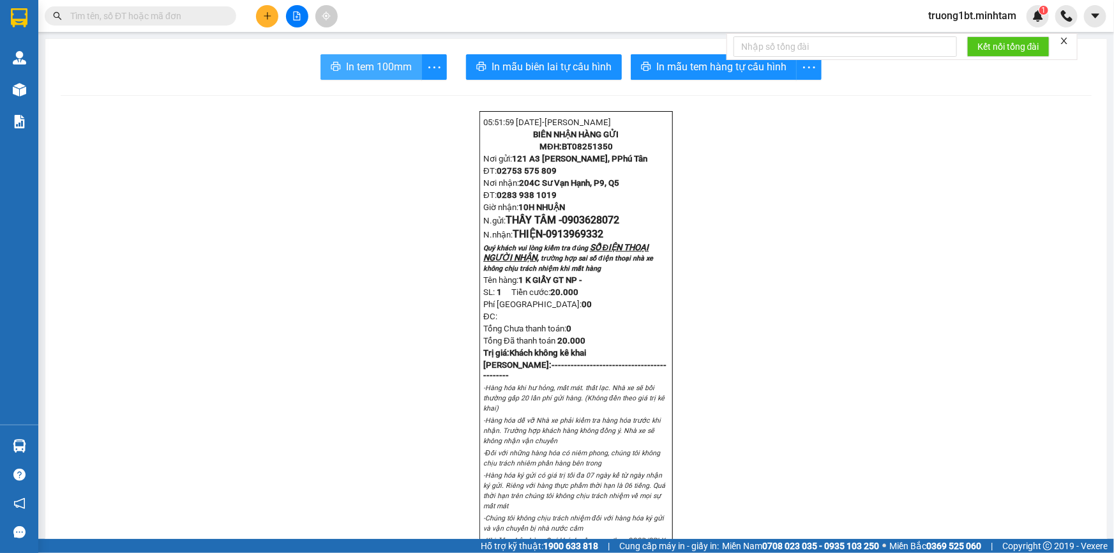
click at [374, 59] on span "In tem 100mm" at bounding box center [379, 67] width 66 height 16
click at [271, 13] on icon "plus" at bounding box center [267, 15] width 9 height 9
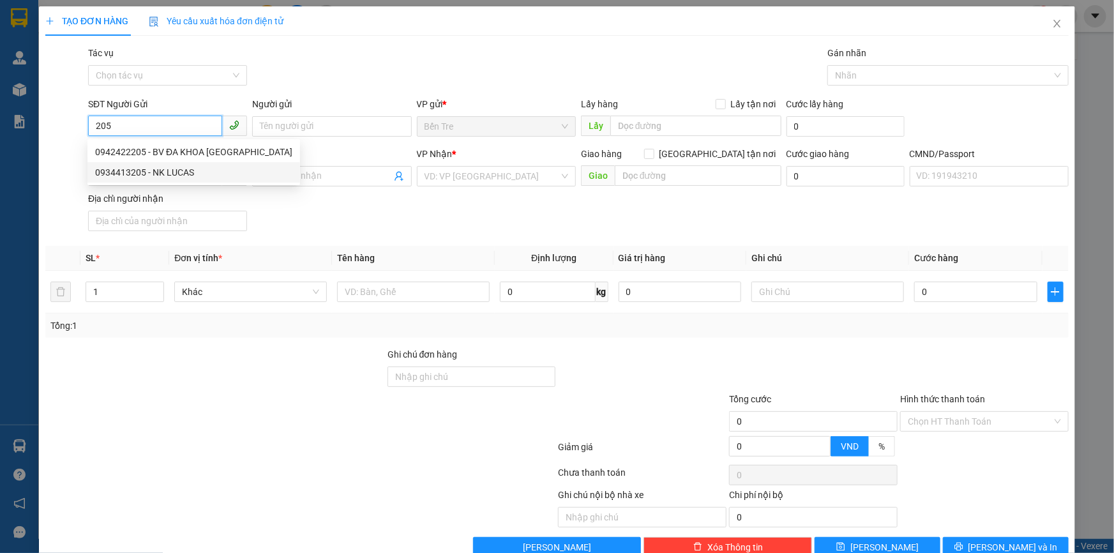
click at [176, 174] on div "0934413205 - NK LUCAS" at bounding box center [193, 172] width 197 height 14
type input "0934413205"
type input "NK LUCAS"
type input "0936415875"
type input "LAB AN LỘC"
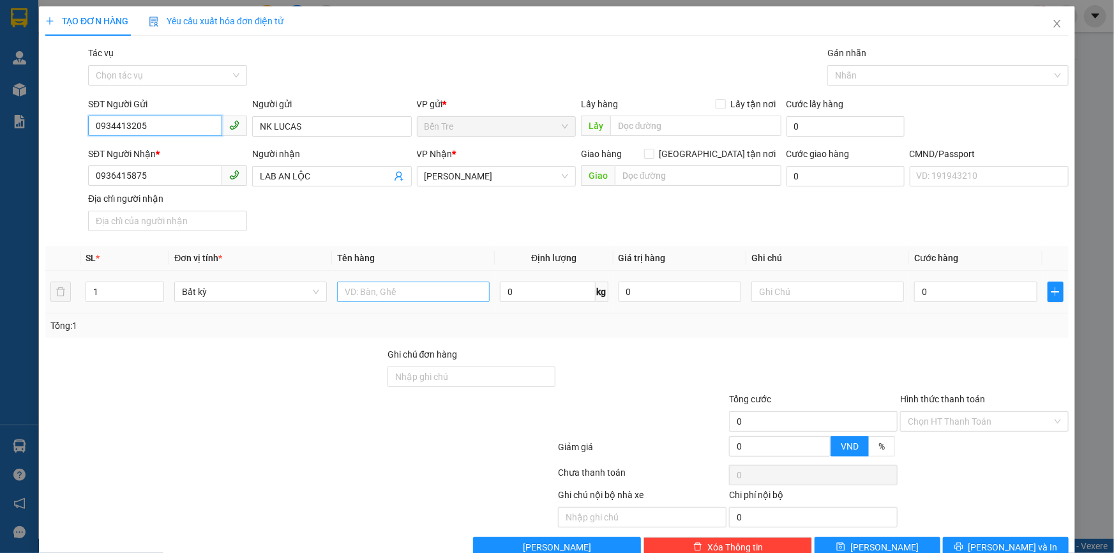
type input "0934413205"
click at [389, 297] on input "text" at bounding box center [413, 292] width 153 height 20
type input "1 HỘP NP"
click at [851, 287] on input "text" at bounding box center [827, 292] width 153 height 20
type input "10H NHUẬN"
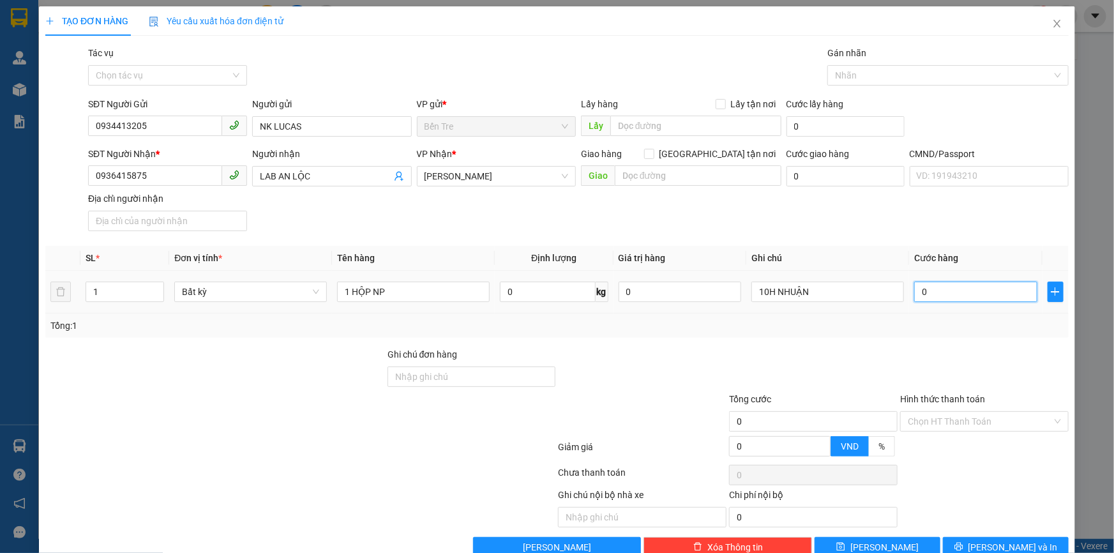
drag, startPoint x: 931, startPoint y: 288, endPoint x: 901, endPoint y: 280, distance: 31.0
click at [931, 289] on input "0" at bounding box center [975, 292] width 123 height 20
type input "2"
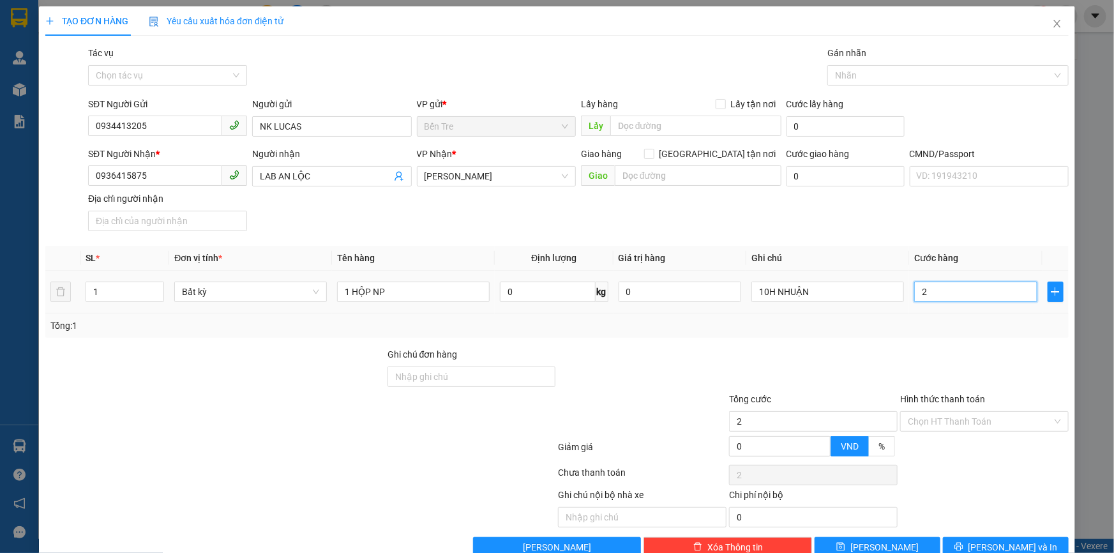
type input "20"
type input "20.000"
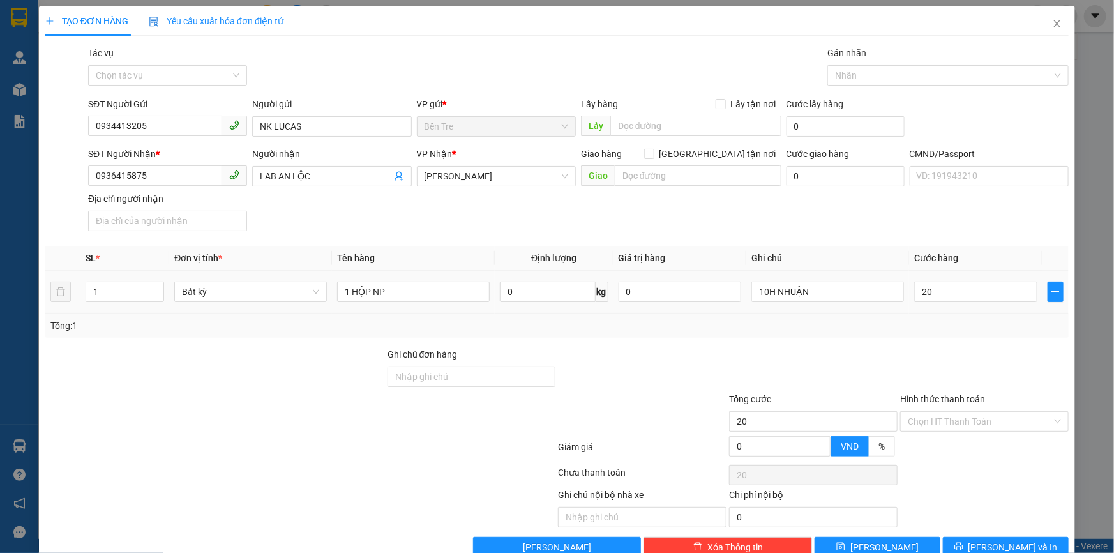
type input "20.000"
drag, startPoint x: 979, startPoint y: 326, endPoint x: 989, endPoint y: 427, distance: 102.0
click at [981, 331] on div "Tổng: 1" at bounding box center [556, 326] width 1013 height 14
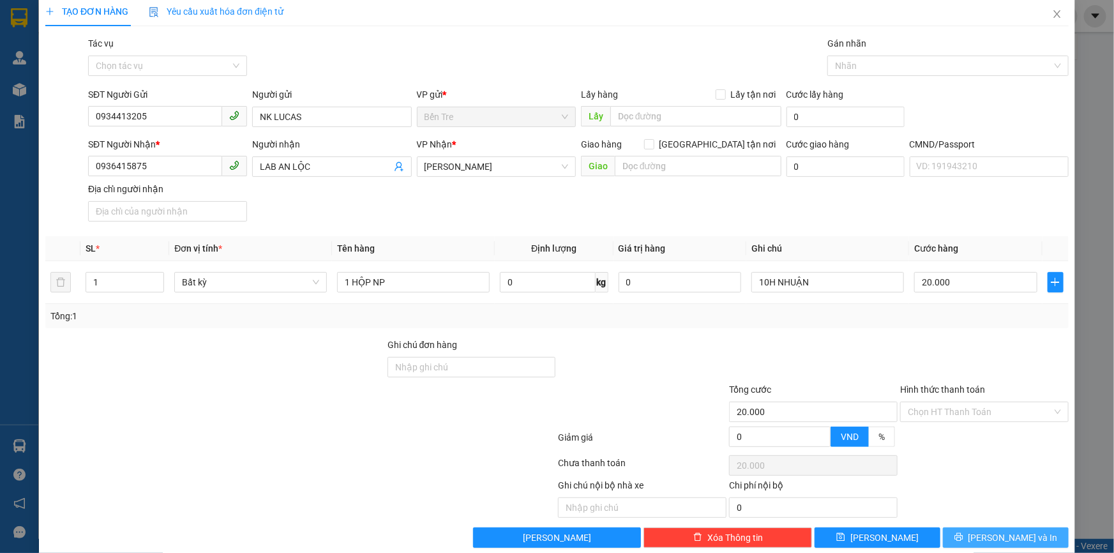
scroll to position [28, 0]
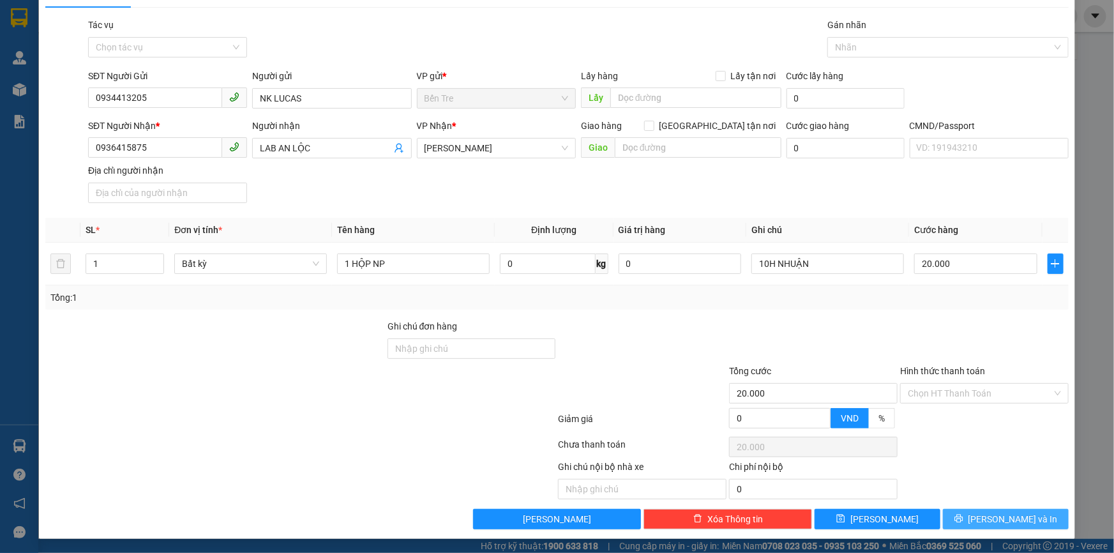
click at [992, 513] on span "[PERSON_NAME] và In" at bounding box center [1012, 519] width 89 height 14
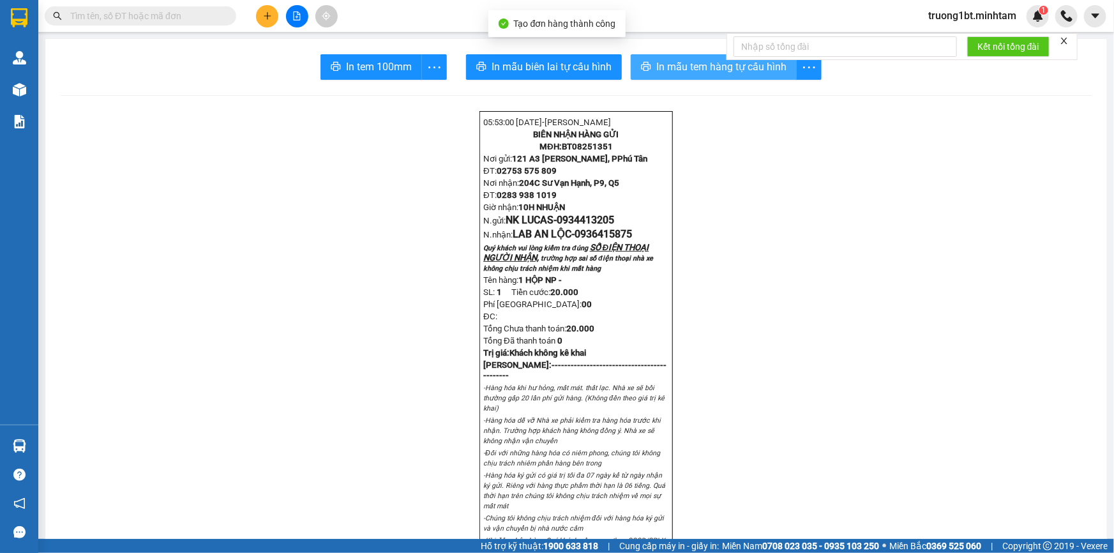
click at [745, 77] on button "In mẫu tem hàng tự cấu hình" at bounding box center [714, 67] width 166 height 26
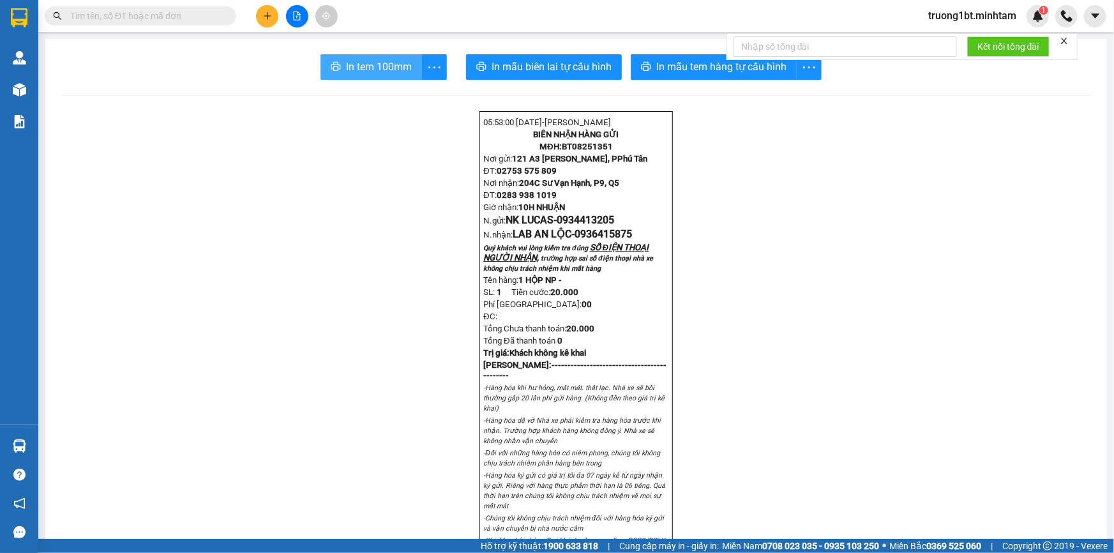
click at [373, 71] on span "In tem 100mm" at bounding box center [379, 67] width 66 height 16
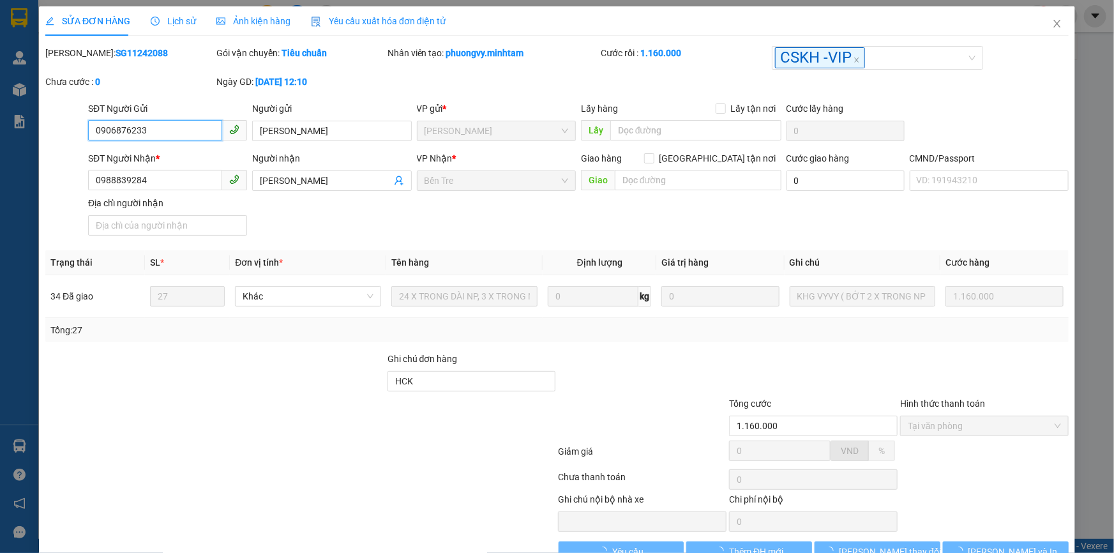
type input "0906876233"
type input "MINH KHANG"
type input "0988839284"
type input "[PERSON_NAME]"
type input "HCK"
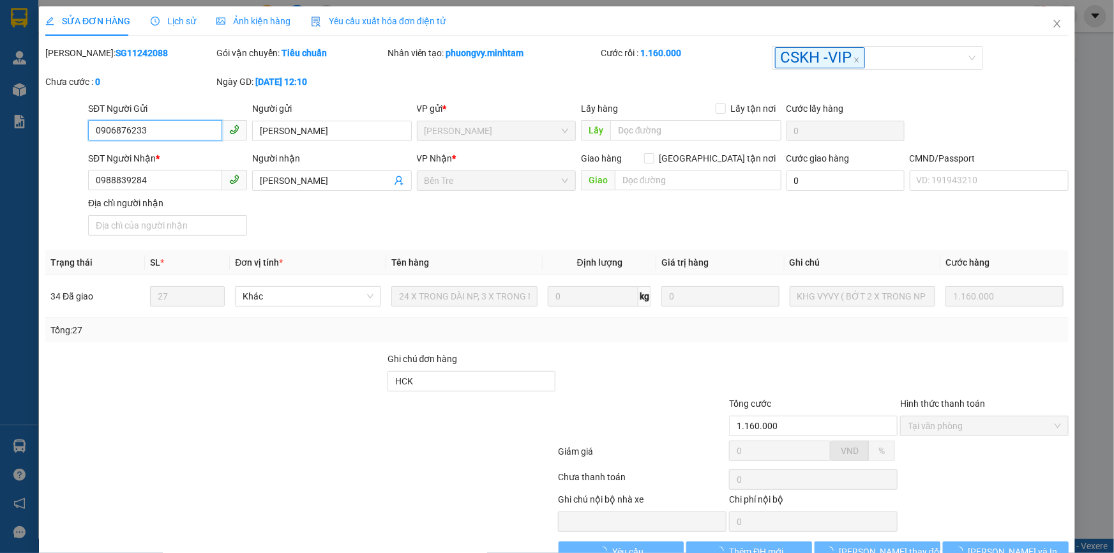
type input "1.160.000"
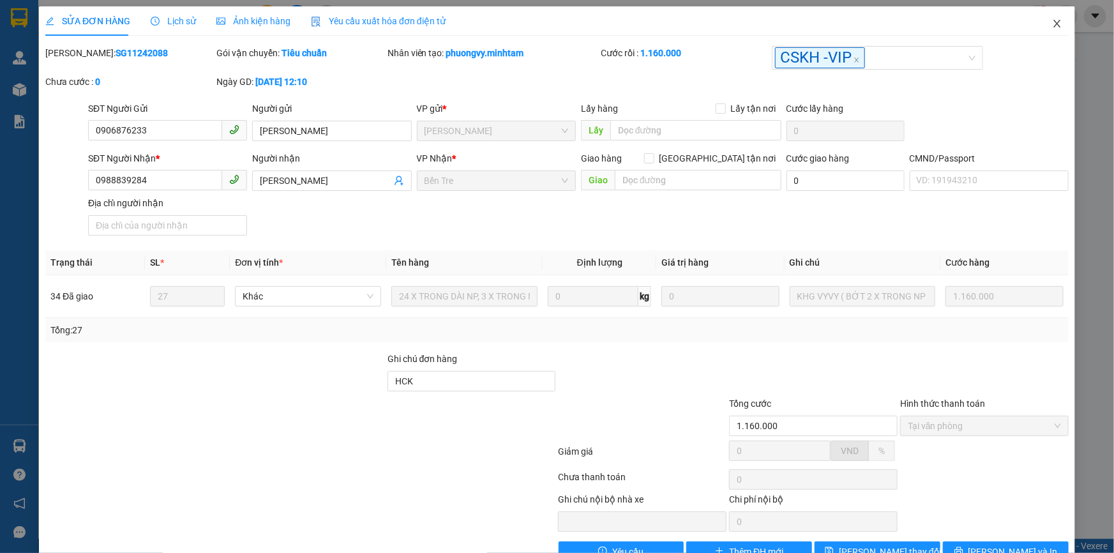
click at [1053, 23] on icon "close" at bounding box center [1056, 24] width 7 height 8
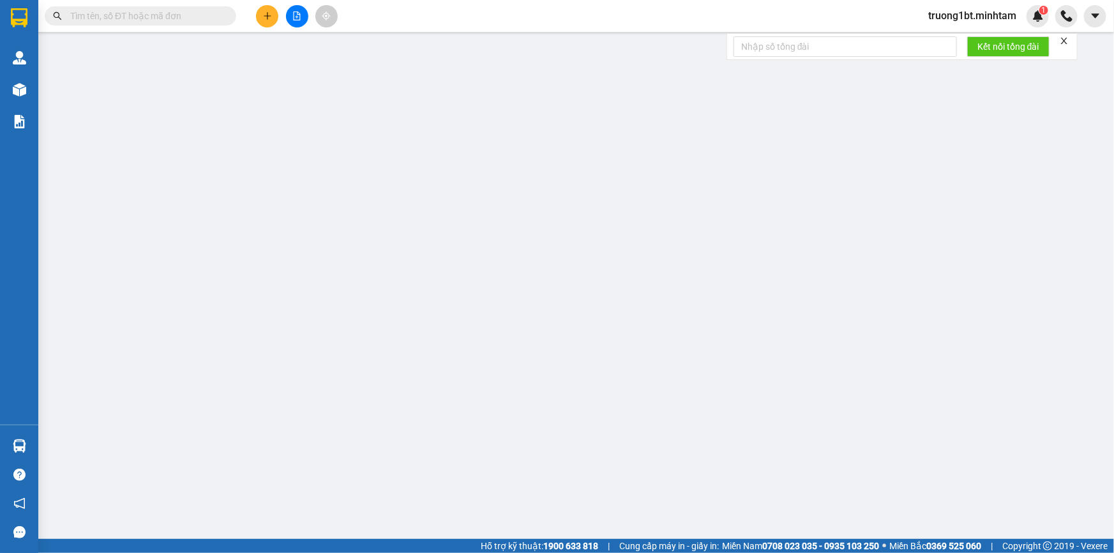
click at [192, 18] on input "text" at bounding box center [145, 16] width 151 height 14
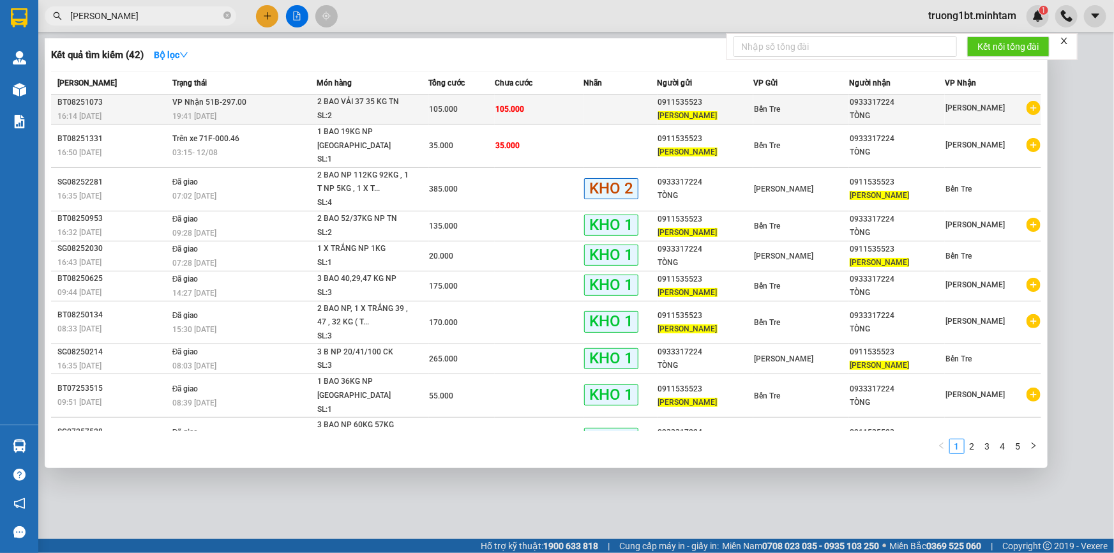
type input "[PERSON_NAME]"
click at [705, 109] on div "[PERSON_NAME]" at bounding box center [705, 115] width 94 height 13
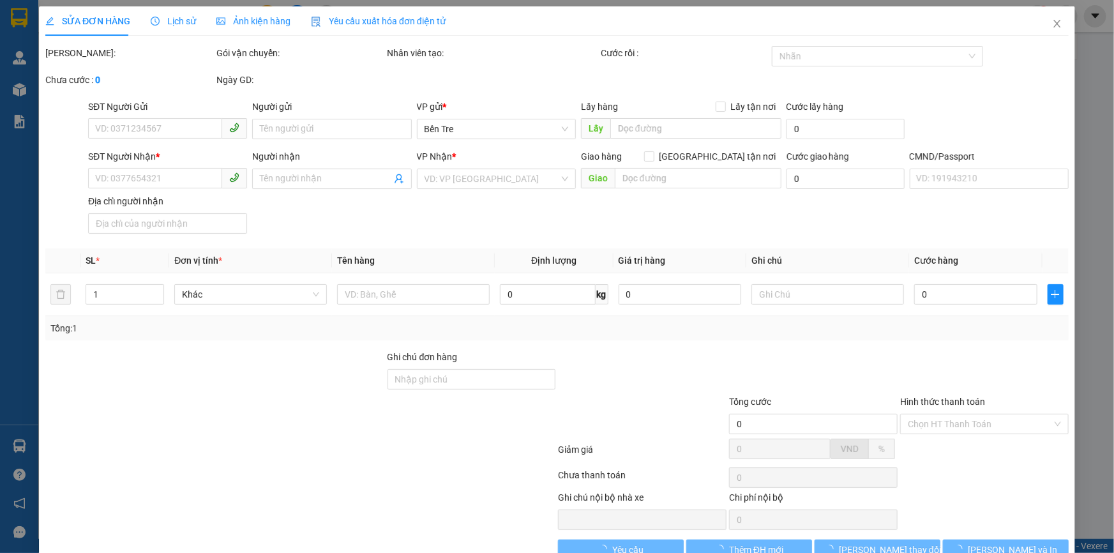
type input "0911535523"
type input "[PERSON_NAME]"
type input "0933317224"
type input "TÒNG"
type input "105.000"
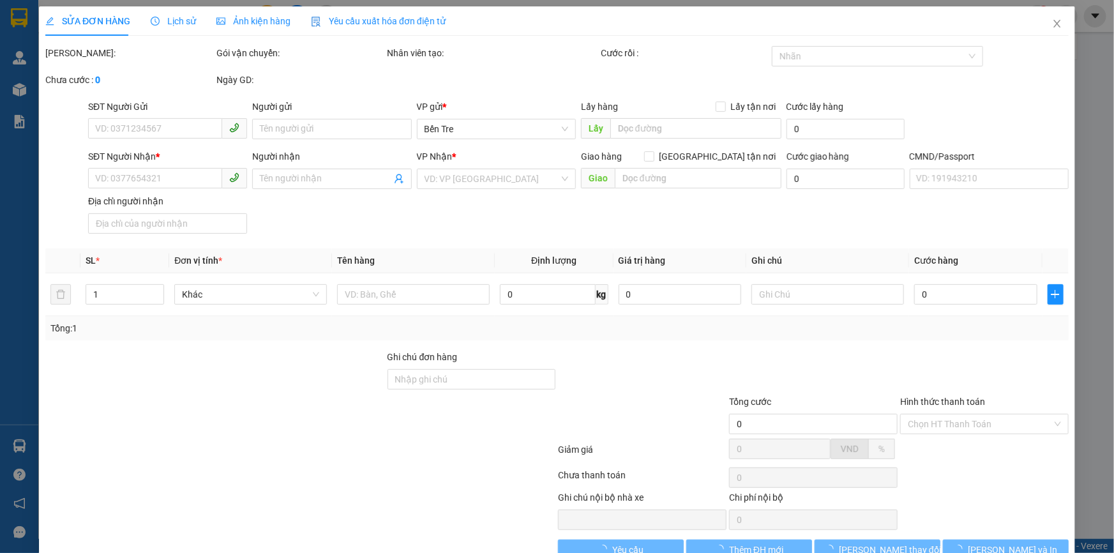
type input "105.000"
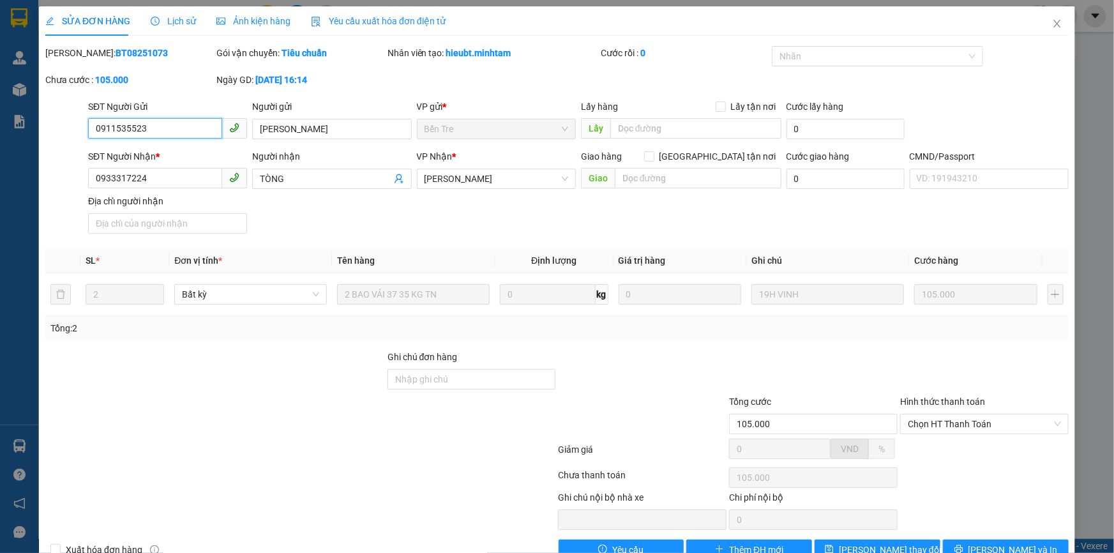
drag, startPoint x: 173, startPoint y: 130, endPoint x: 11, endPoint y: 132, distance: 162.2
click at [22, 134] on div "SỬA ĐƠN HÀNG Lịch sử Ảnh kiện hàng Yêu cầu xuất hóa đơn điện tử Total Paid Fee …" at bounding box center [557, 276] width 1114 height 553
click at [1052, 20] on icon "close" at bounding box center [1057, 24] width 10 height 10
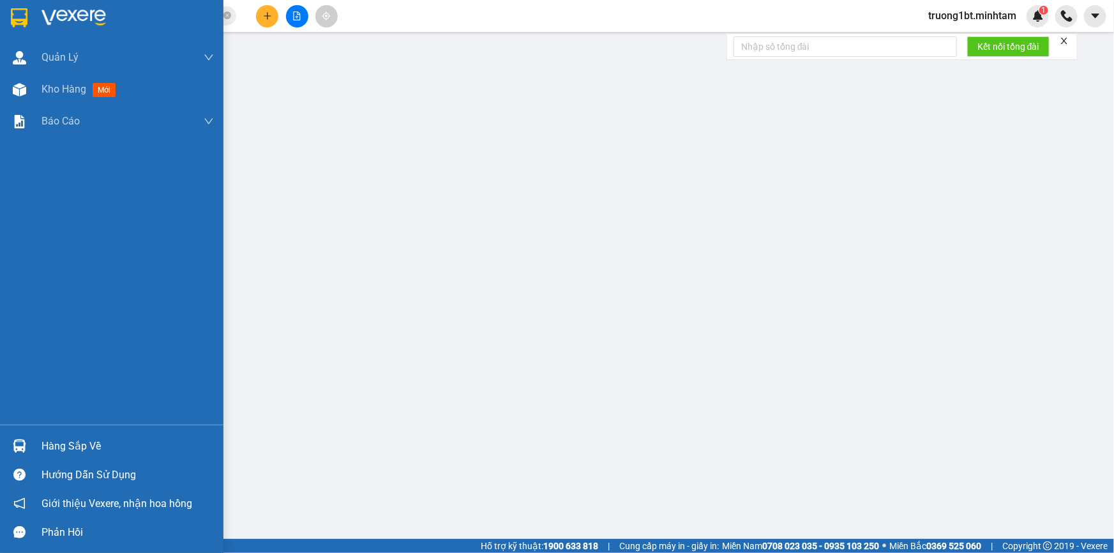
drag, startPoint x: 29, startPoint y: 440, endPoint x: 38, endPoint y: 438, distance: 9.8
click at [30, 440] on div at bounding box center [19, 446] width 22 height 22
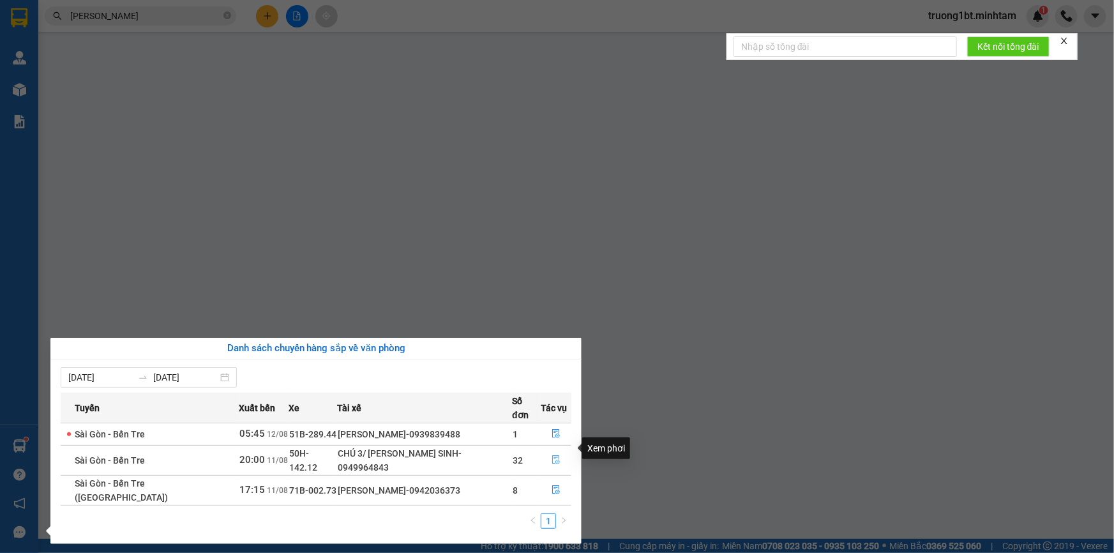
click at [552, 455] on icon "file-done" at bounding box center [556, 459] width 8 height 9
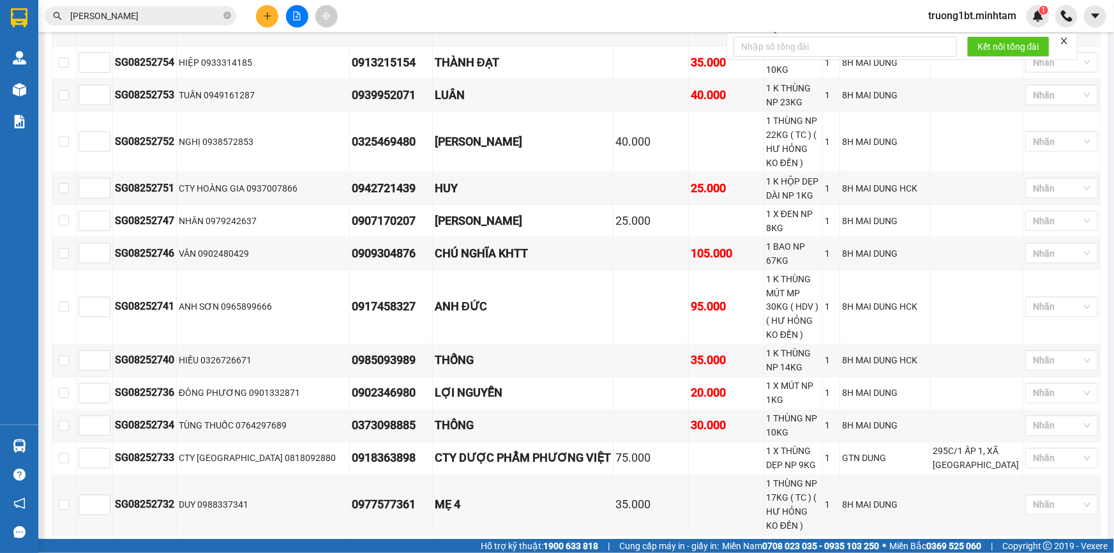
scroll to position [928, 0]
